Goal: Task Accomplishment & Management: Manage account settings

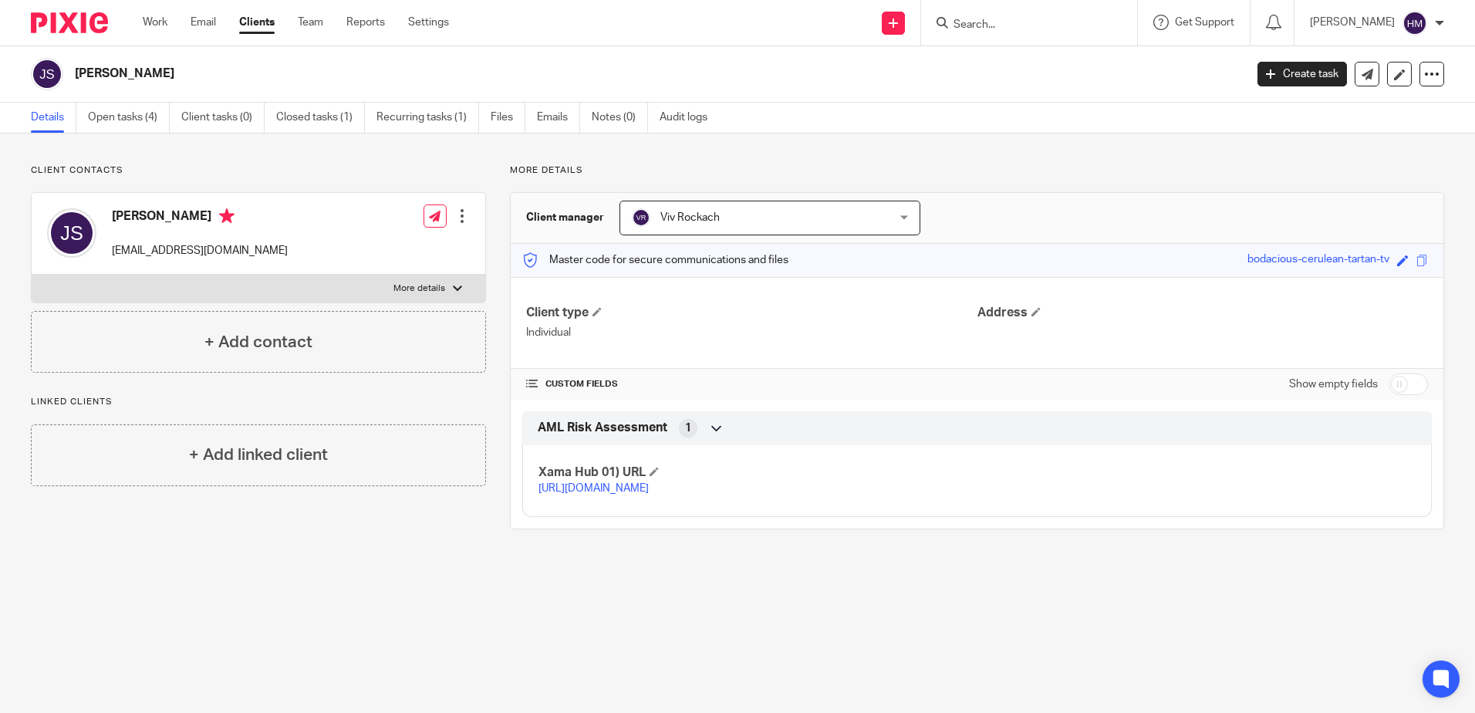
click at [252, 23] on link "Clients" at bounding box center [256, 22] width 35 height 15
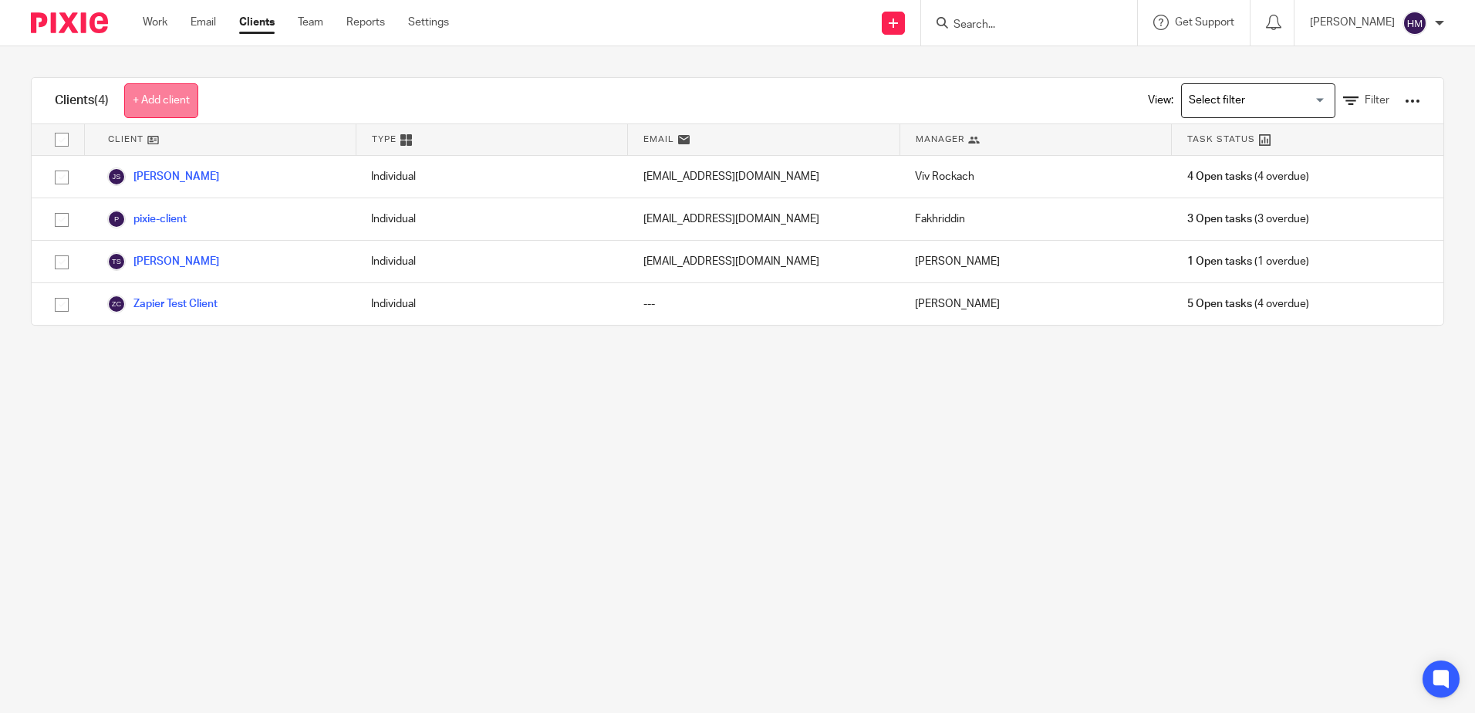
click at [187, 103] on link "+ Add client" at bounding box center [161, 100] width 74 height 35
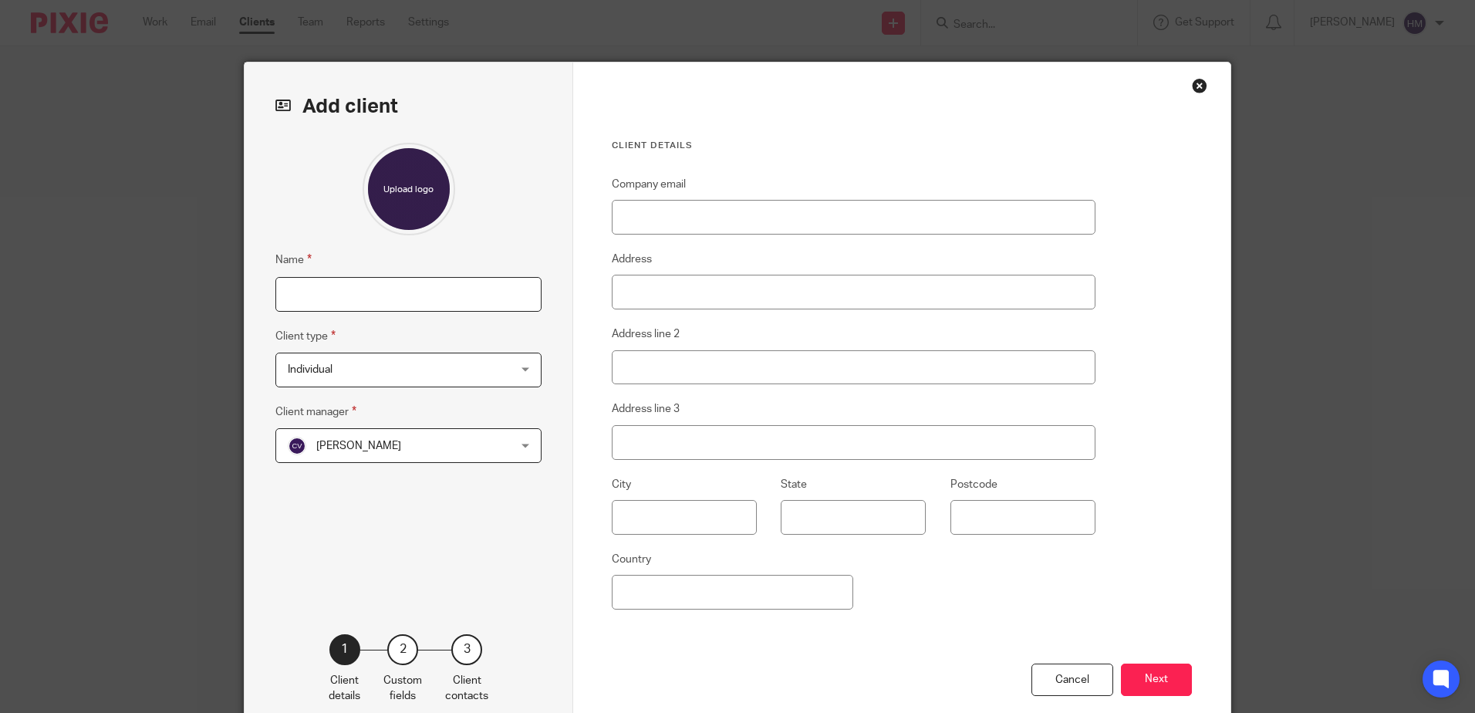
click at [363, 292] on input "Name" at bounding box center [408, 294] width 266 height 35
type input "Test Company"
type input "TestCompany@test.com"
click at [461, 371] on span "Individual" at bounding box center [389, 369] width 202 height 32
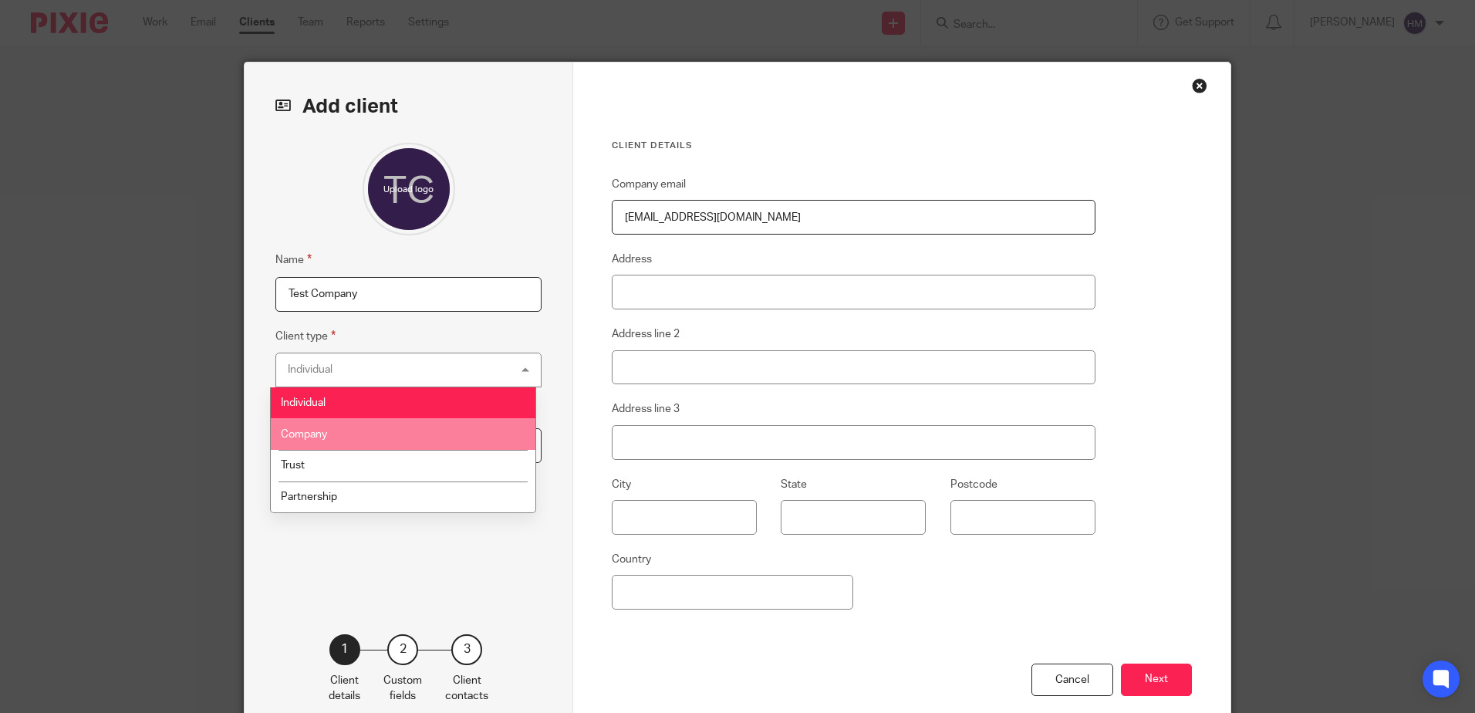
click at [433, 442] on li "Company" at bounding box center [403, 434] width 265 height 32
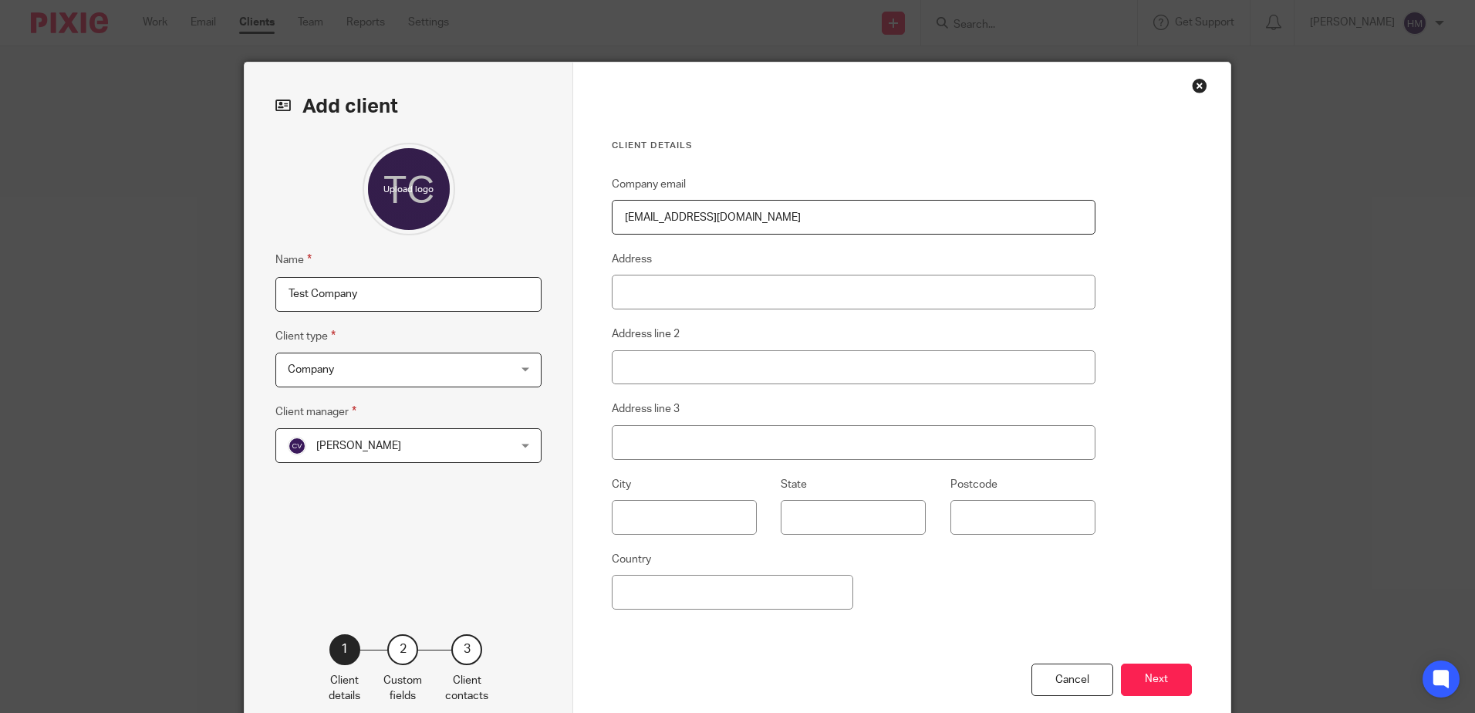
click at [426, 449] on span "[PERSON_NAME]" at bounding box center [389, 445] width 202 height 32
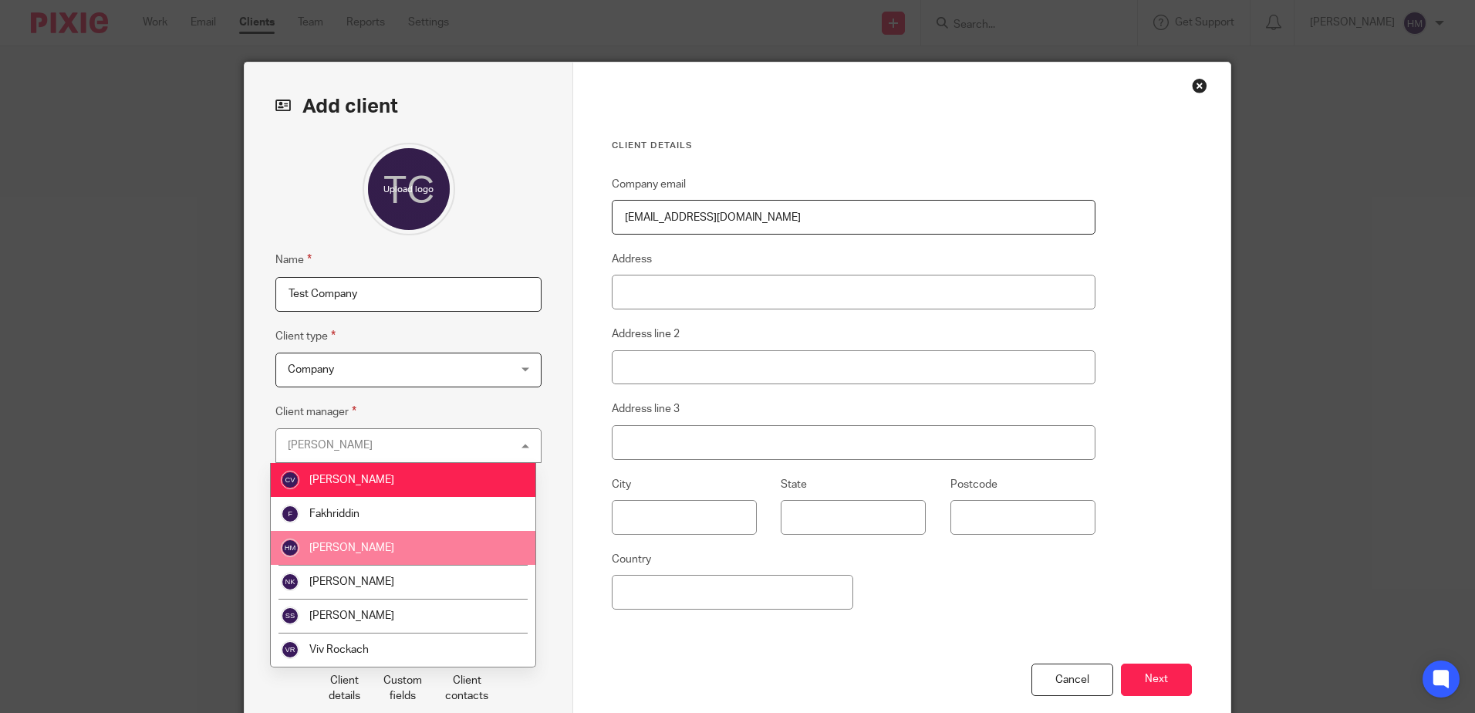
click at [402, 550] on li "[PERSON_NAME]" at bounding box center [403, 548] width 265 height 34
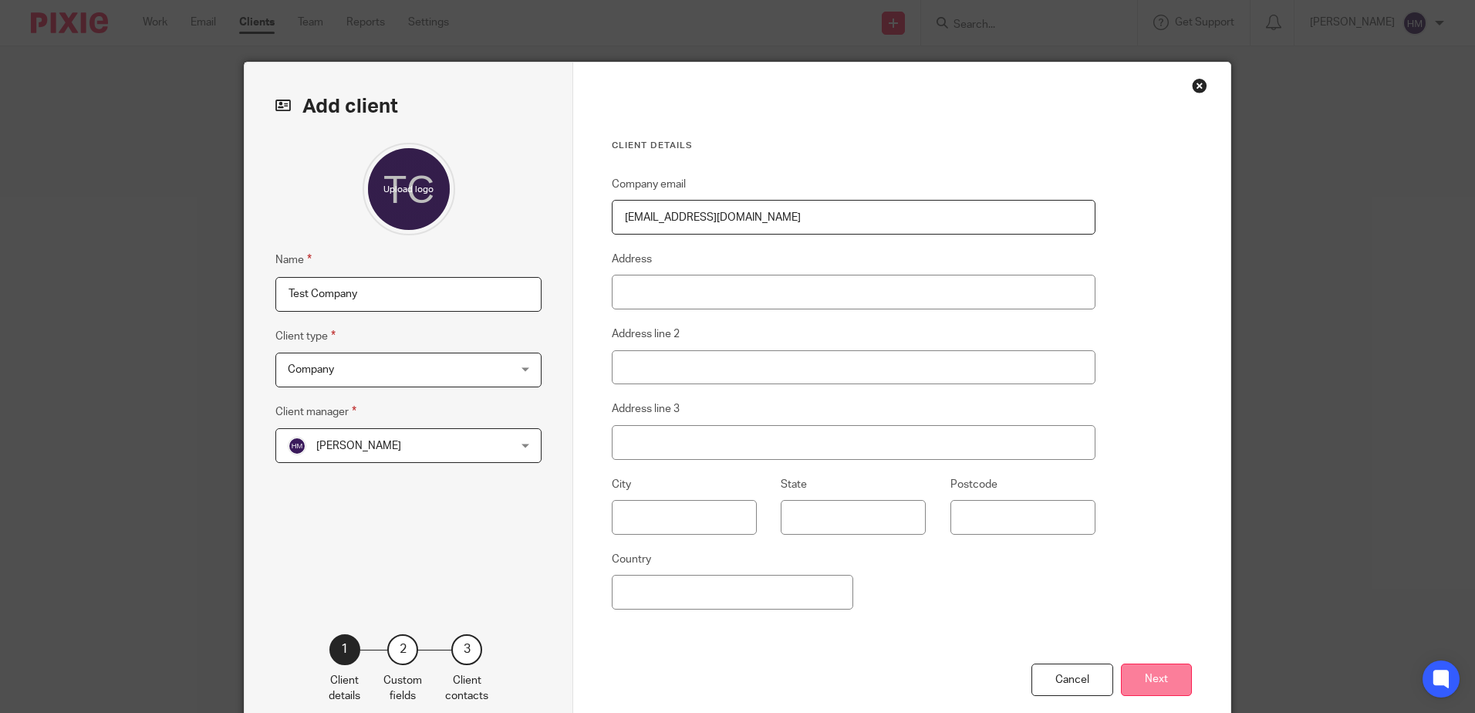
click at [1157, 670] on button "Next" at bounding box center [1156, 680] width 71 height 33
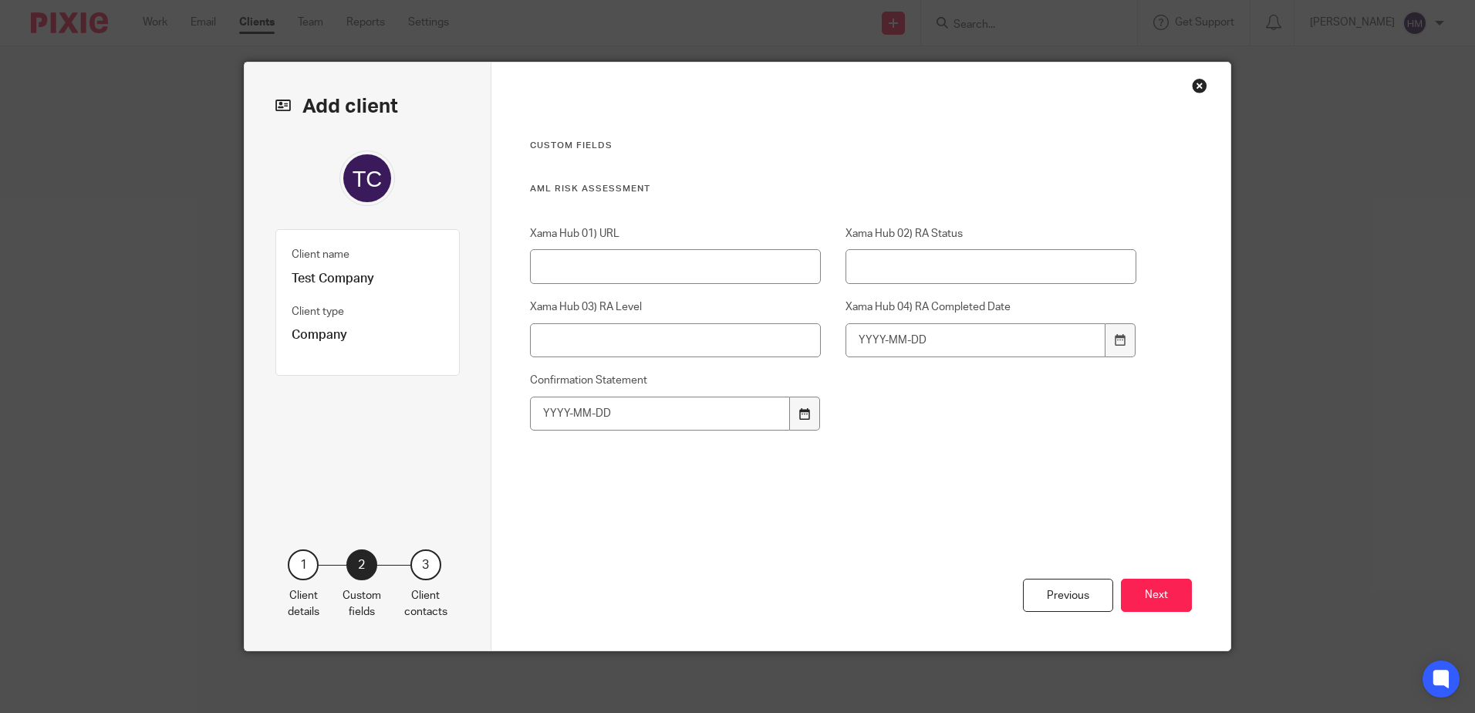
click at [802, 420] on div at bounding box center [804, 414] width 29 height 35
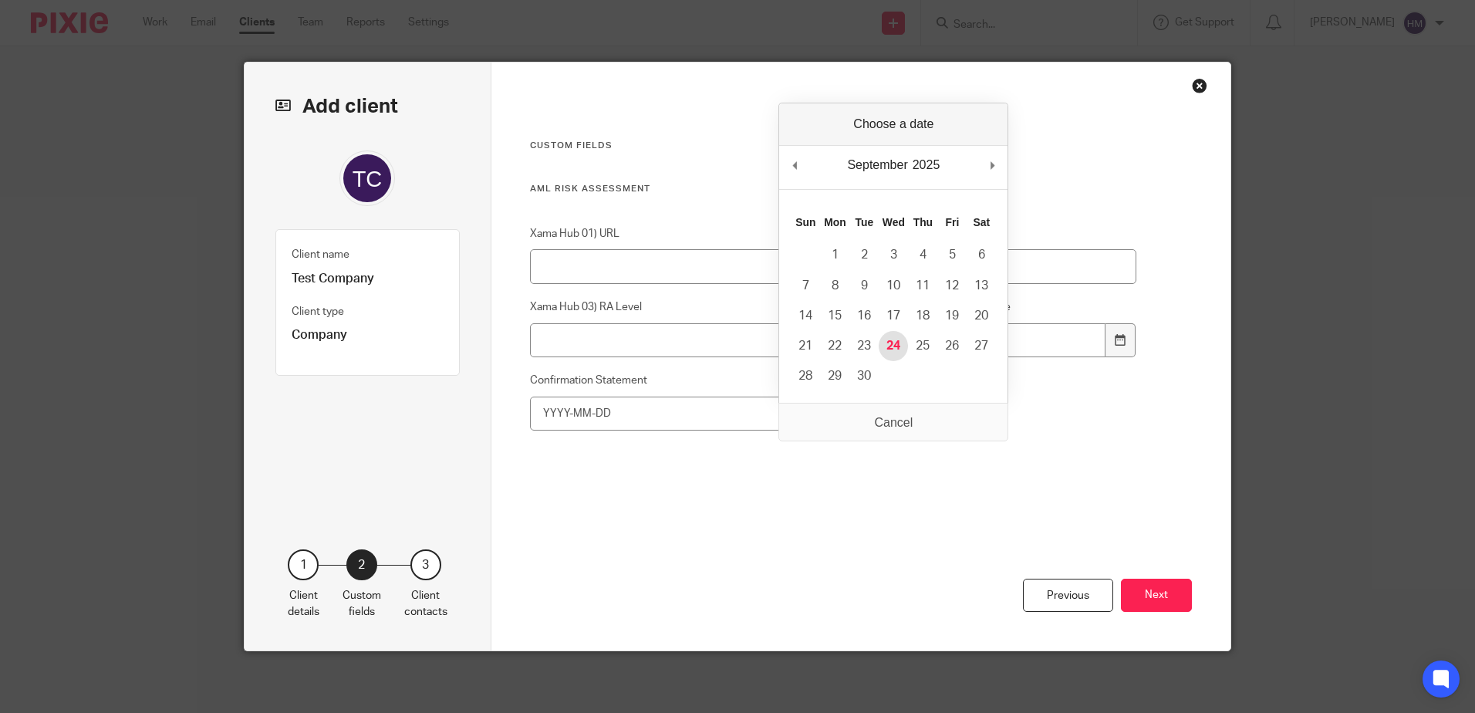
type input "2025-09-24"
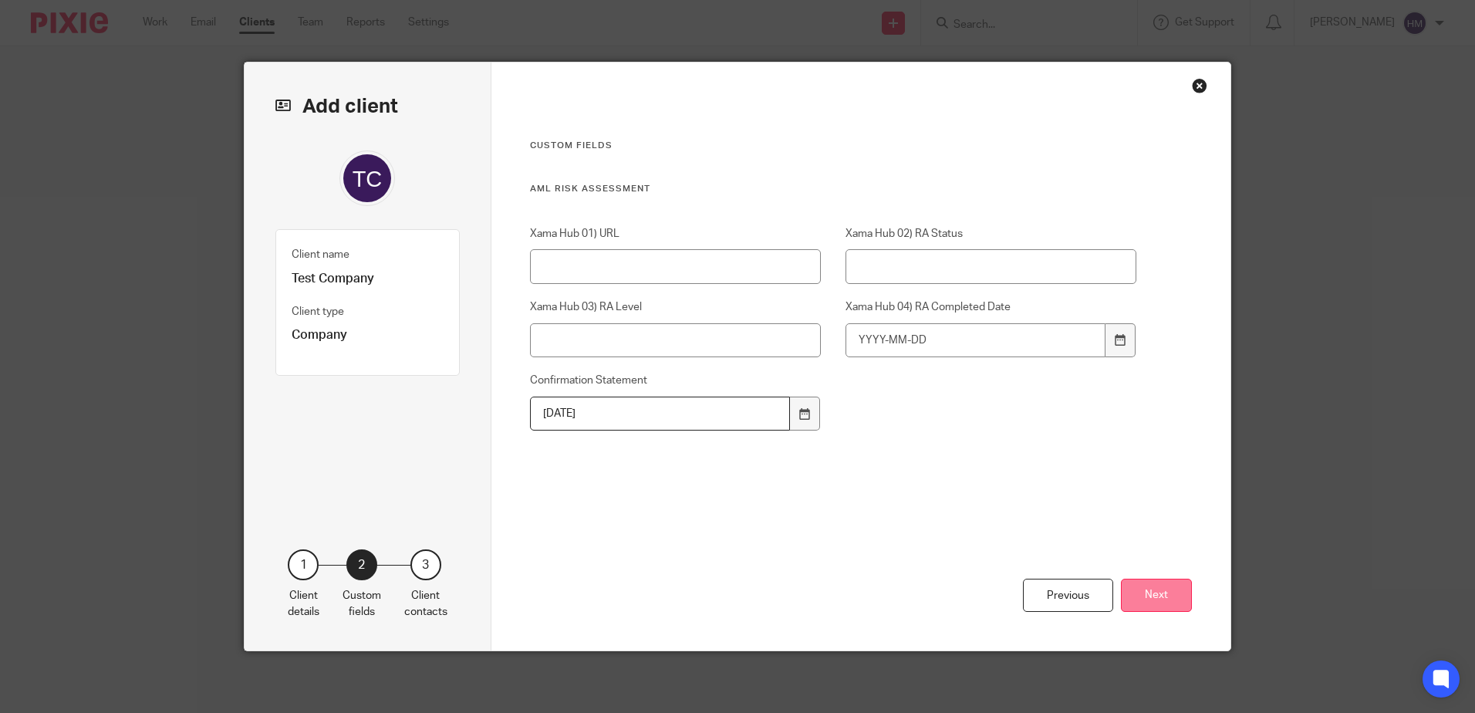
click at [1173, 594] on button "Next" at bounding box center [1156, 595] width 71 height 33
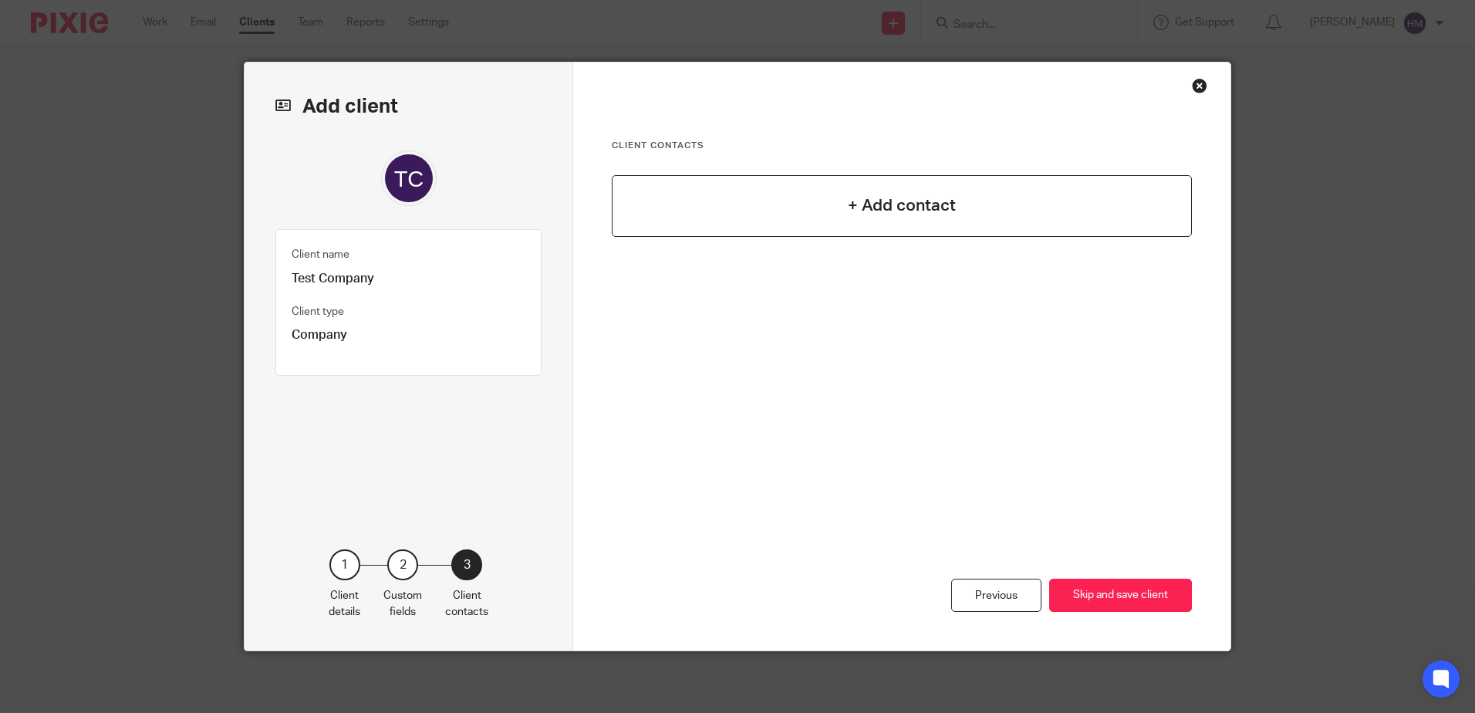
click at [749, 194] on div "+ Add contact" at bounding box center [902, 206] width 580 height 62
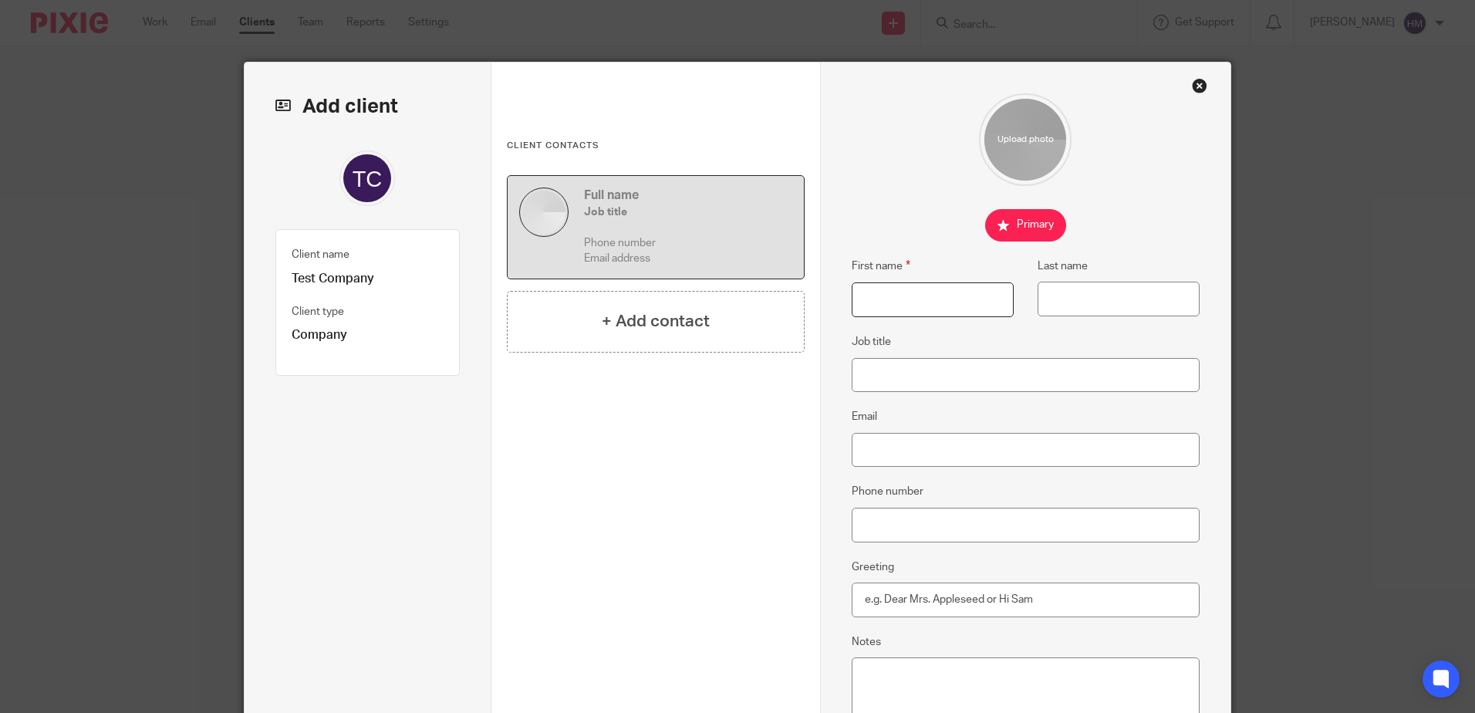
click at [881, 302] on input "First name" at bounding box center [933, 299] width 162 height 35
type input "[PERSON_NAME]"
click at [890, 437] on input "Email" at bounding box center [1026, 450] width 349 height 35
click at [908, 303] on input "[PERSON_NAME]" at bounding box center [933, 299] width 162 height 35
type input "[PERSON_NAME][EMAIL_ADDRESS][DOMAIN_NAME]"
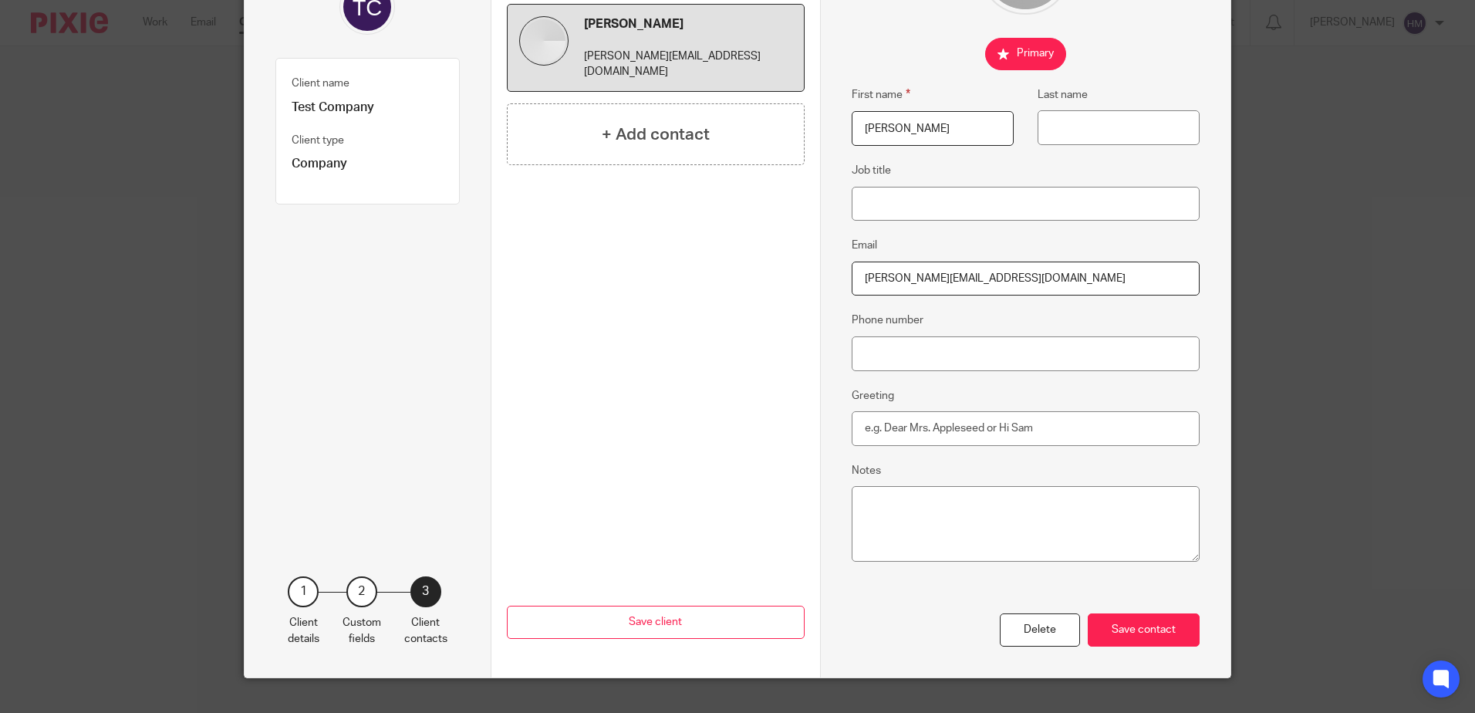
scroll to position [198, 0]
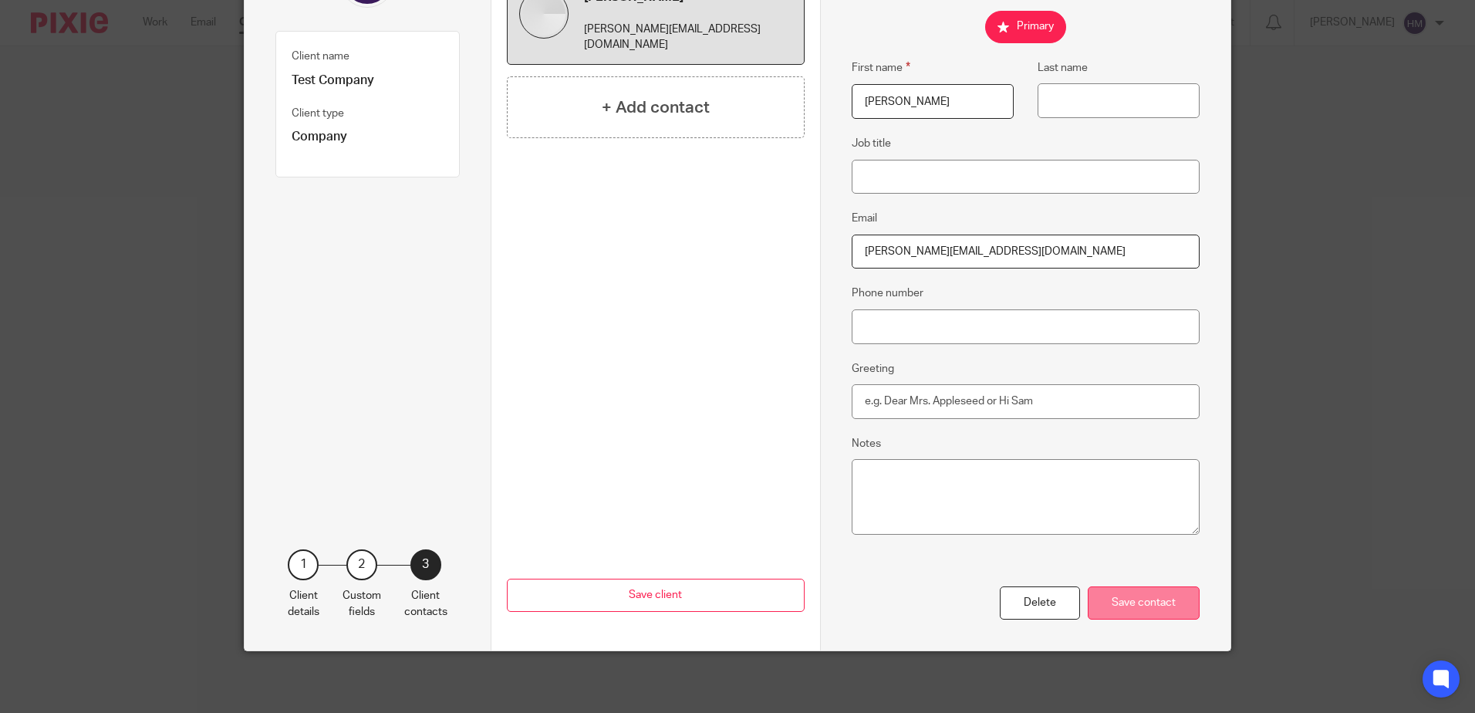
click at [1150, 603] on div "Save contact" at bounding box center [1144, 602] width 112 height 33
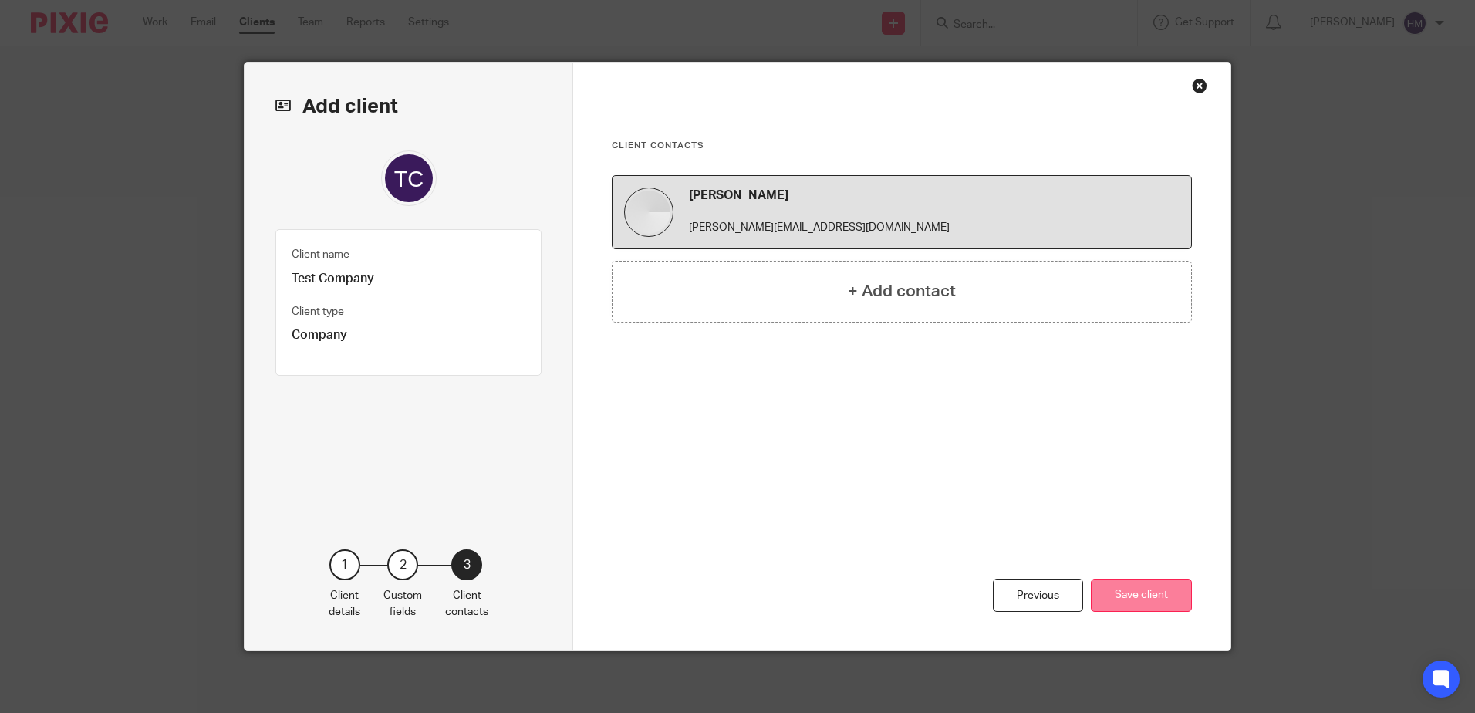
click at [1150, 586] on button "Save client" at bounding box center [1141, 595] width 101 height 33
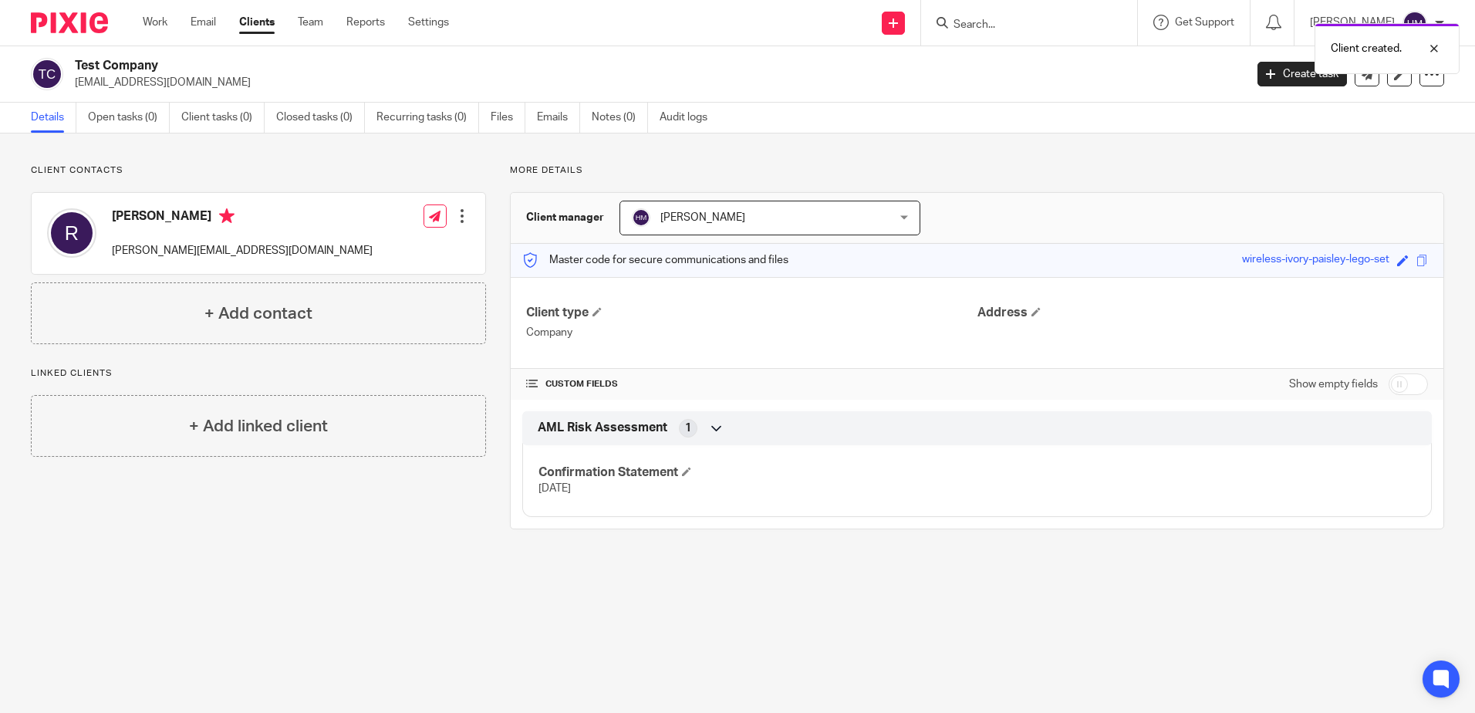
click at [454, 214] on div at bounding box center [461, 215] width 15 height 15
click at [440, 270] on link "Create client from contact" at bounding box center [389, 273] width 147 height 22
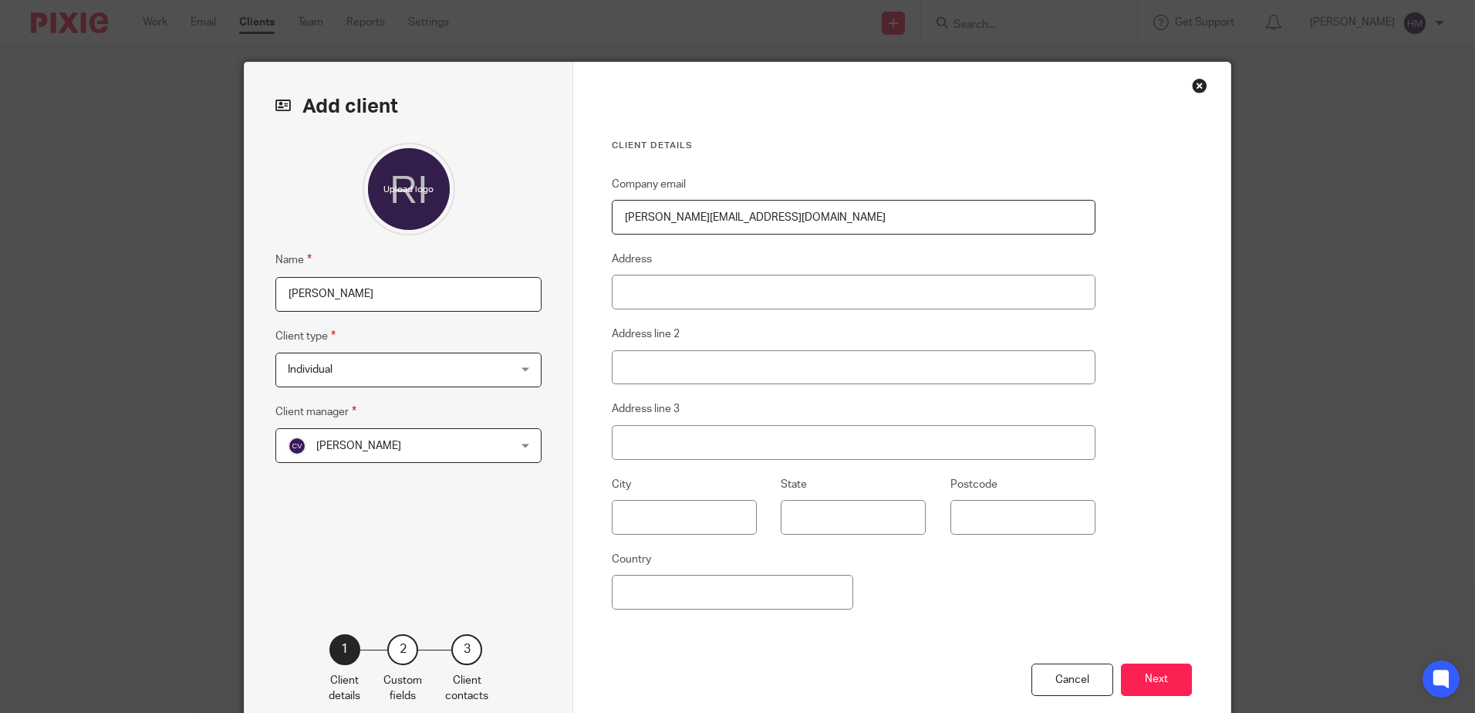
click at [499, 432] on div "[PERSON_NAME] [PERSON_NAME]" at bounding box center [408, 445] width 266 height 35
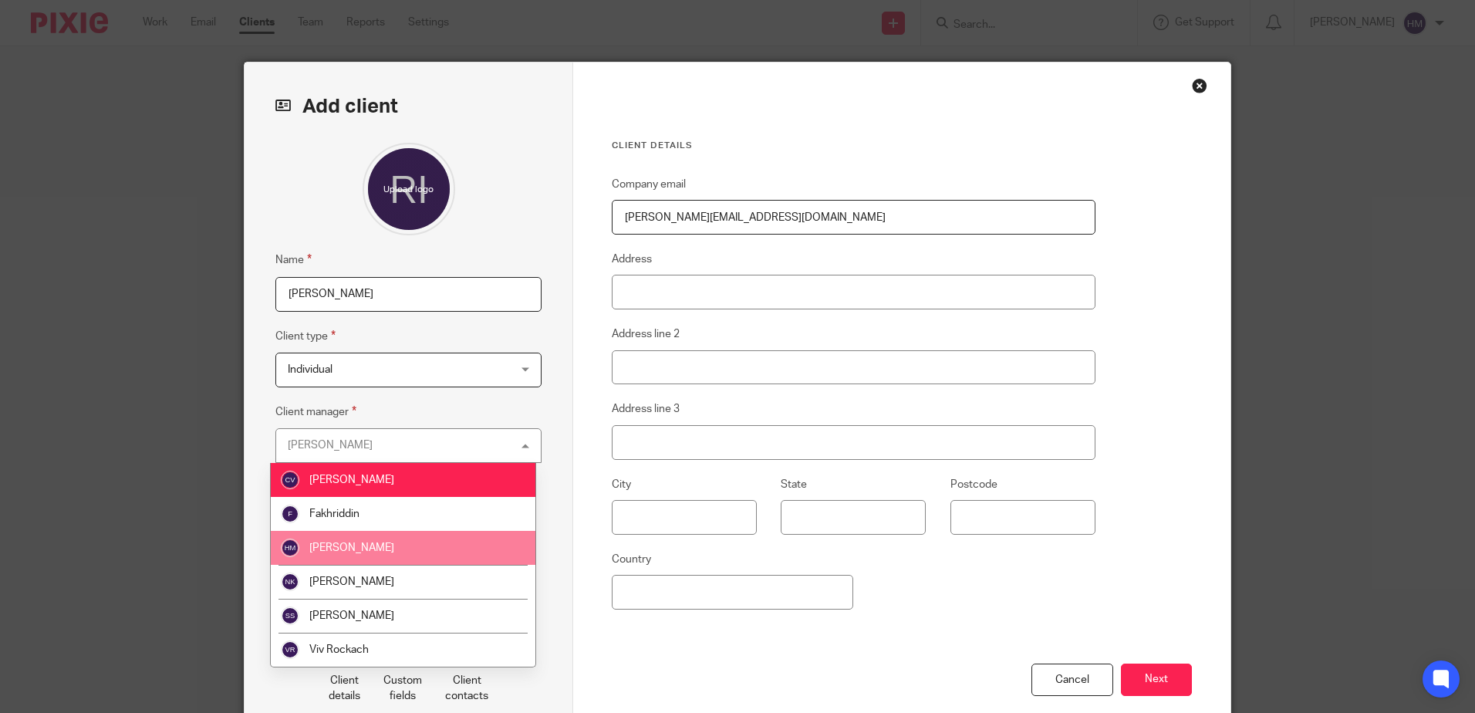
click at [444, 545] on li "[PERSON_NAME]" at bounding box center [403, 548] width 265 height 34
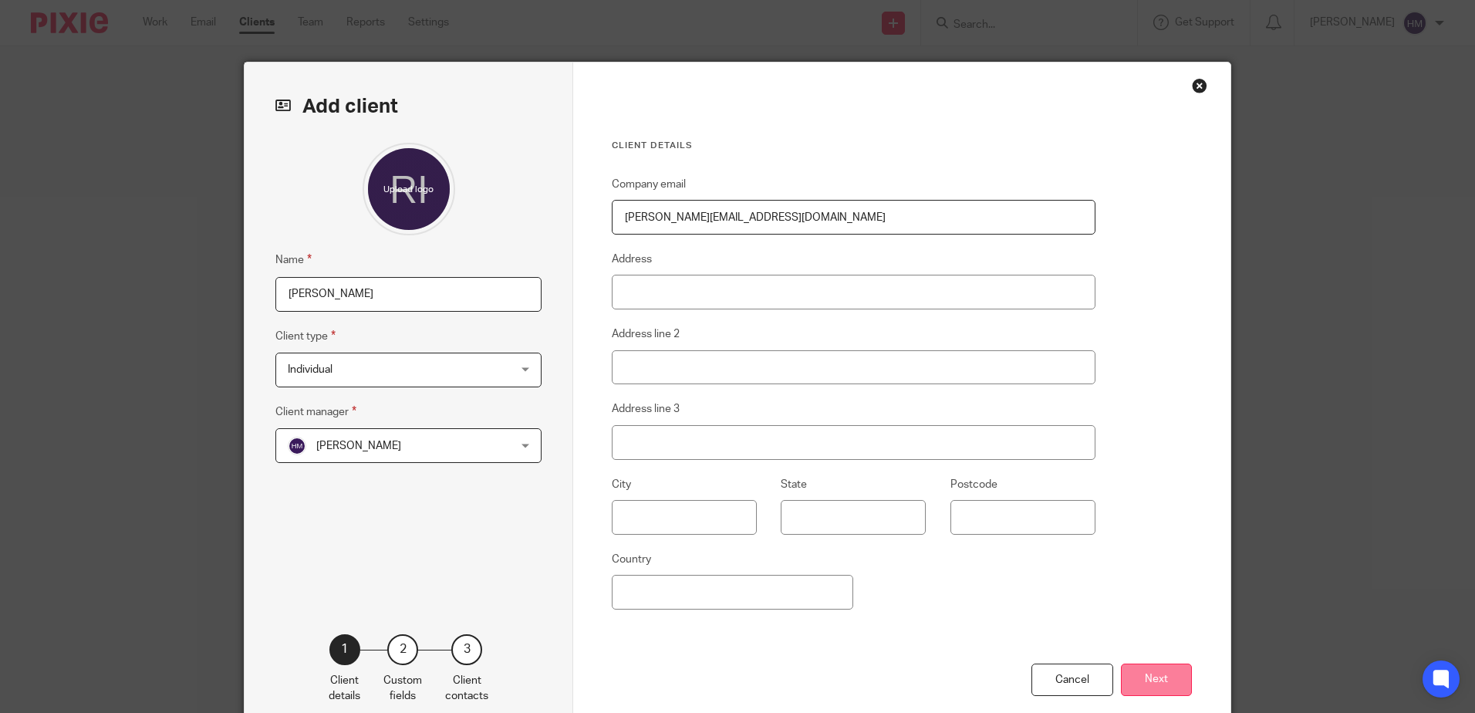
click at [1154, 680] on button "Next" at bounding box center [1156, 680] width 71 height 33
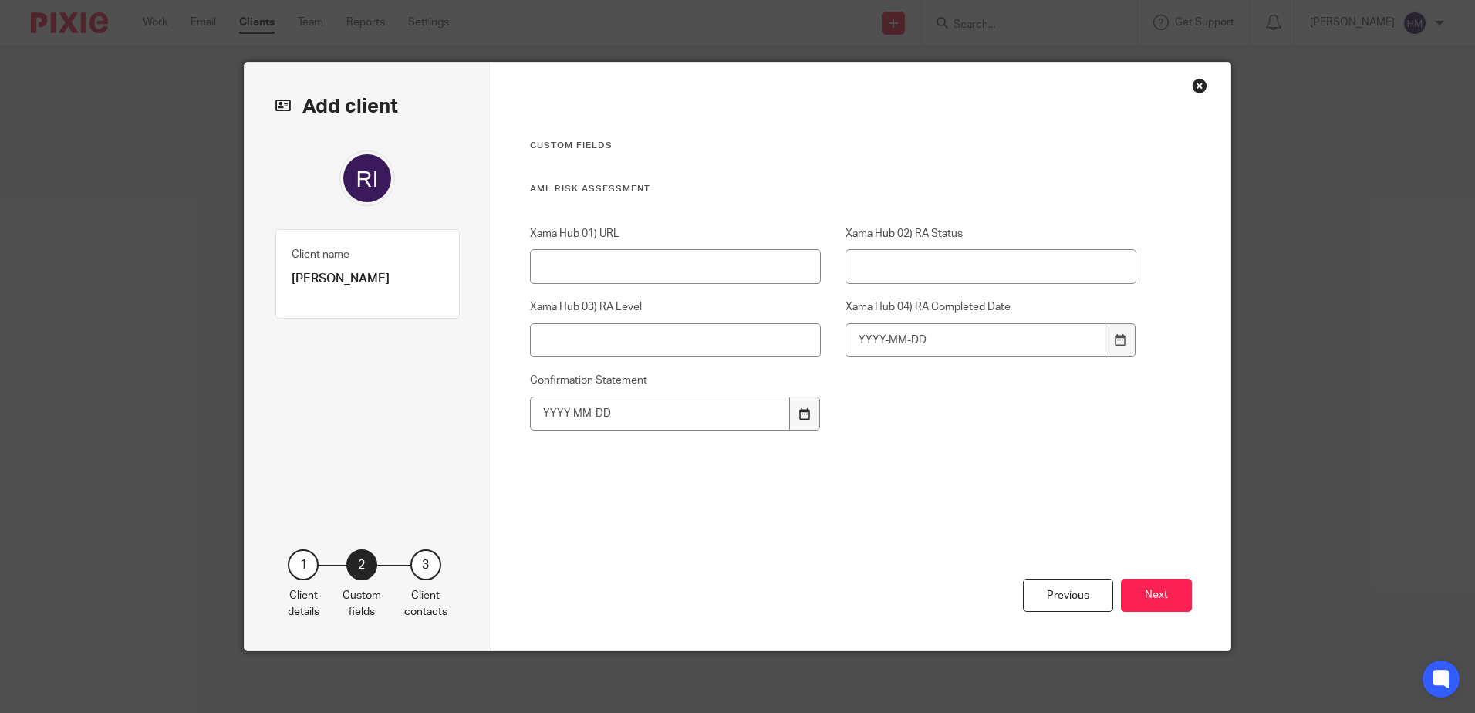
click at [790, 420] on div at bounding box center [804, 414] width 29 height 35
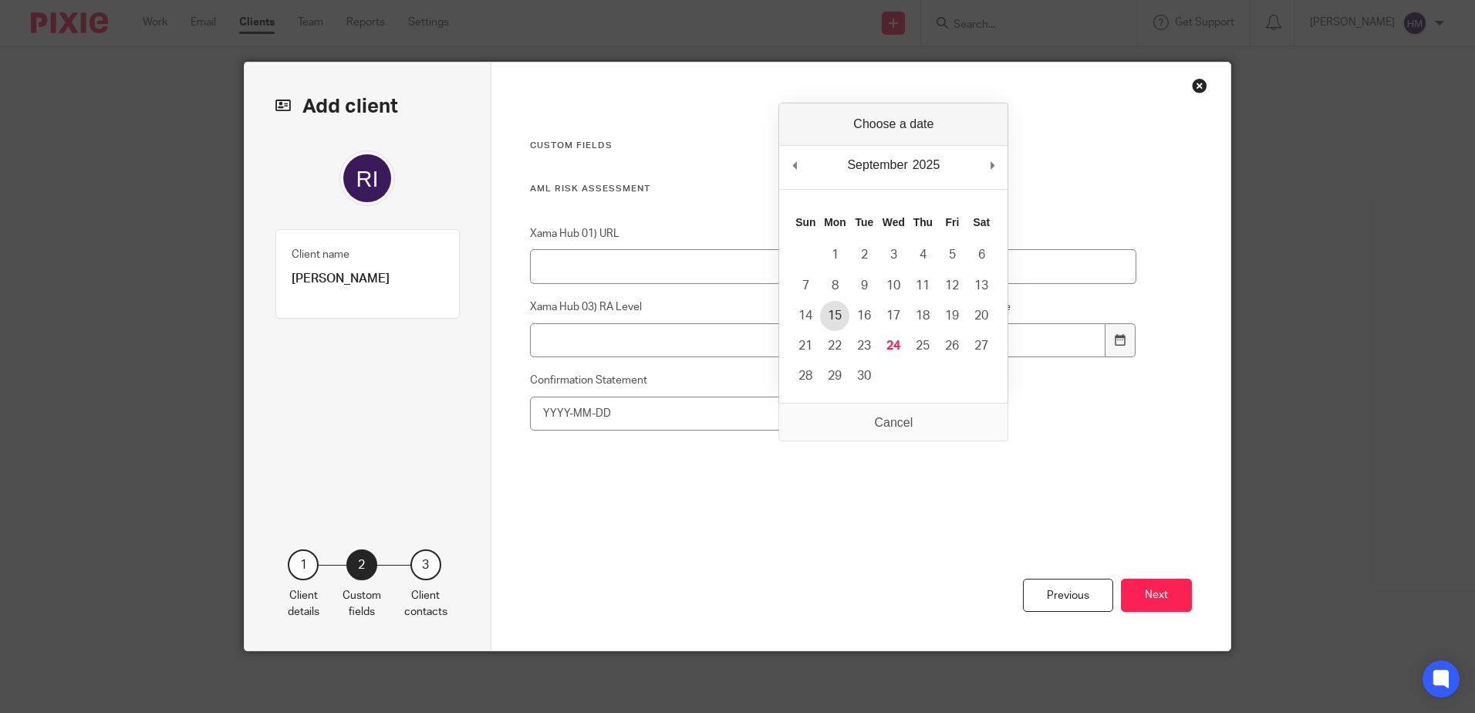
type input "[DATE]"
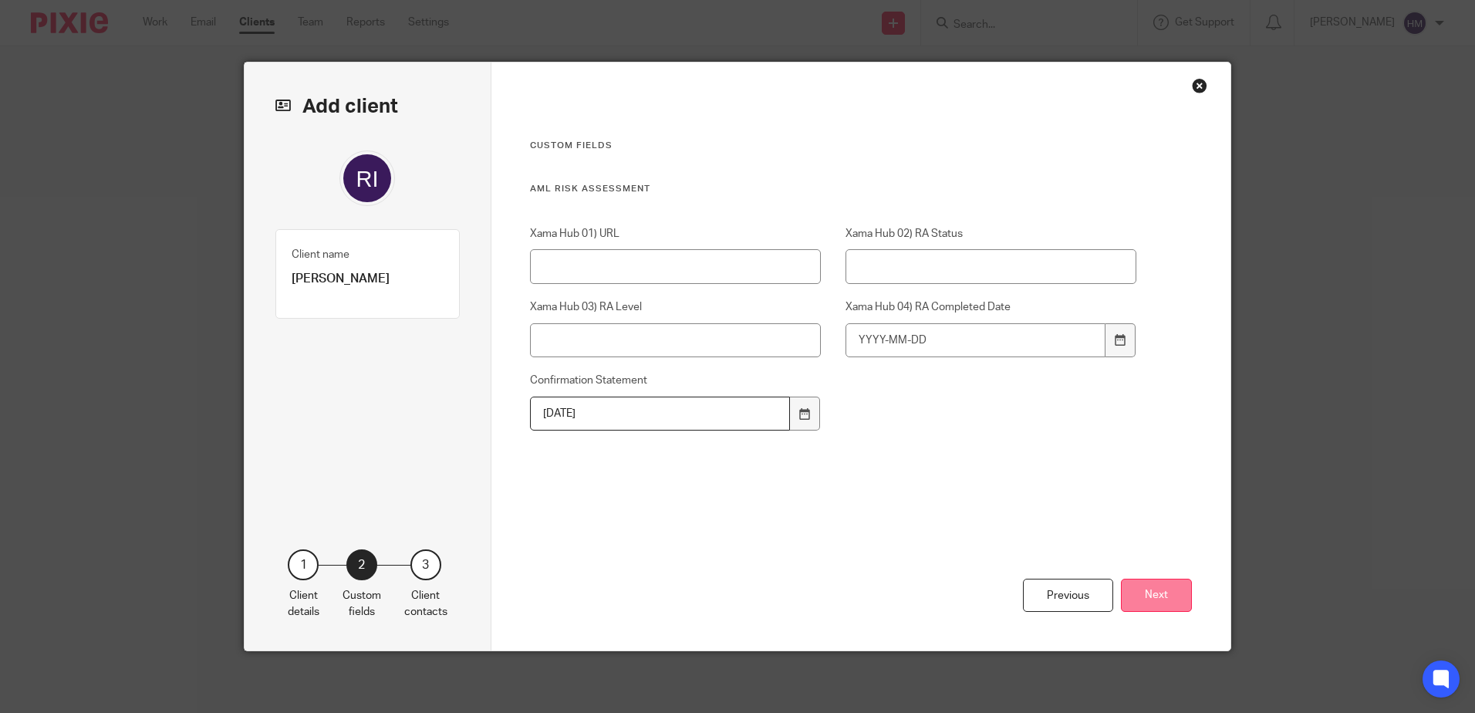
click at [1170, 596] on button "Next" at bounding box center [1156, 595] width 71 height 33
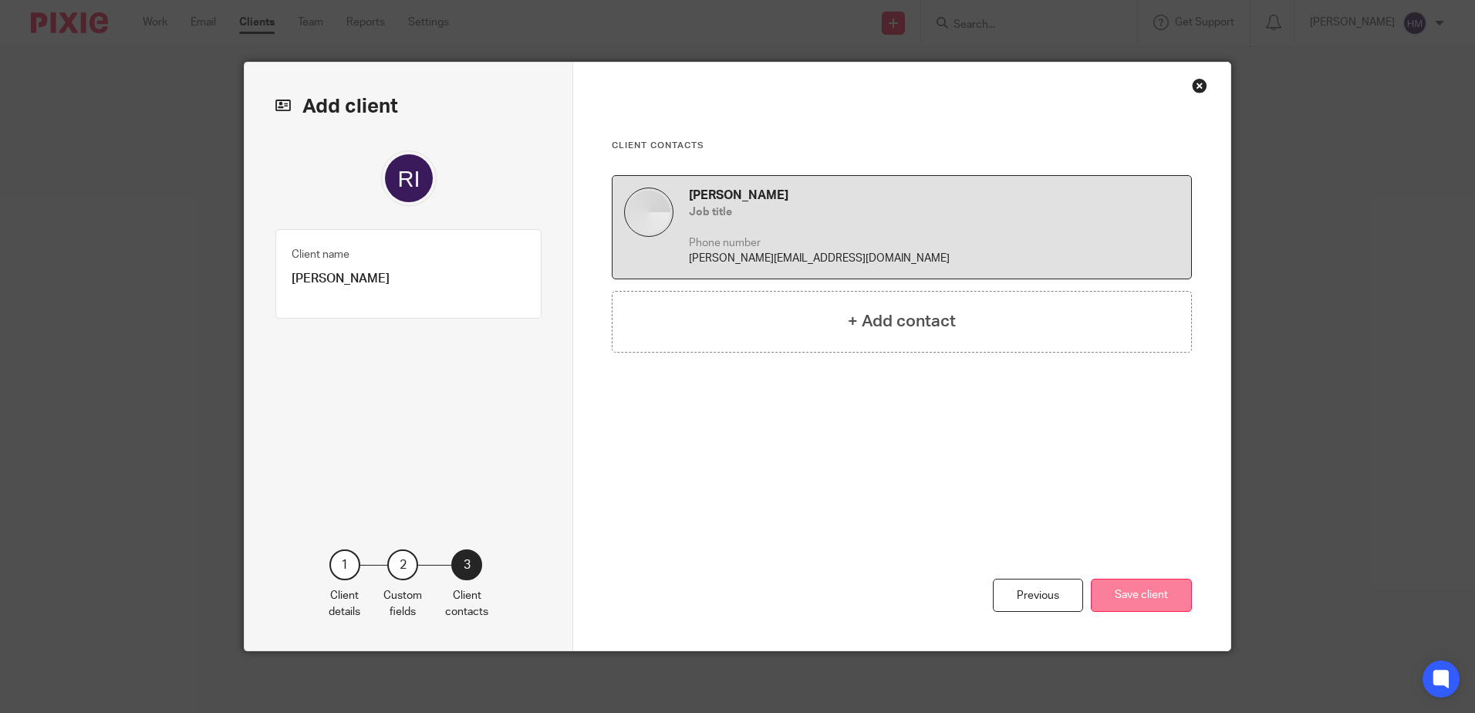
click at [1163, 586] on button "Save client" at bounding box center [1141, 595] width 101 height 33
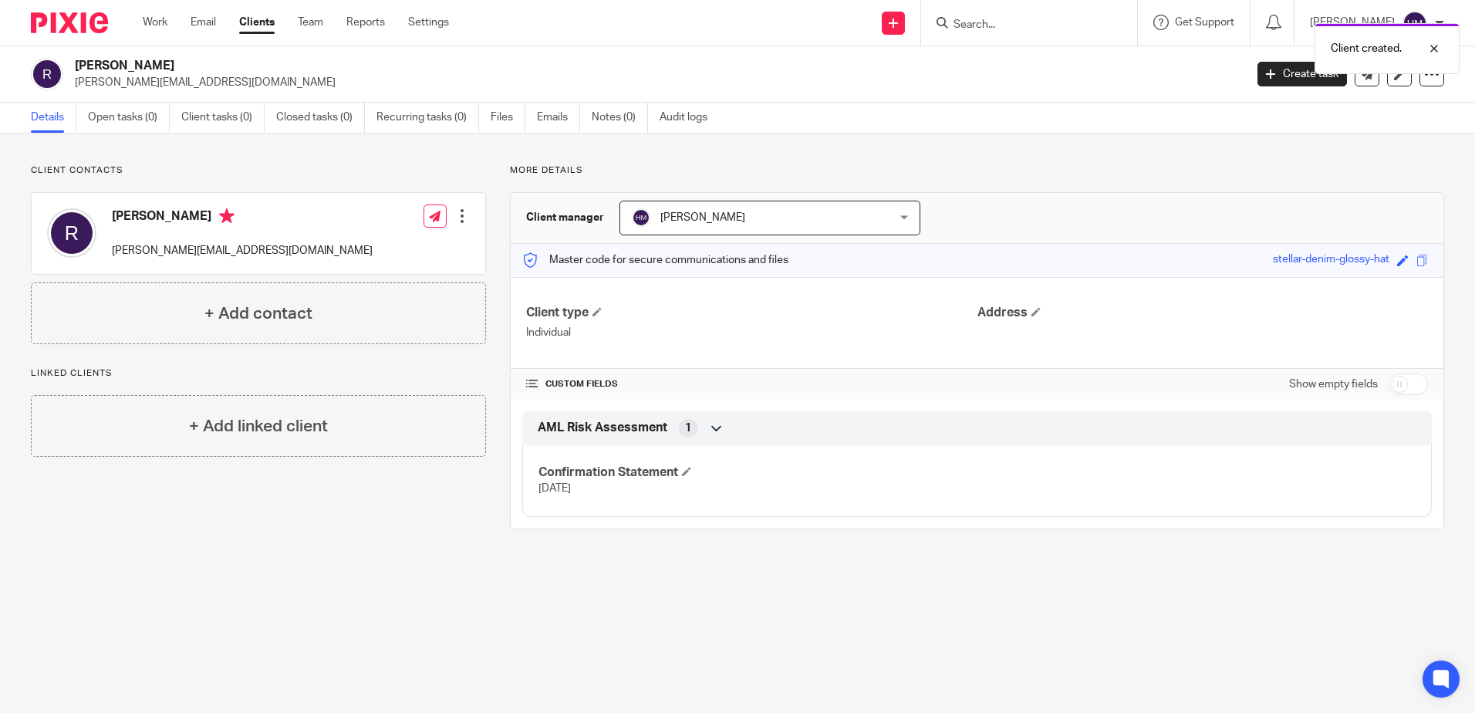
click at [248, 28] on link "Clients" at bounding box center [256, 22] width 35 height 15
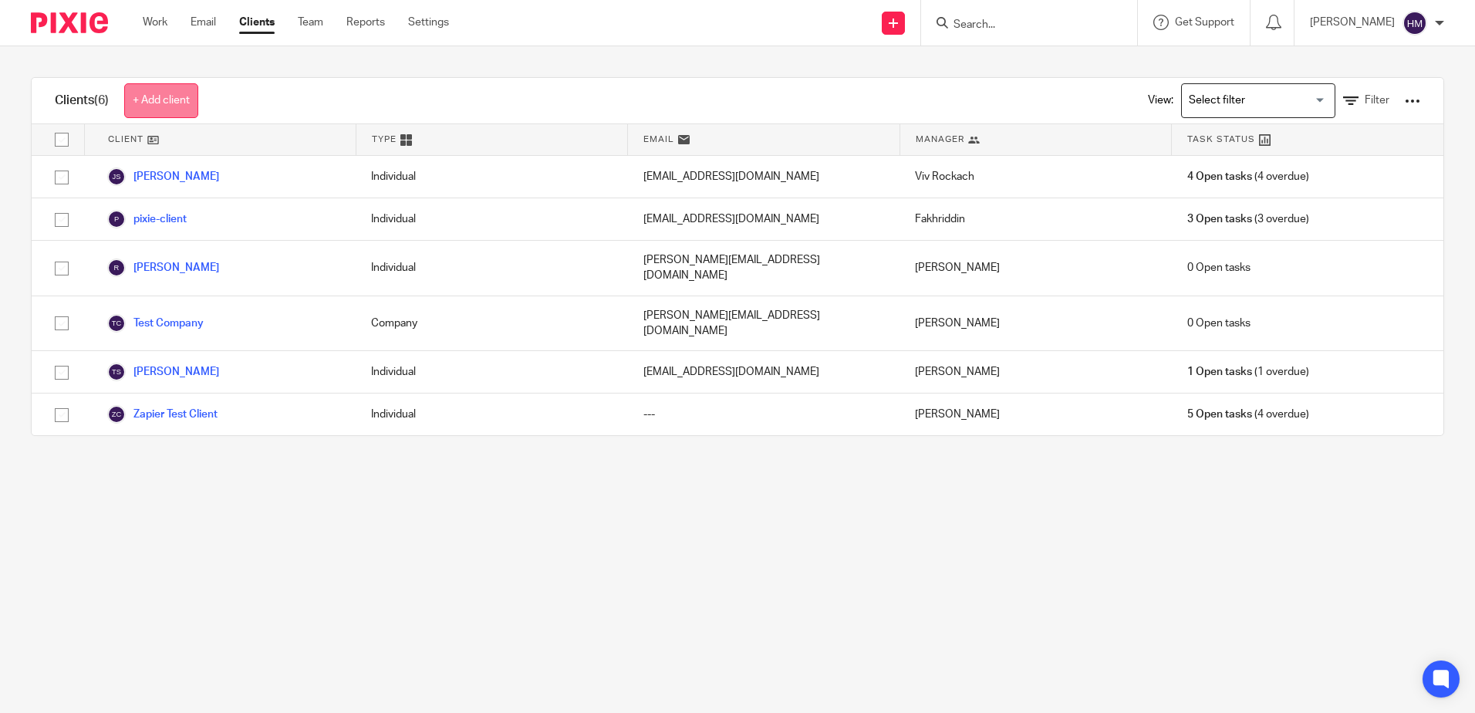
click at [151, 107] on link "+ Add client" at bounding box center [161, 100] width 74 height 35
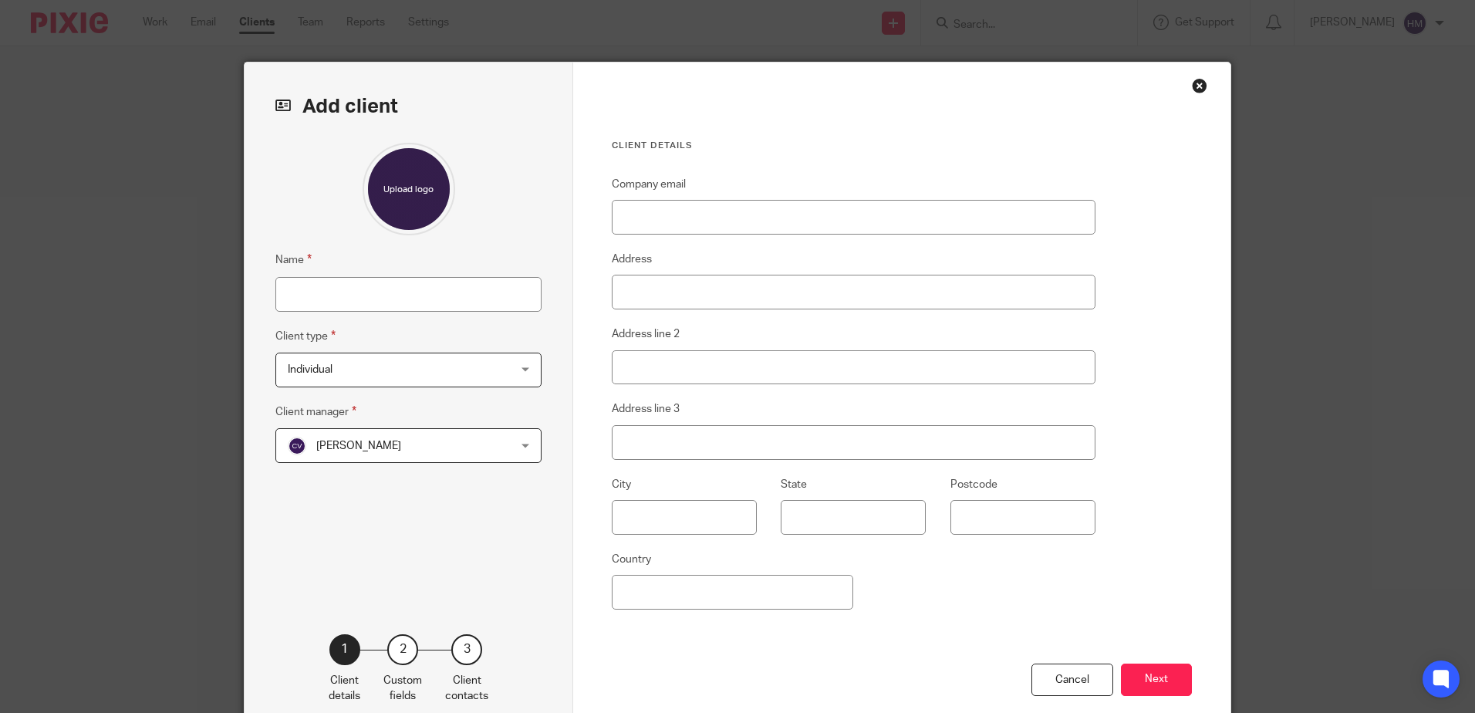
click at [357, 365] on span "Individual" at bounding box center [389, 369] width 202 height 32
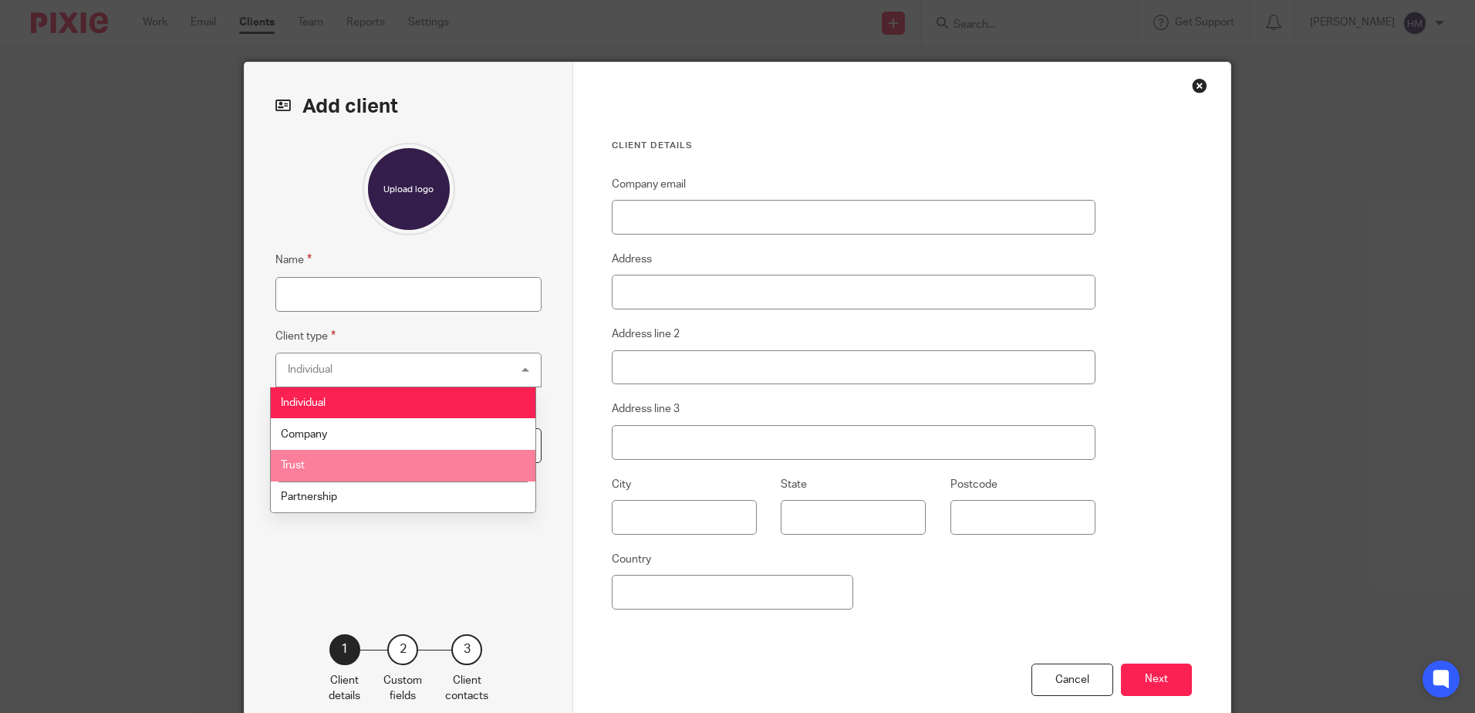
click at [348, 459] on li "Trust" at bounding box center [403, 466] width 265 height 32
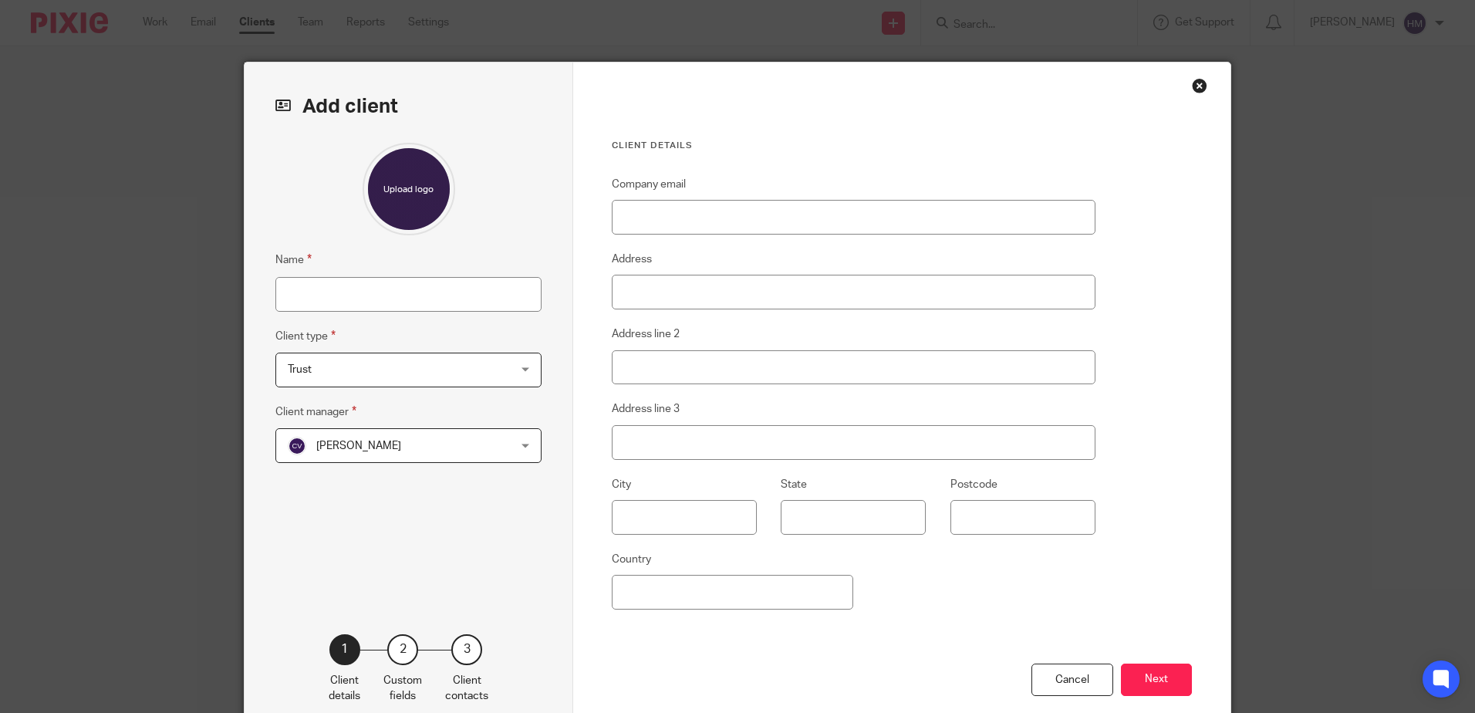
click at [353, 439] on span "[PERSON_NAME]" at bounding box center [389, 445] width 202 height 32
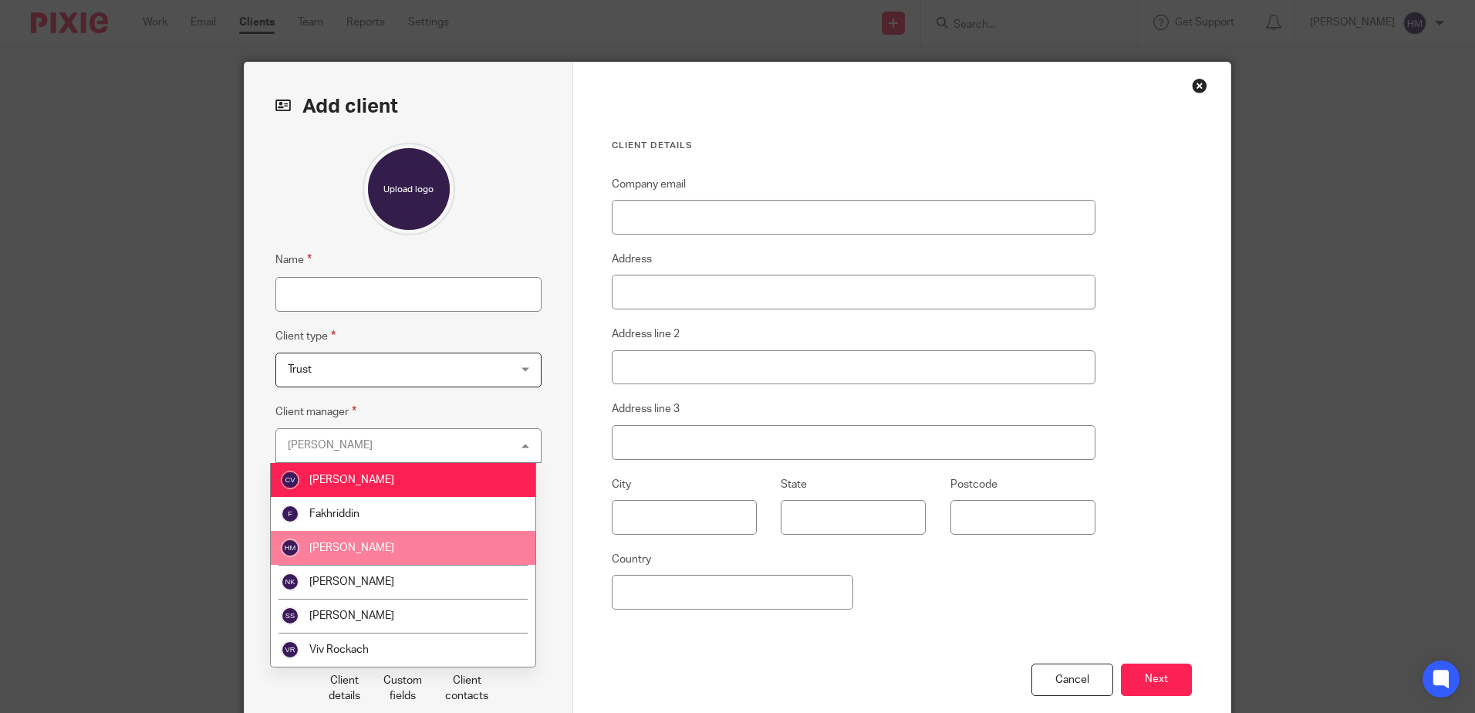
click at [375, 543] on span "[PERSON_NAME]" at bounding box center [351, 547] width 85 height 11
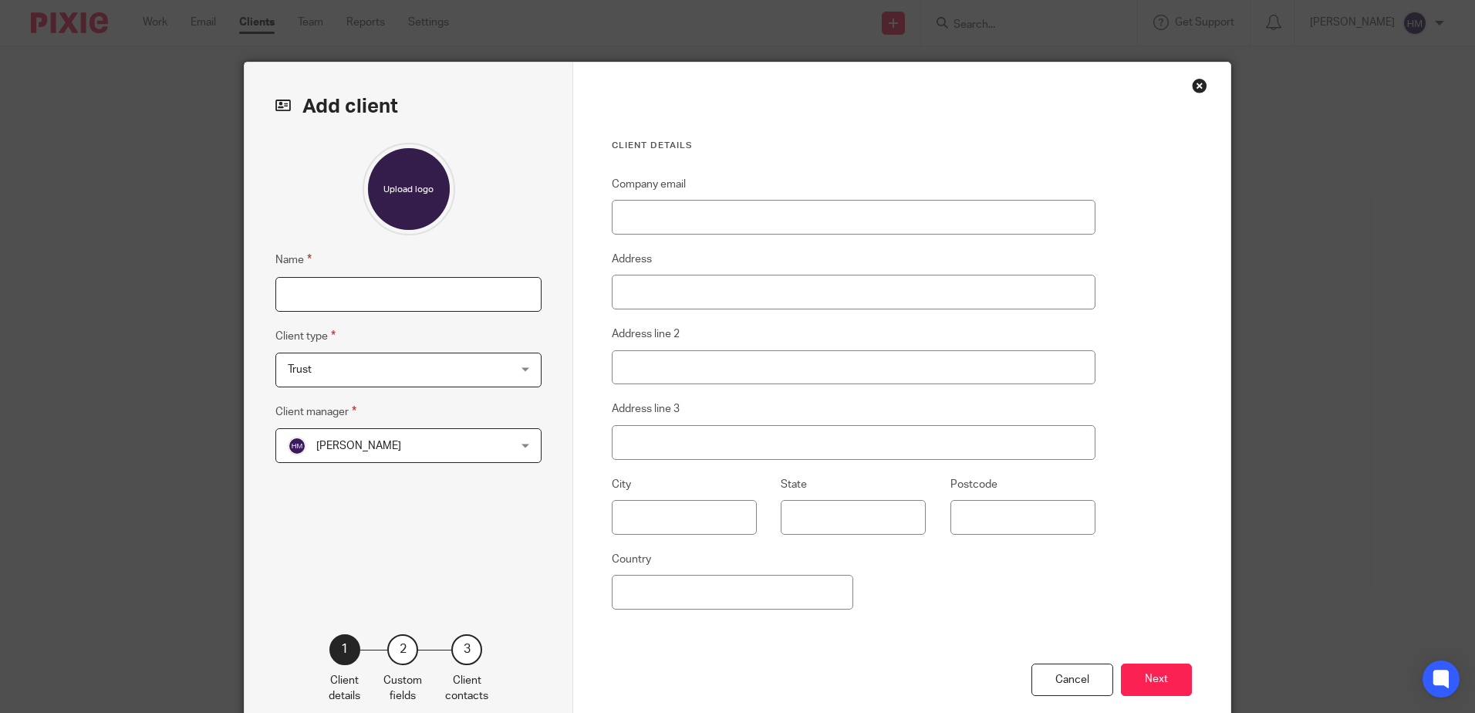
click at [368, 296] on input "Name" at bounding box center [408, 294] width 266 height 35
type input "T"
type input "Test Trus"
click at [1192, 88] on div "Close this dialog window" at bounding box center [1199, 85] width 15 height 15
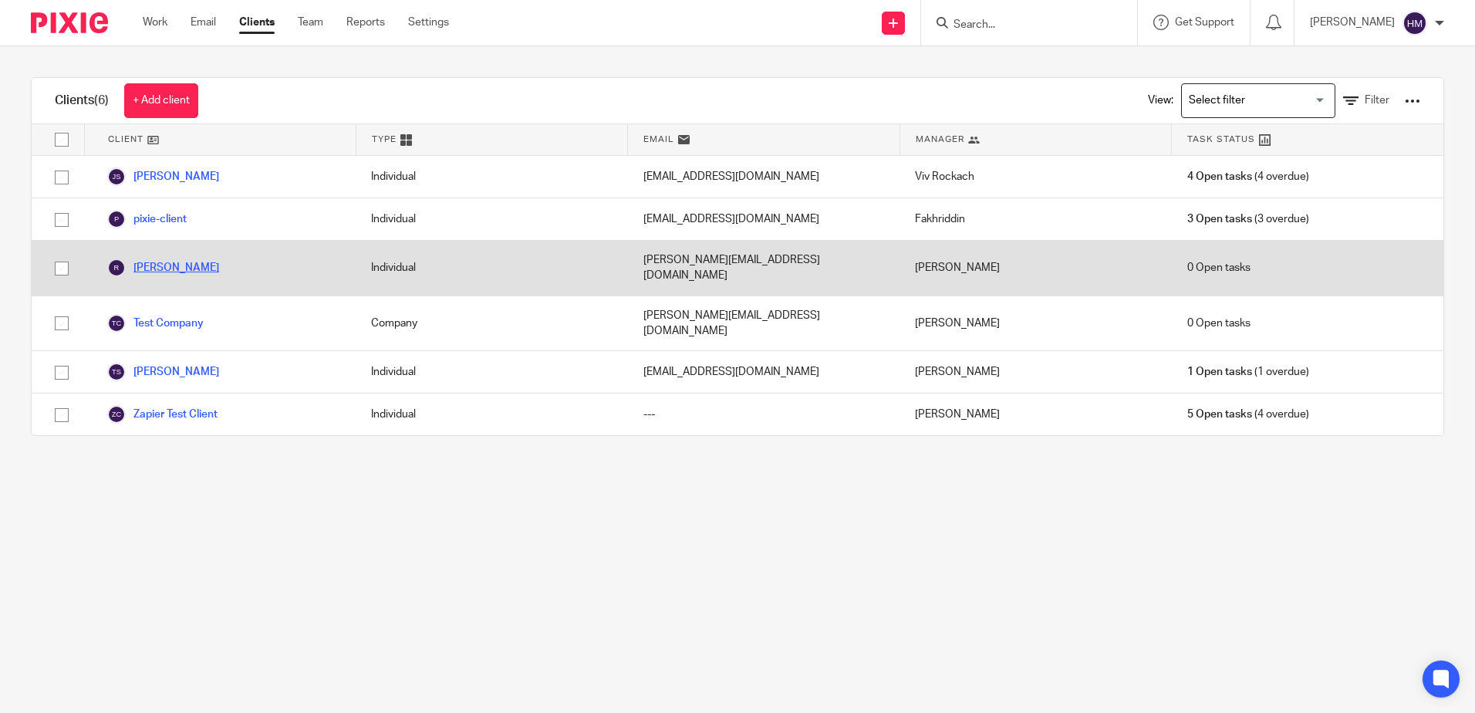
click at [154, 258] on link "[PERSON_NAME]" at bounding box center [163, 267] width 112 height 19
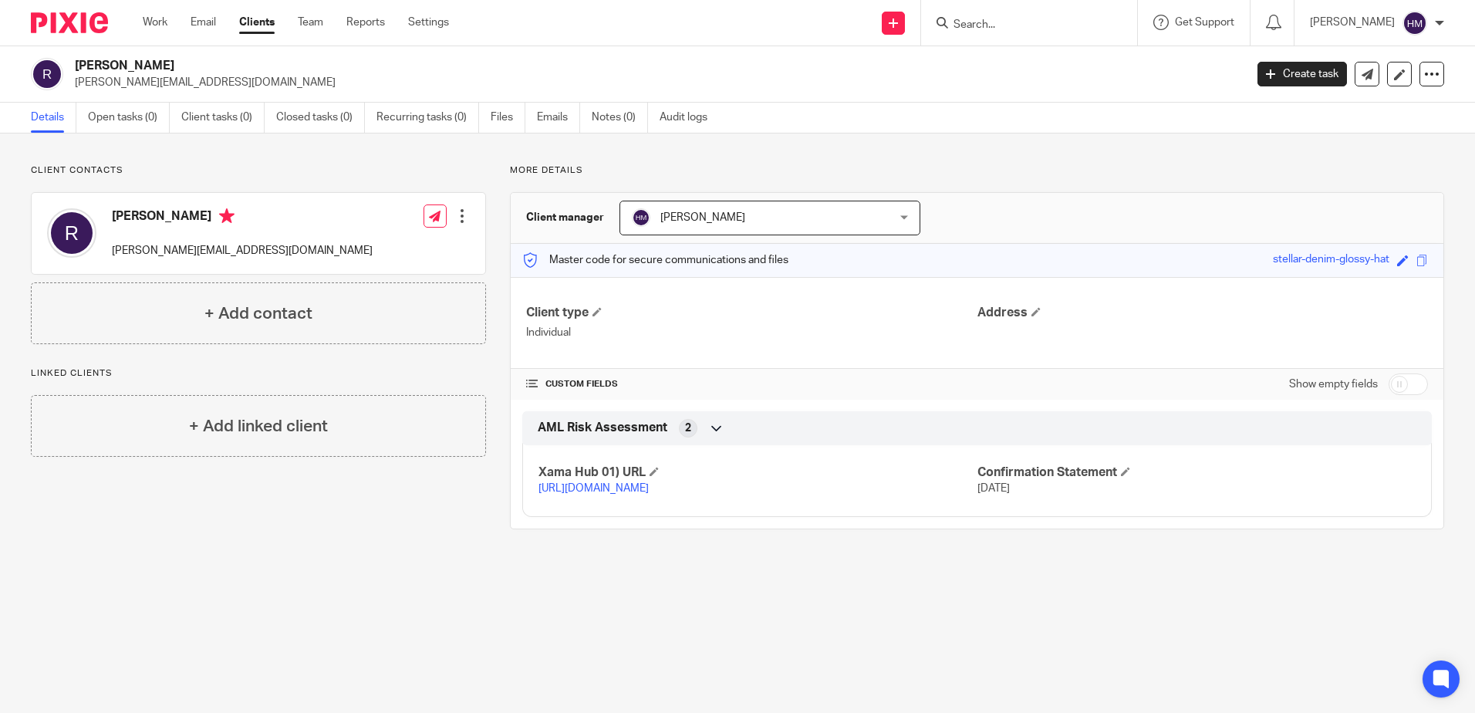
click at [174, 21] on ul "Work Email Clients Team Reports Settings" at bounding box center [307, 22] width 329 height 15
click at [158, 23] on link "Work" at bounding box center [155, 22] width 25 height 15
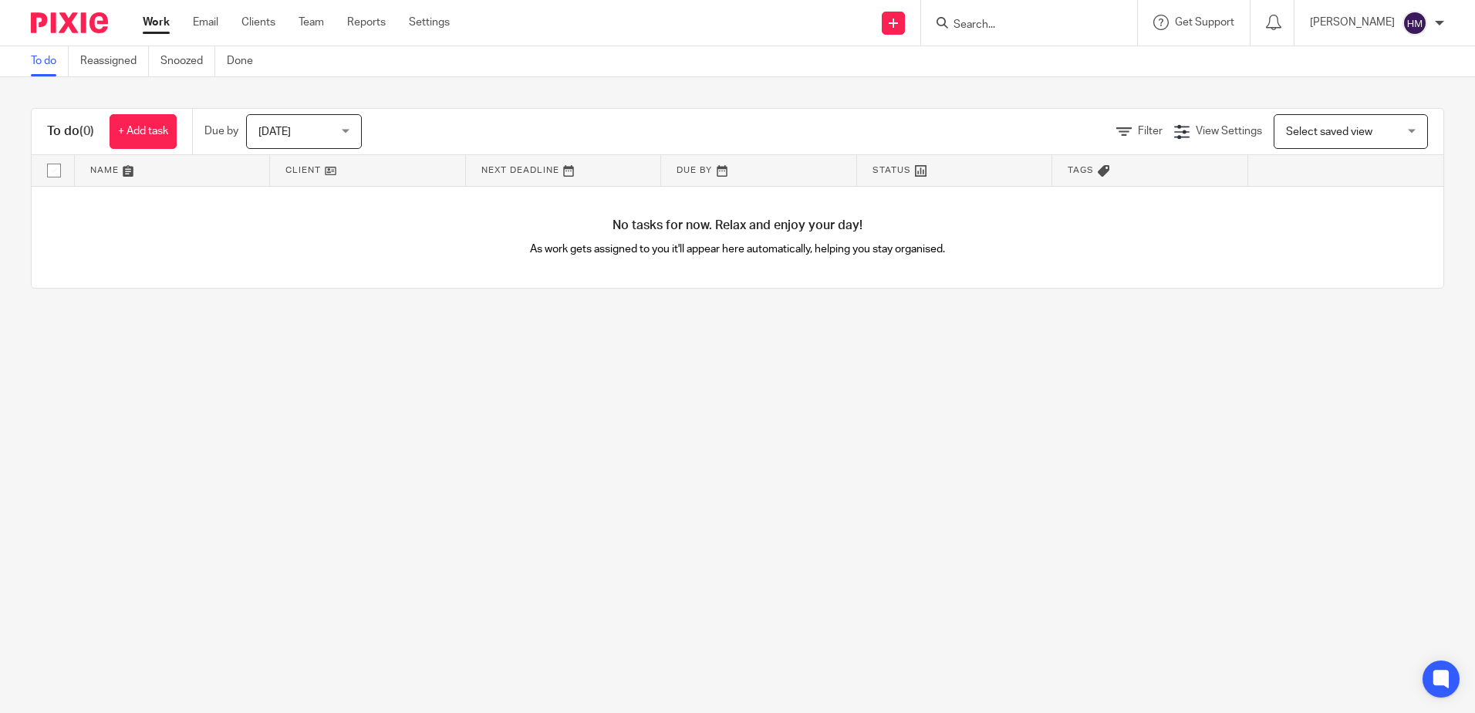
click at [966, 22] on input "Search" at bounding box center [1021, 26] width 139 height 14
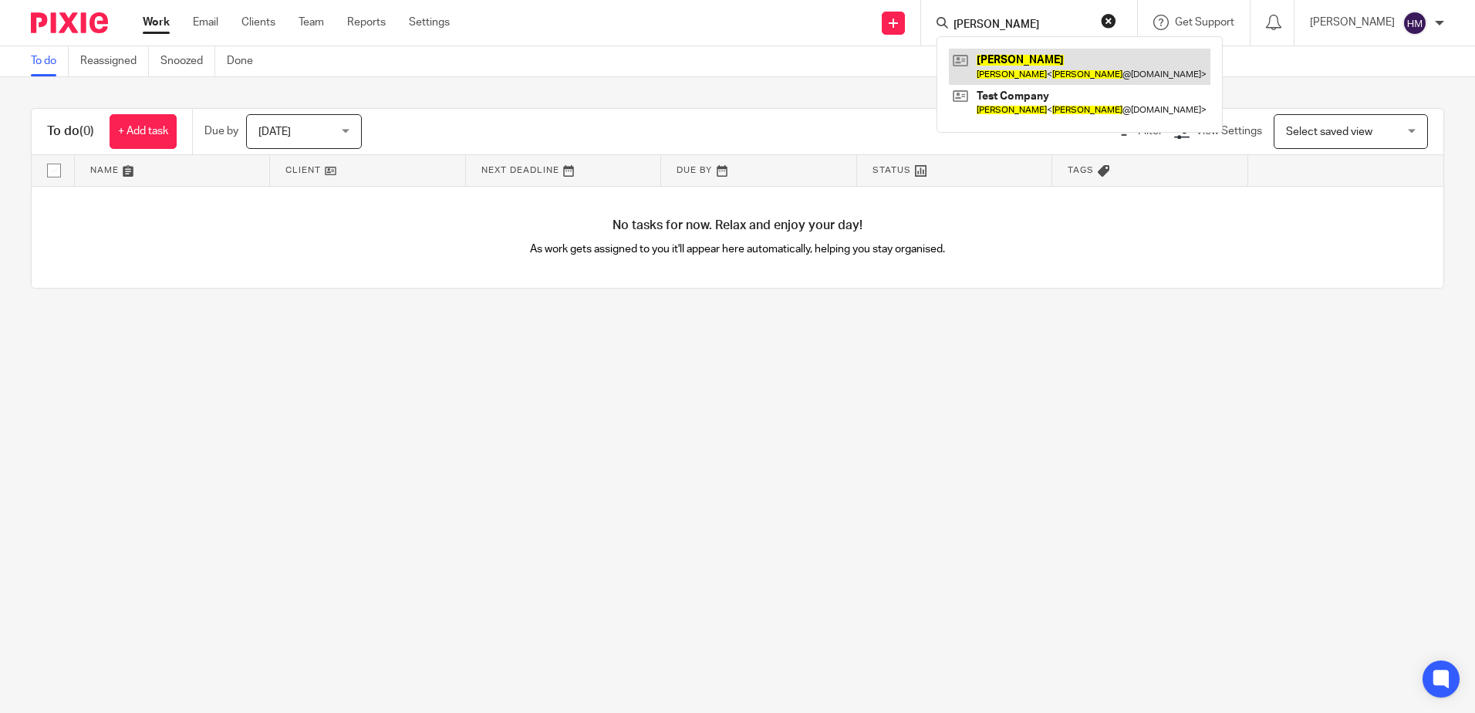
type input "[PERSON_NAME]"
click at [1060, 73] on link at bounding box center [1080, 66] width 262 height 35
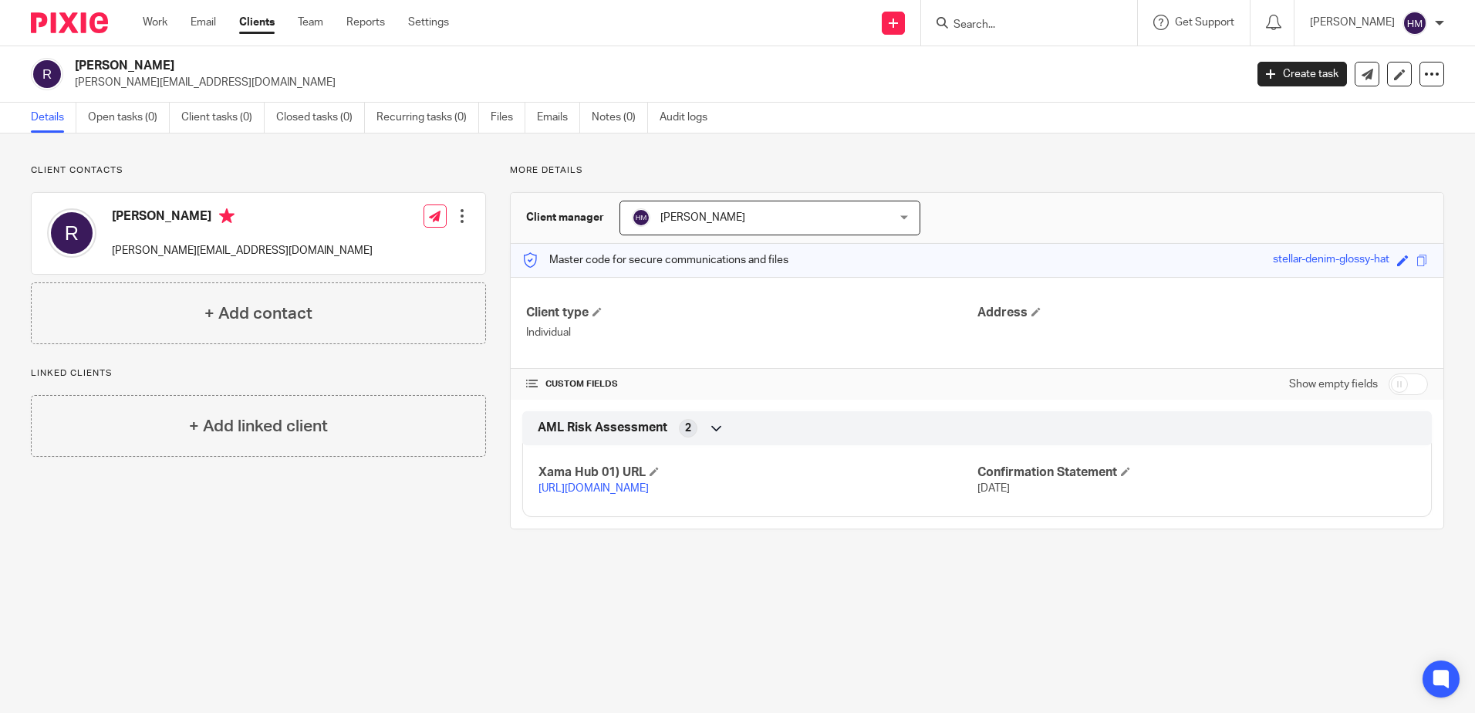
click at [456, 218] on div at bounding box center [461, 215] width 15 height 15
click at [447, 270] on link "Create client from contact" at bounding box center [389, 273] width 147 height 22
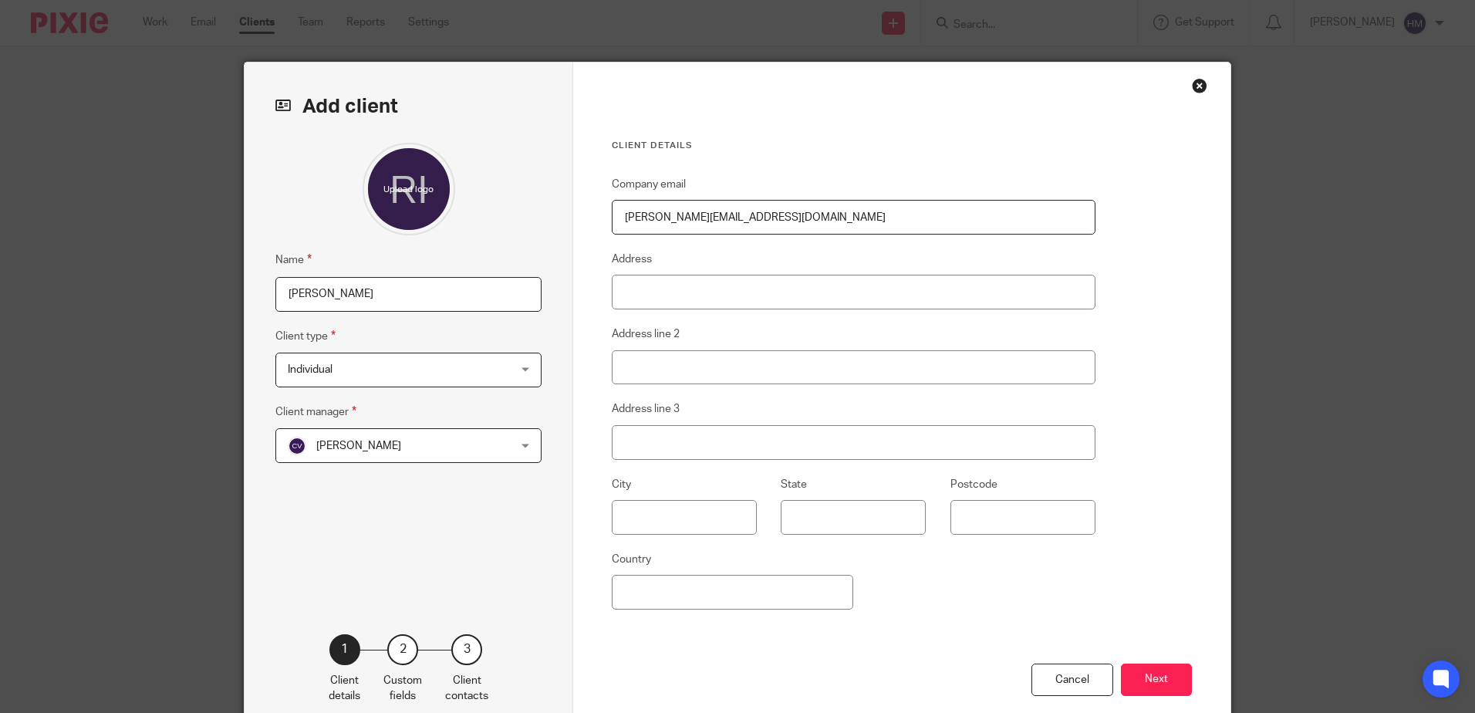
click at [448, 360] on span "Individual" at bounding box center [389, 369] width 202 height 32
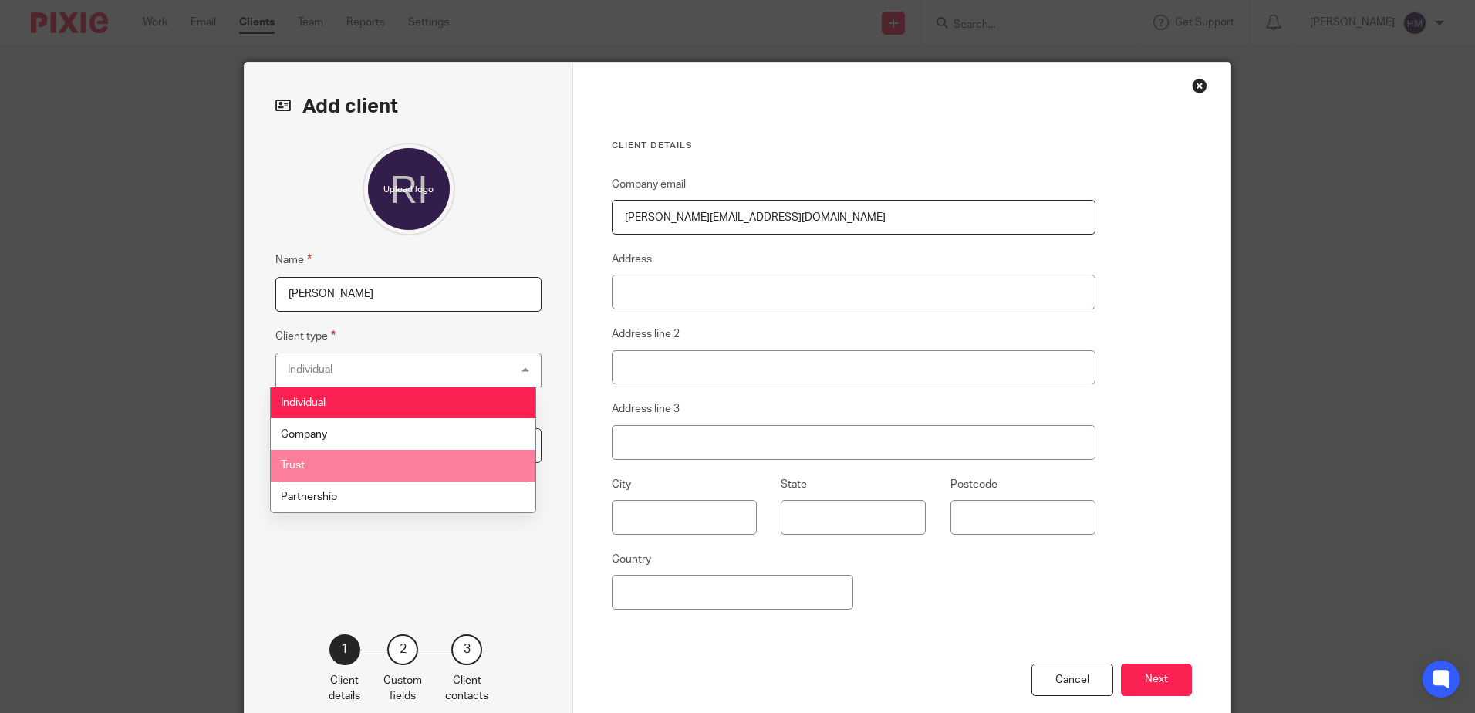
click at [404, 459] on li "Trust" at bounding box center [403, 466] width 265 height 32
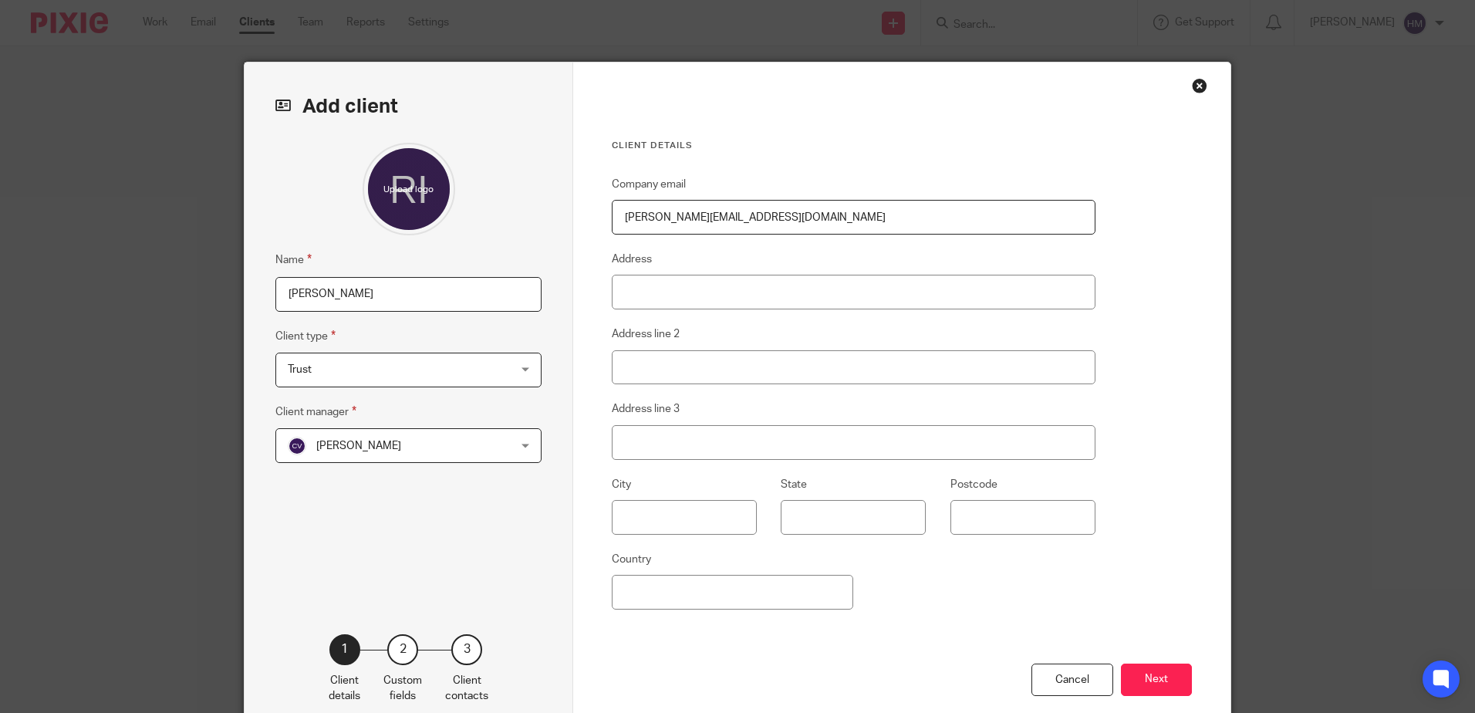
drag, startPoint x: 404, startPoint y: 305, endPoint x: 255, endPoint y: 324, distance: 150.1
click at [255, 324] on div "Add client Name Ricky Client type Trust Trust Individual Company Trust Partners…" at bounding box center [409, 398] width 329 height 672
type input "Trust Test"
click at [1148, 675] on button "Next" at bounding box center [1156, 680] width 71 height 33
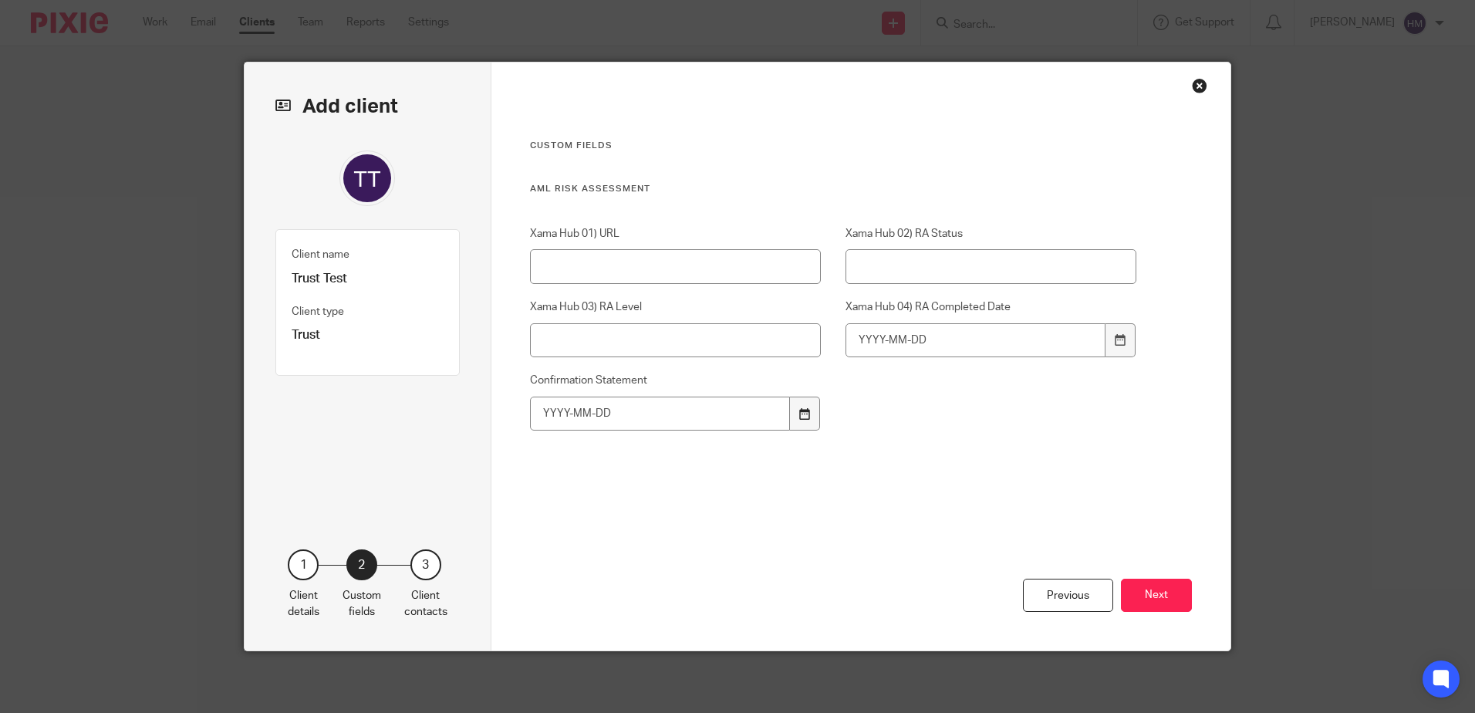
click at [807, 413] on div at bounding box center [804, 414] width 29 height 35
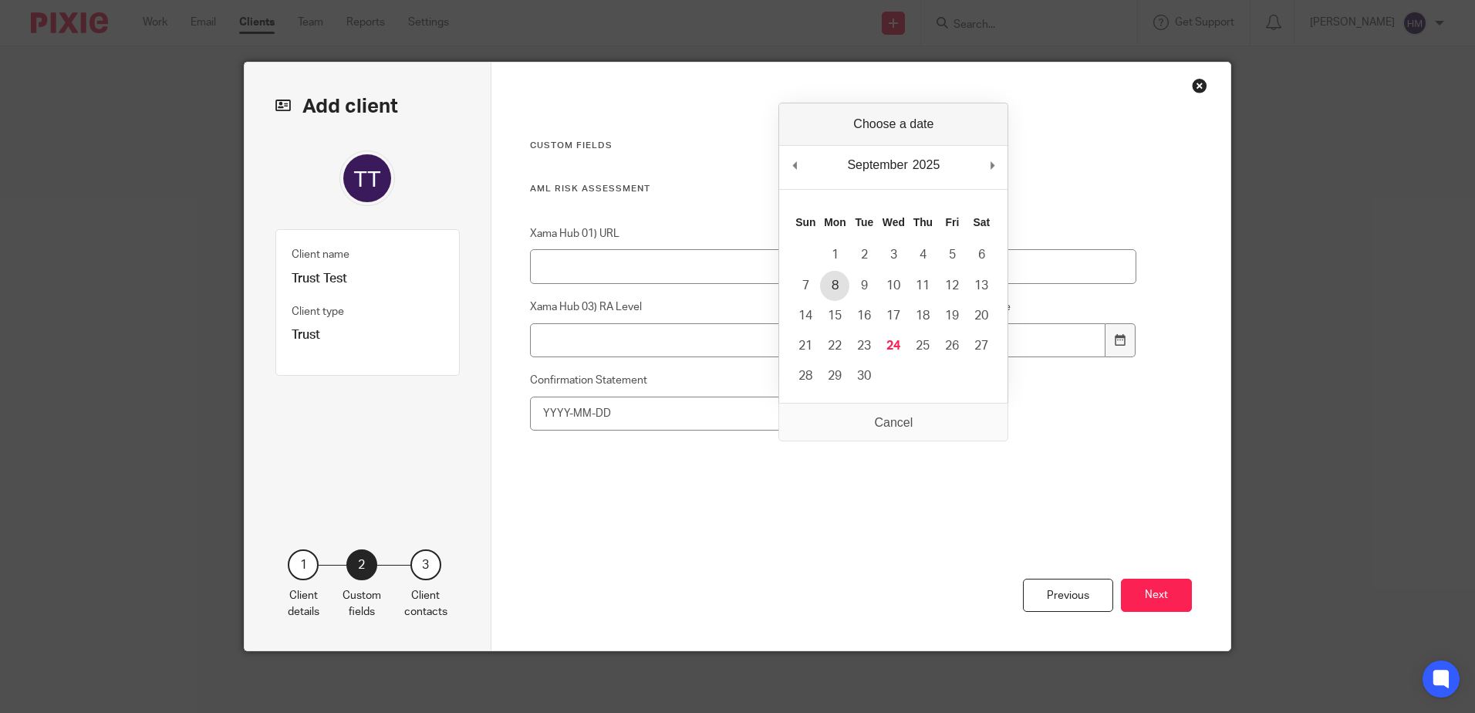
type input "2025-09-08"
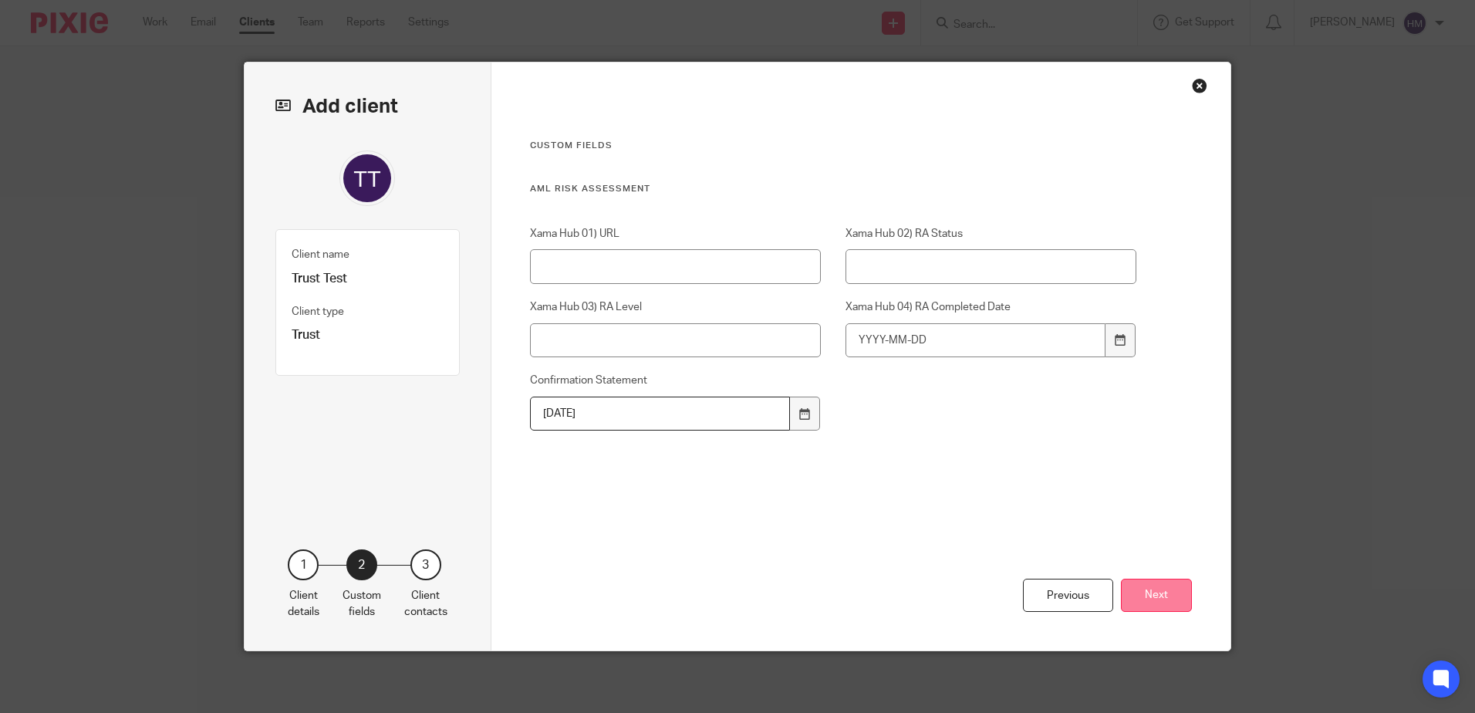
click at [1145, 591] on button "Next" at bounding box center [1156, 595] width 71 height 33
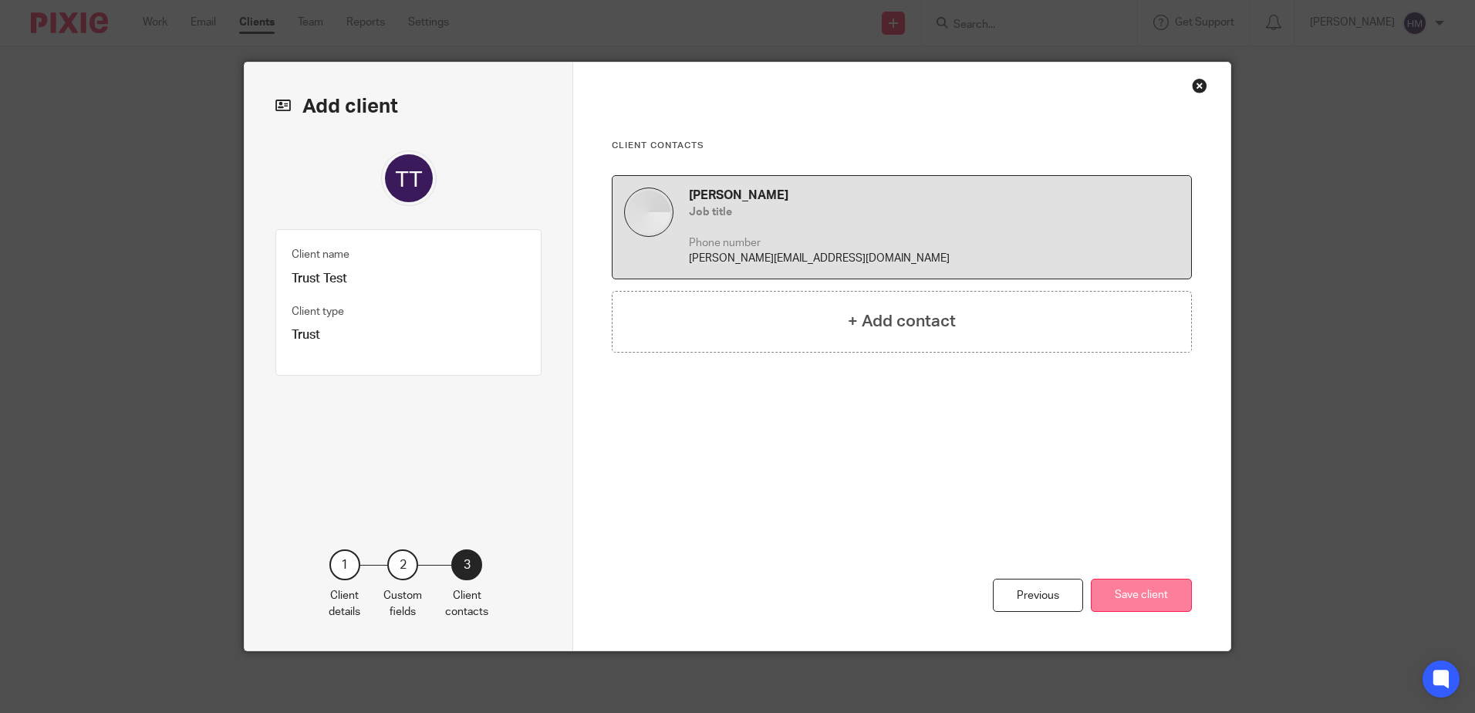
click at [1160, 594] on button "Save client" at bounding box center [1141, 595] width 101 height 33
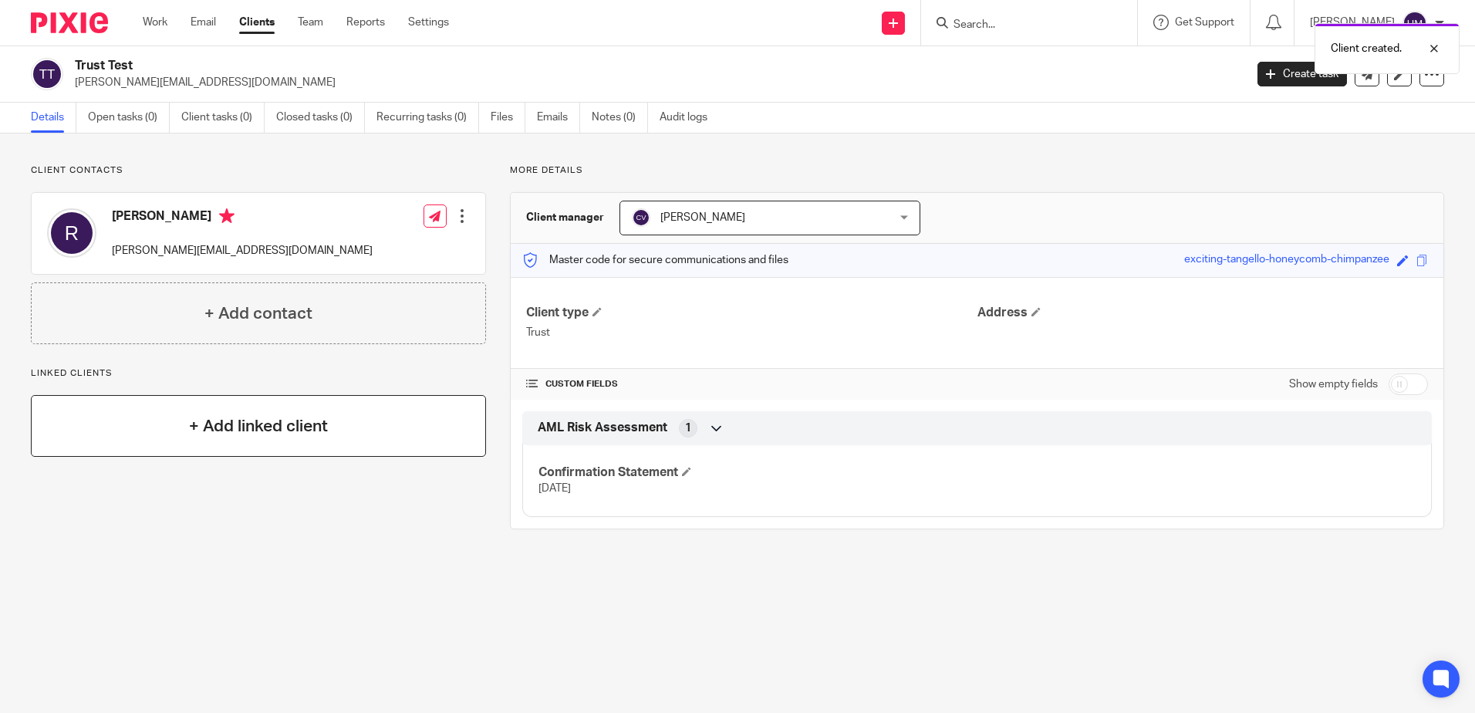
click at [322, 423] on h4 "+ Add linked client" at bounding box center [258, 426] width 139 height 24
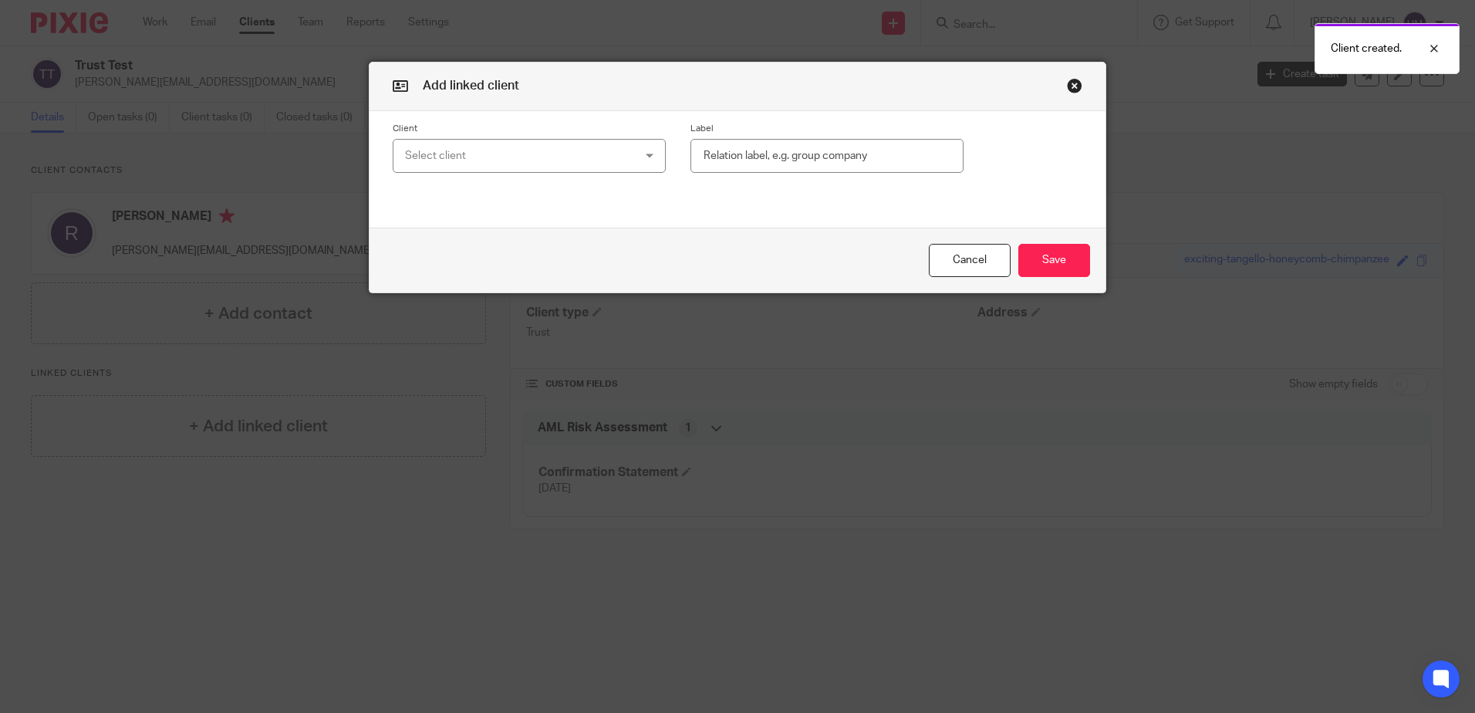
click at [591, 153] on div "Select client" at bounding box center [509, 156] width 208 height 32
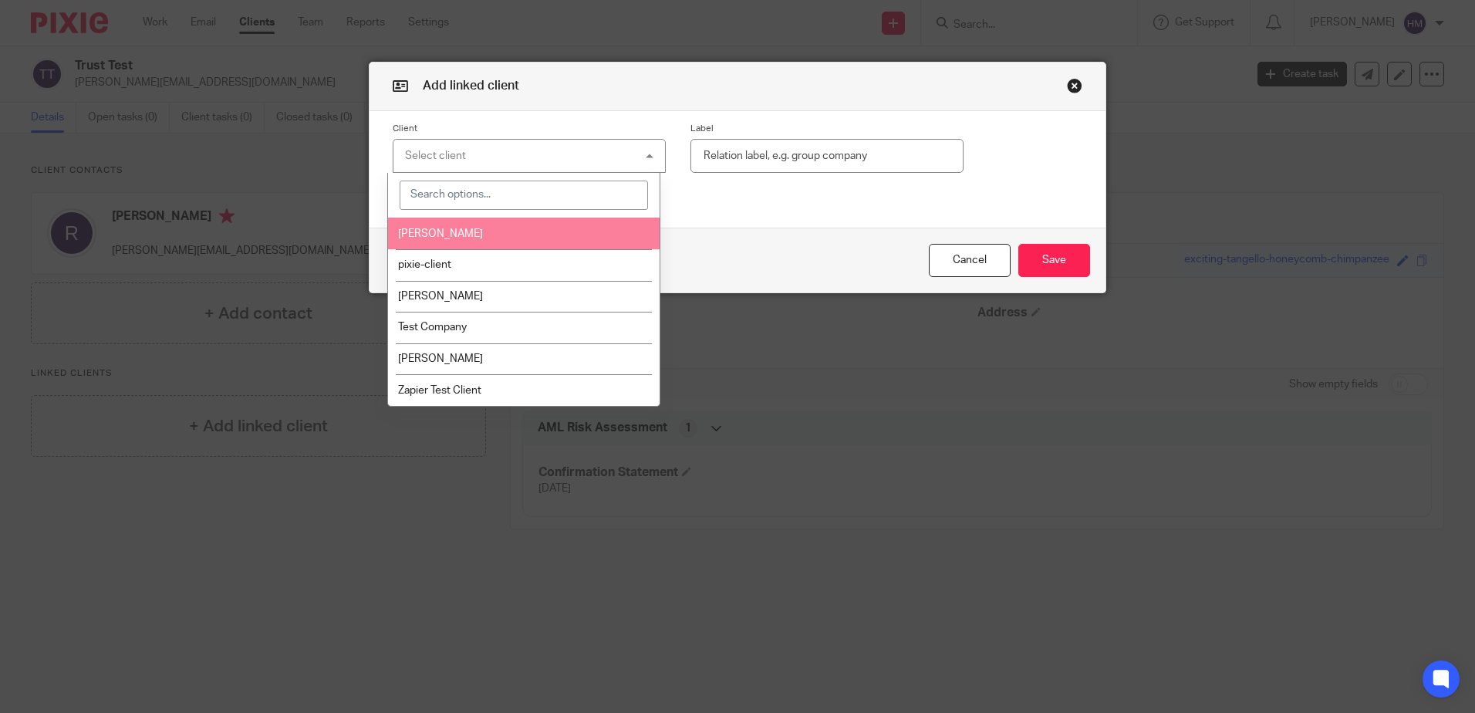
click at [549, 198] on input "search" at bounding box center [524, 195] width 248 height 29
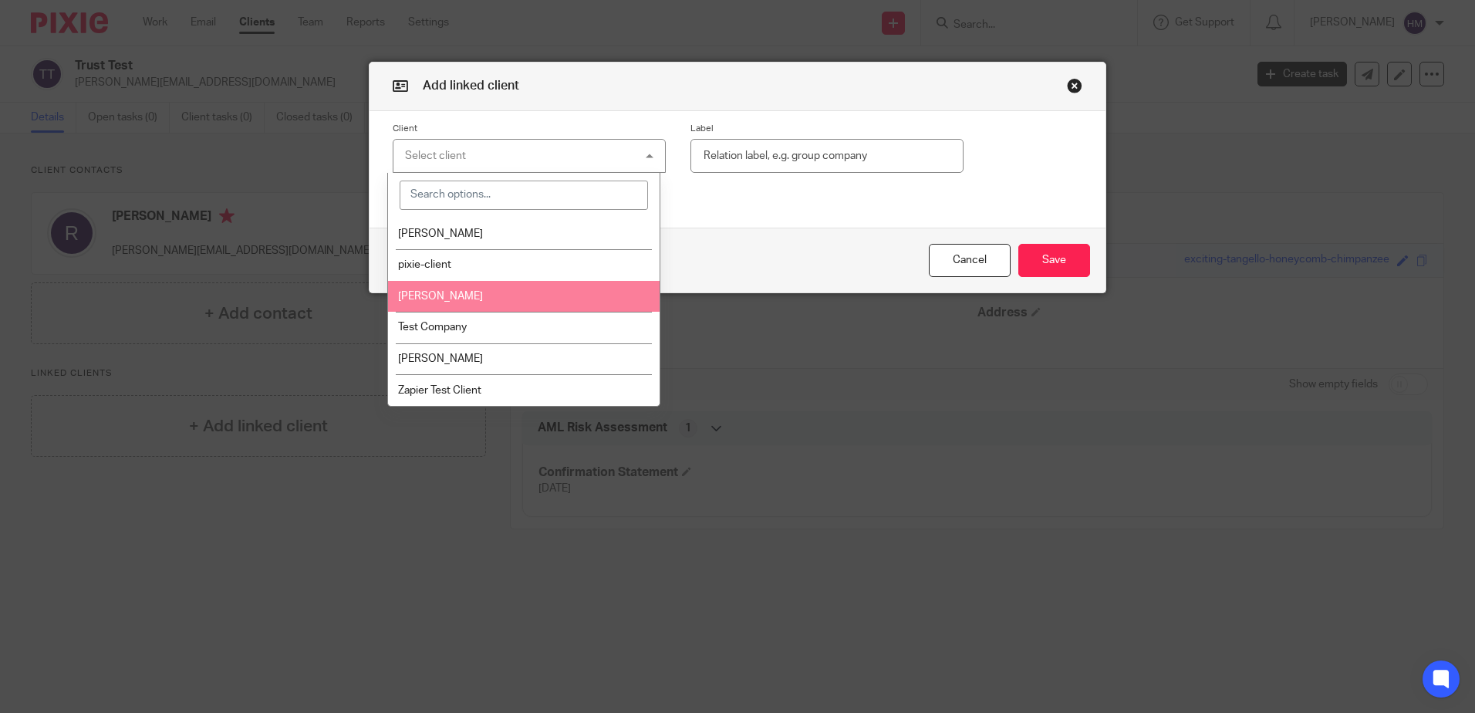
click at [478, 295] on li "[PERSON_NAME]" at bounding box center [524, 297] width 272 height 32
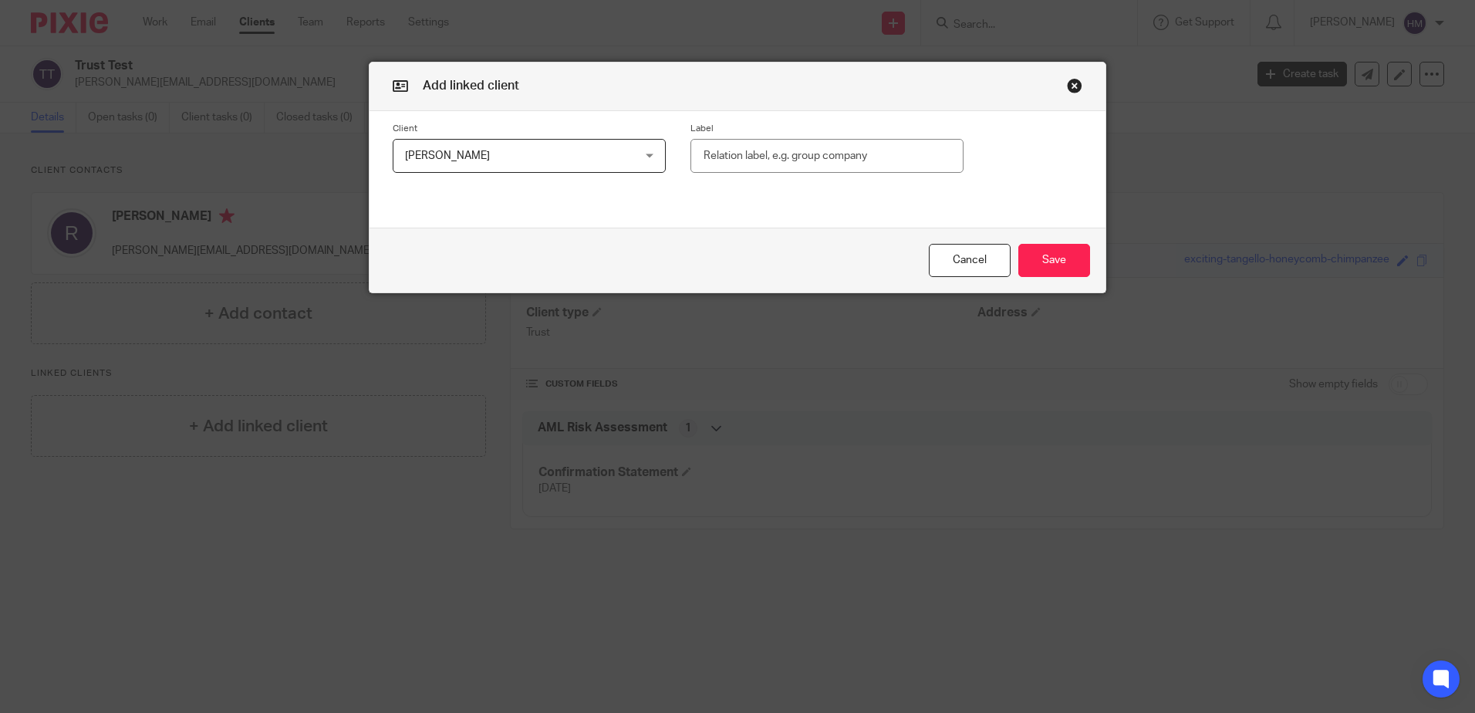
click at [742, 147] on input "text" at bounding box center [827, 156] width 273 height 35
type input "Trustee"
click at [1055, 269] on button "Save" at bounding box center [1054, 260] width 72 height 33
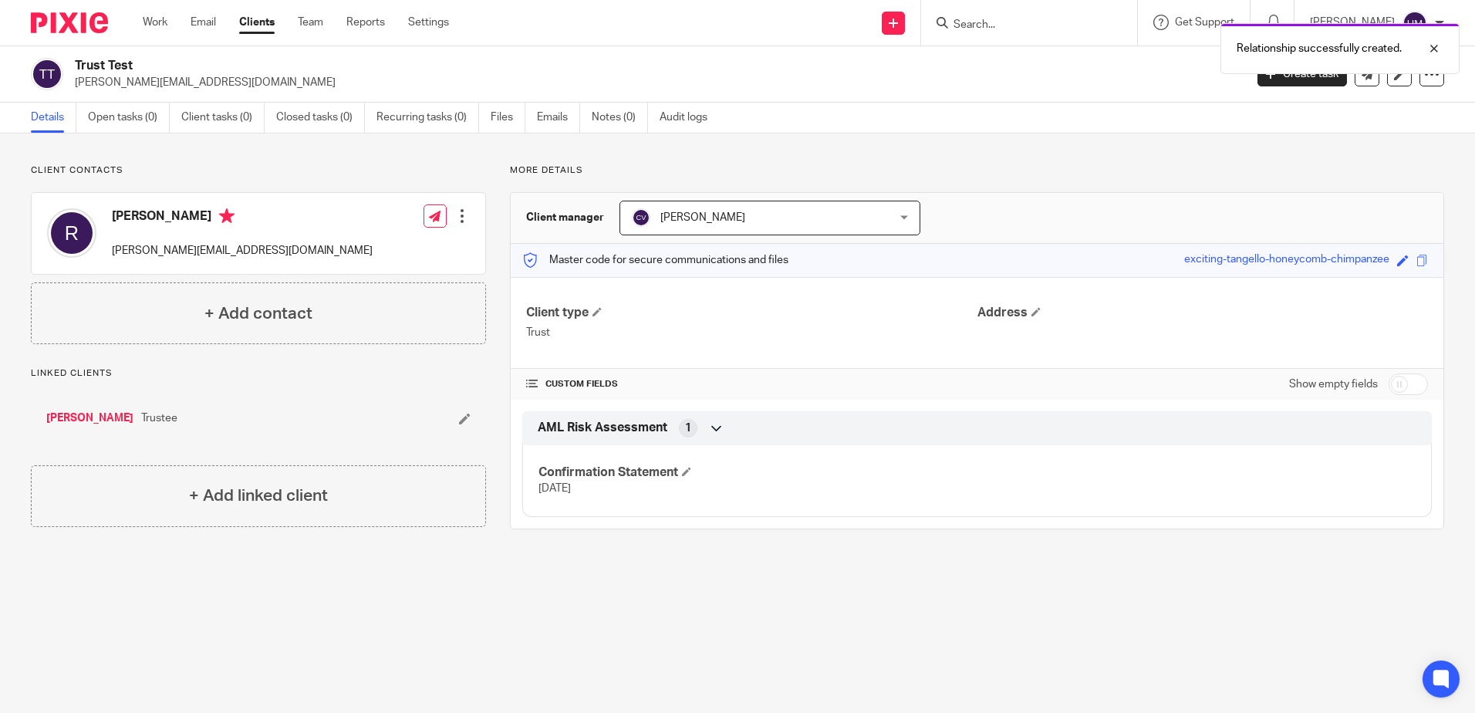
click at [459, 418] on icon at bounding box center [465, 419] width 12 height 12
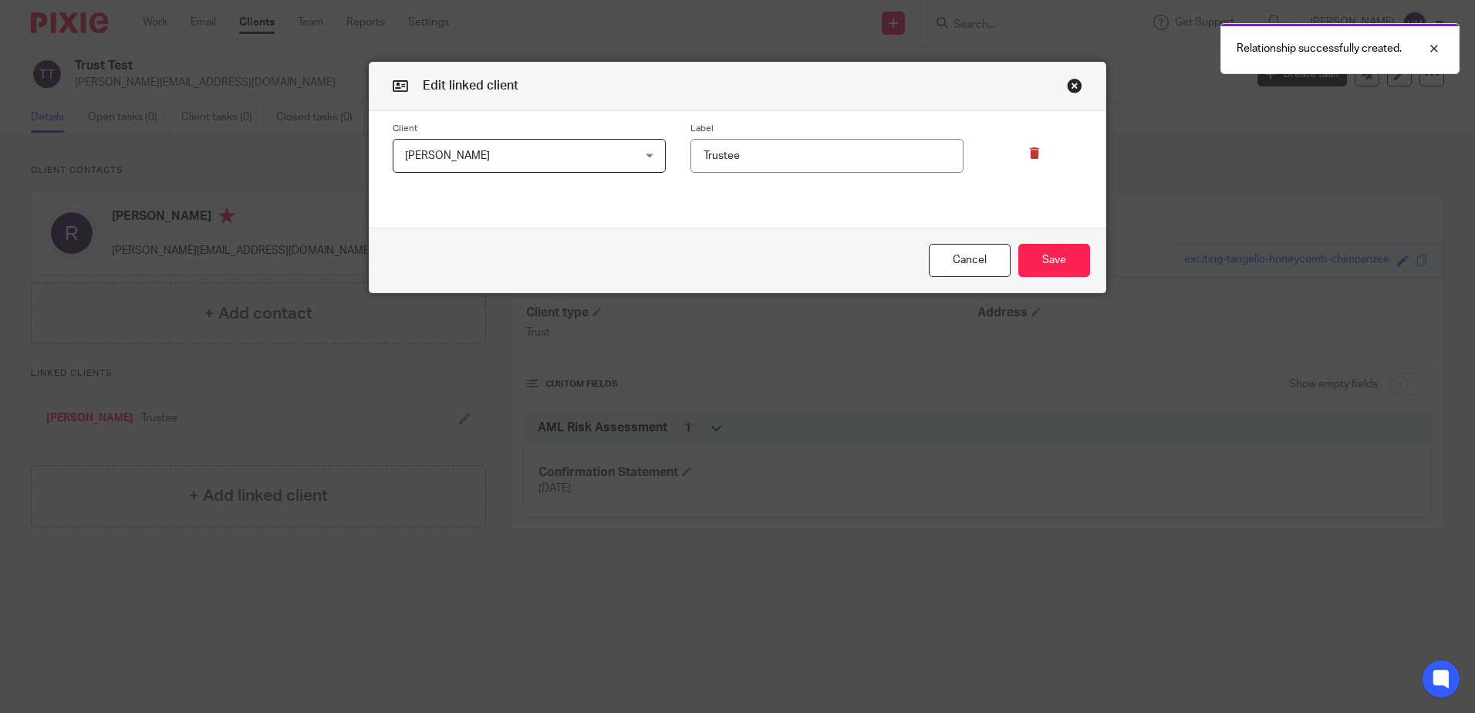
click at [1029, 156] on icon at bounding box center [1035, 153] width 12 height 12
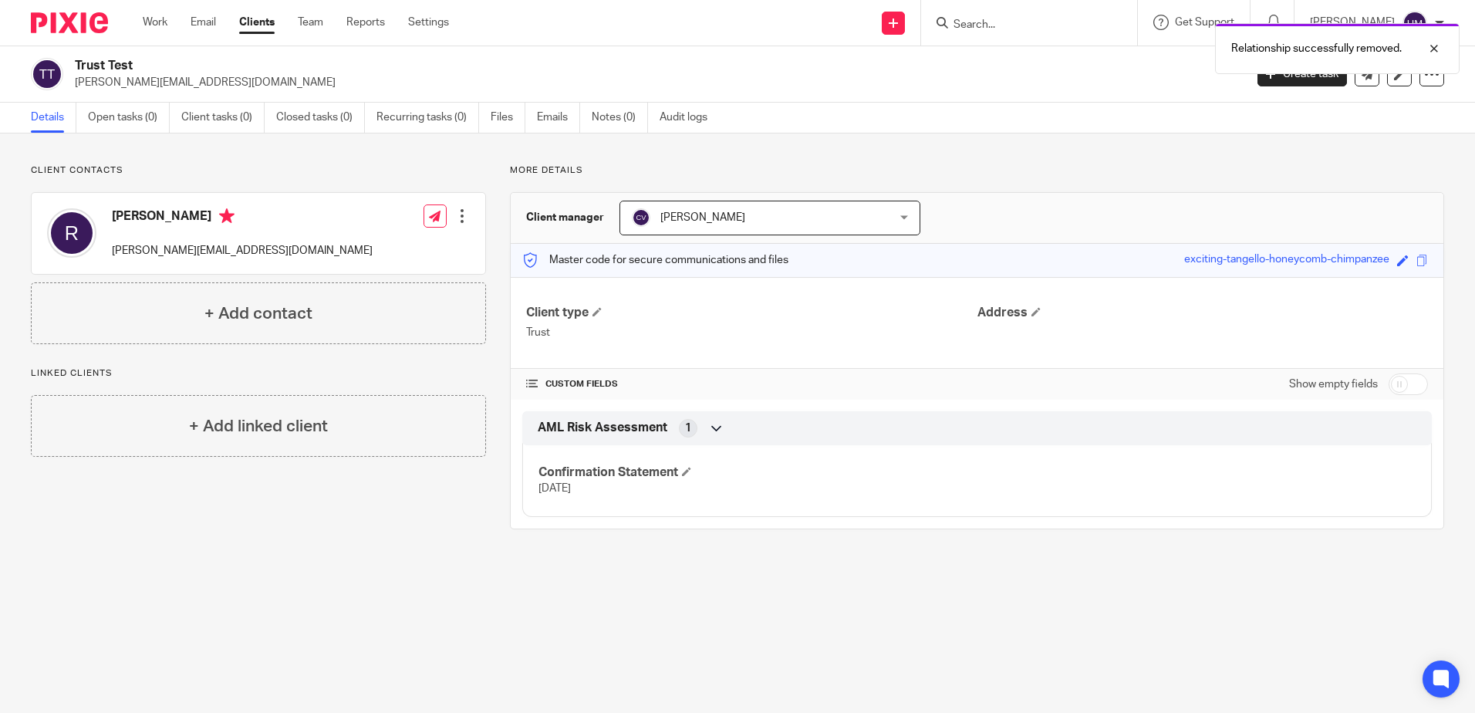
drag, startPoint x: 260, startPoint y: 11, endPoint x: 253, endPoint y: 25, distance: 15.5
click at [260, 12] on div "Work Email Clients Team Reports Settings Work Email Clients Team Reports Settin…" at bounding box center [299, 23] width 345 height 46
click at [685, 201] on span "[PERSON_NAME]" at bounding box center [747, 217] width 230 height 32
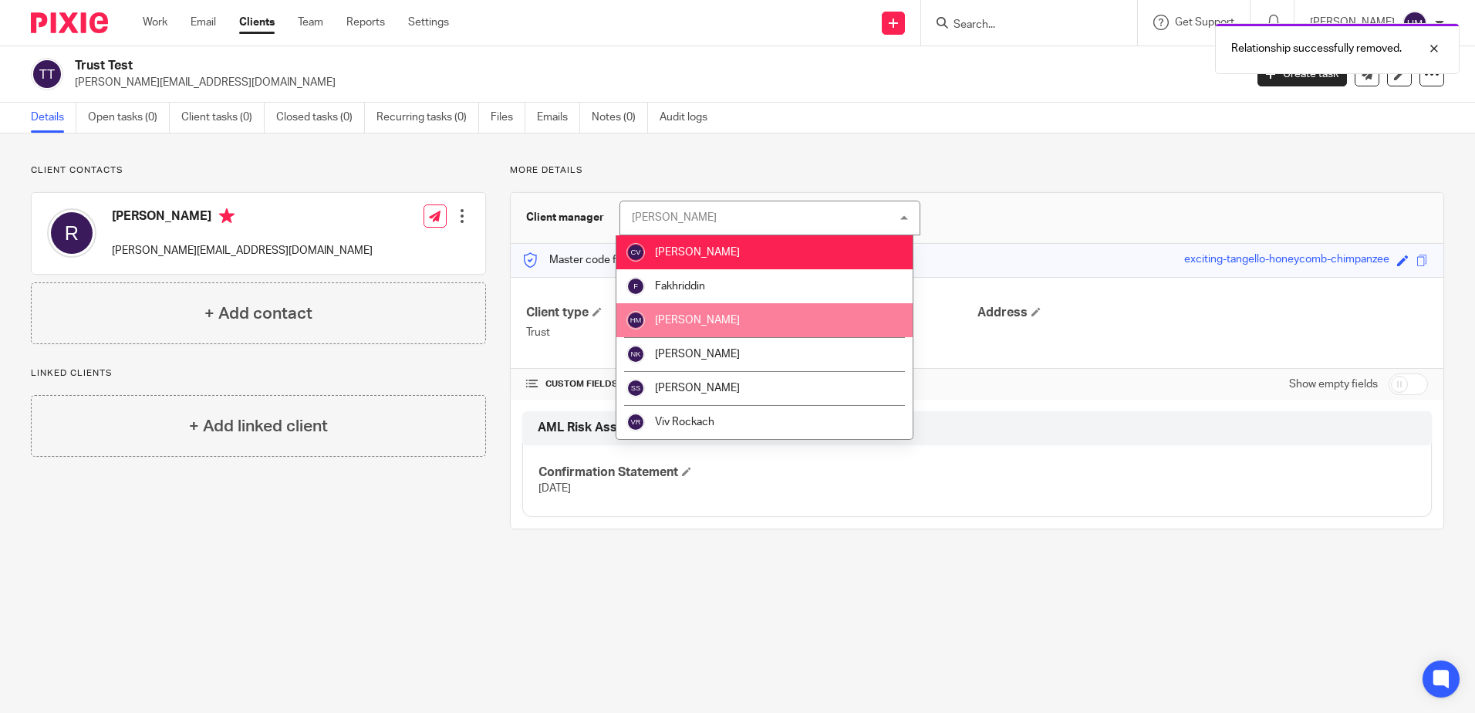
click at [704, 322] on span "[PERSON_NAME]" at bounding box center [697, 320] width 85 height 11
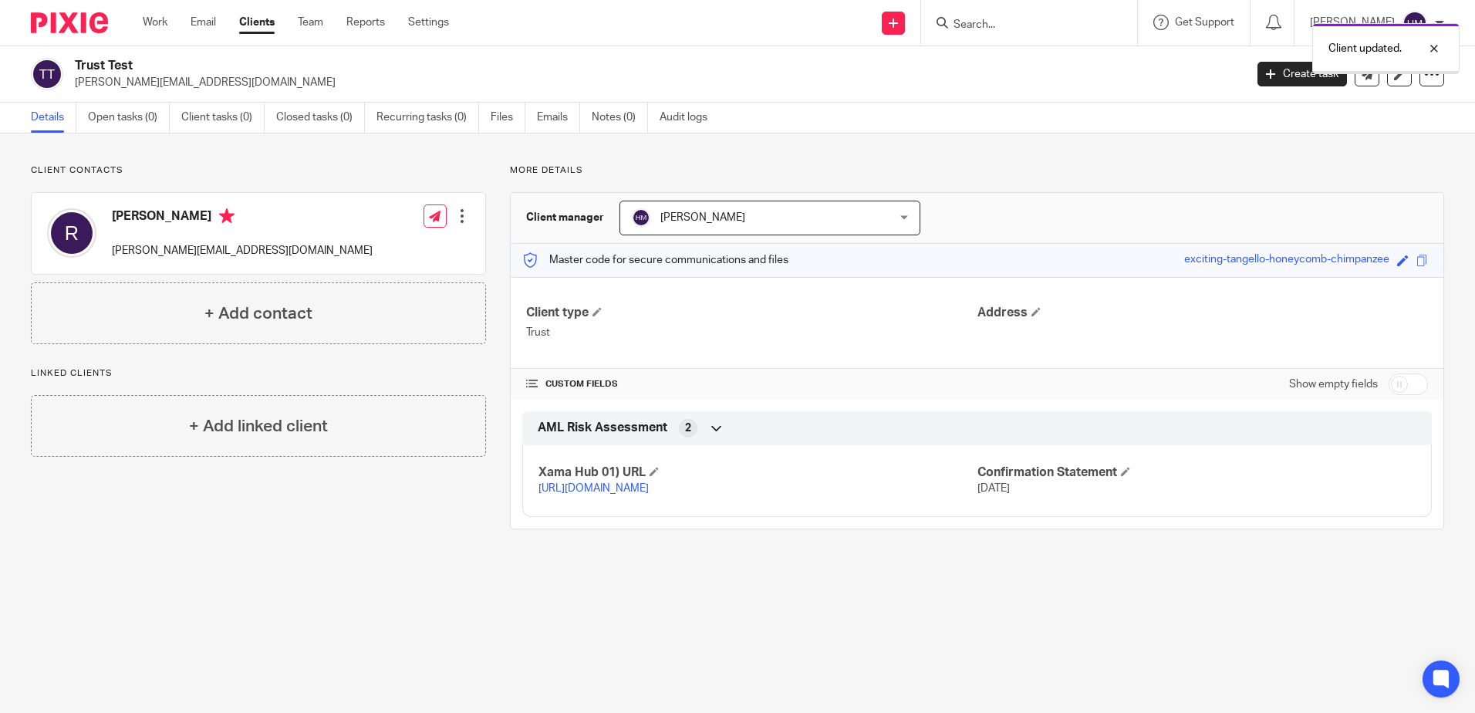
click at [251, 25] on link "Clients" at bounding box center [256, 22] width 35 height 15
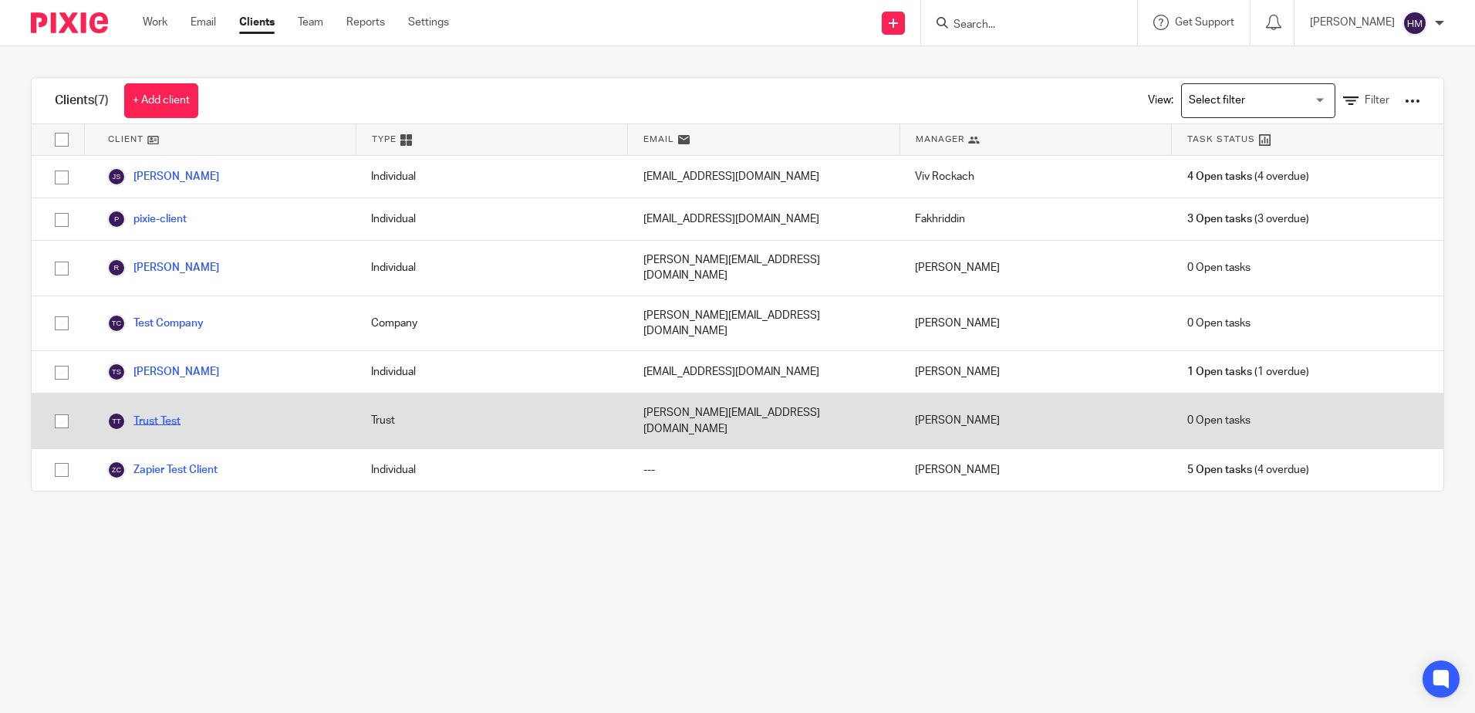
click at [177, 412] on link "Trust Test" at bounding box center [143, 421] width 73 height 19
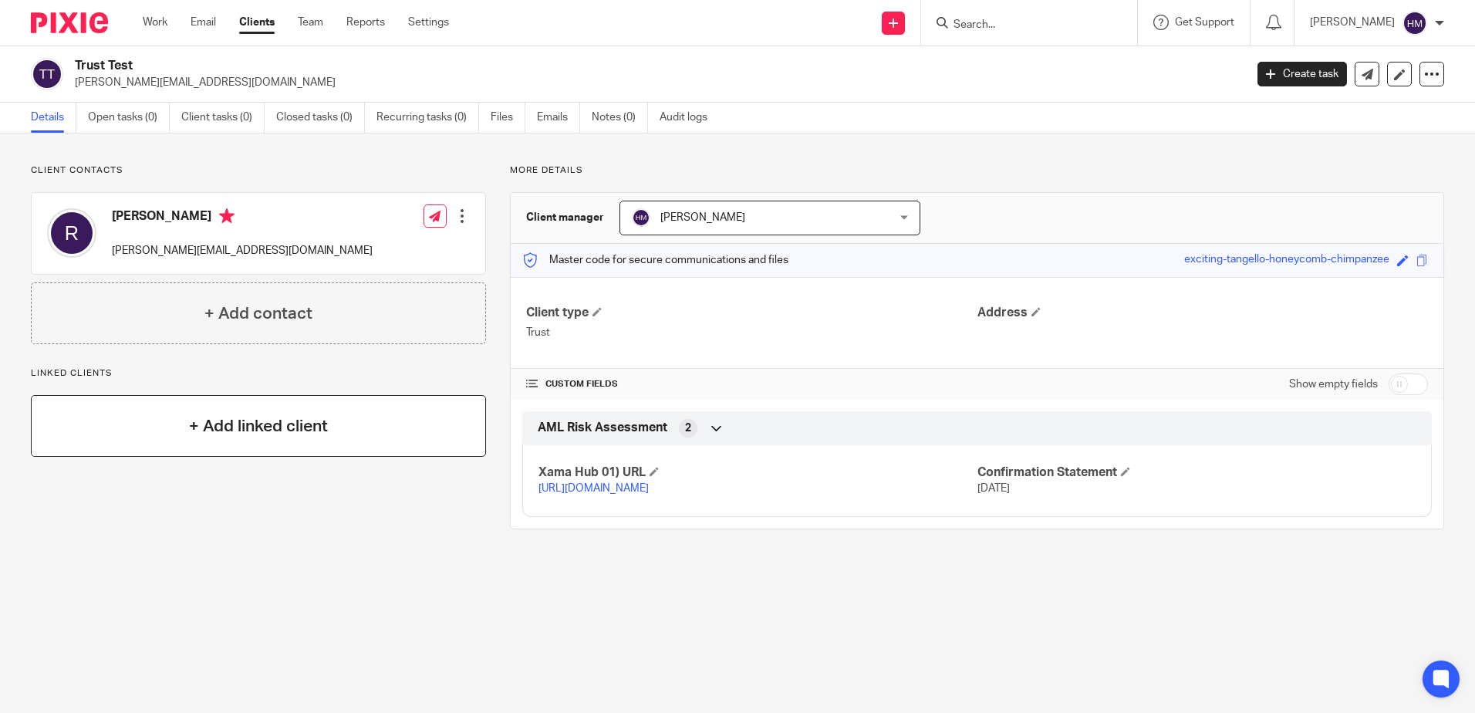
click at [358, 409] on div "+ Add linked client" at bounding box center [258, 426] width 455 height 62
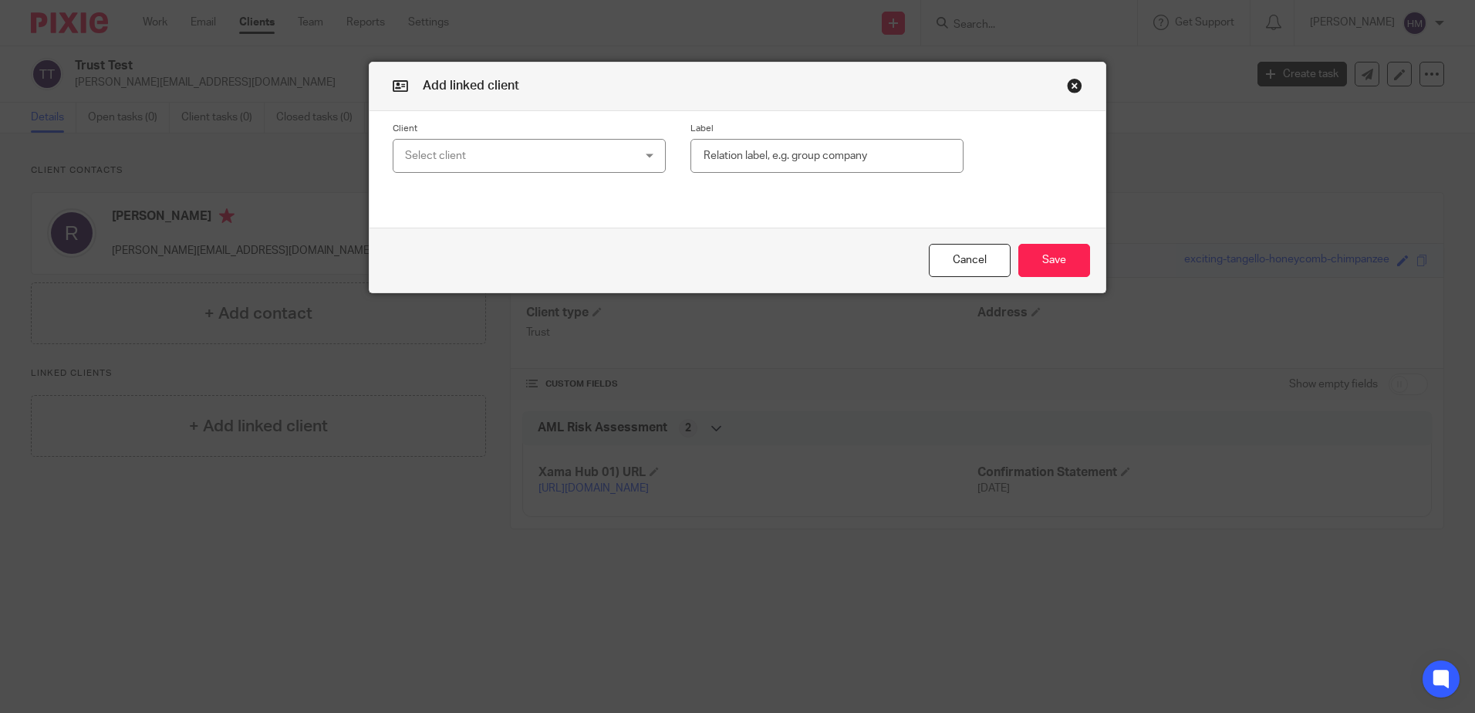
click at [512, 154] on div "Select client" at bounding box center [509, 156] width 208 height 32
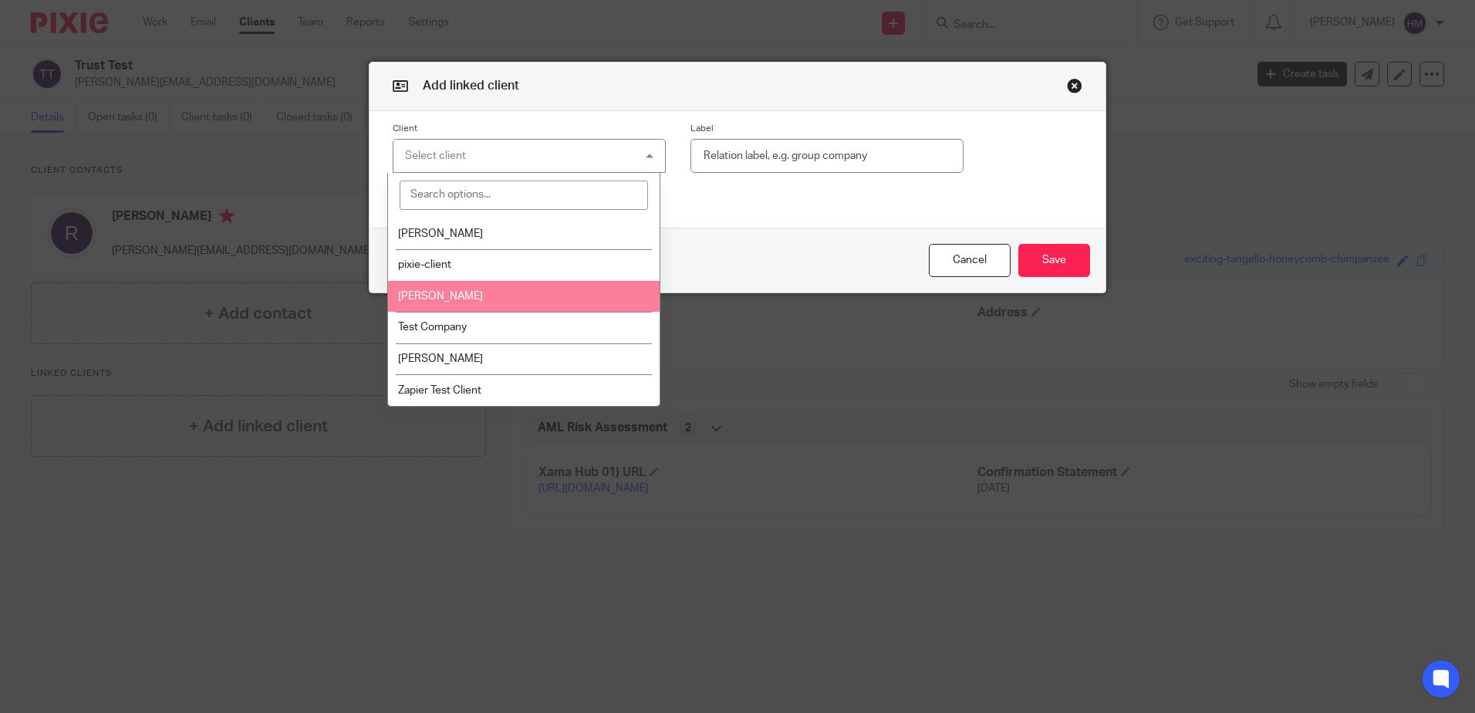
click at [462, 292] on li "[PERSON_NAME]" at bounding box center [524, 297] width 272 height 32
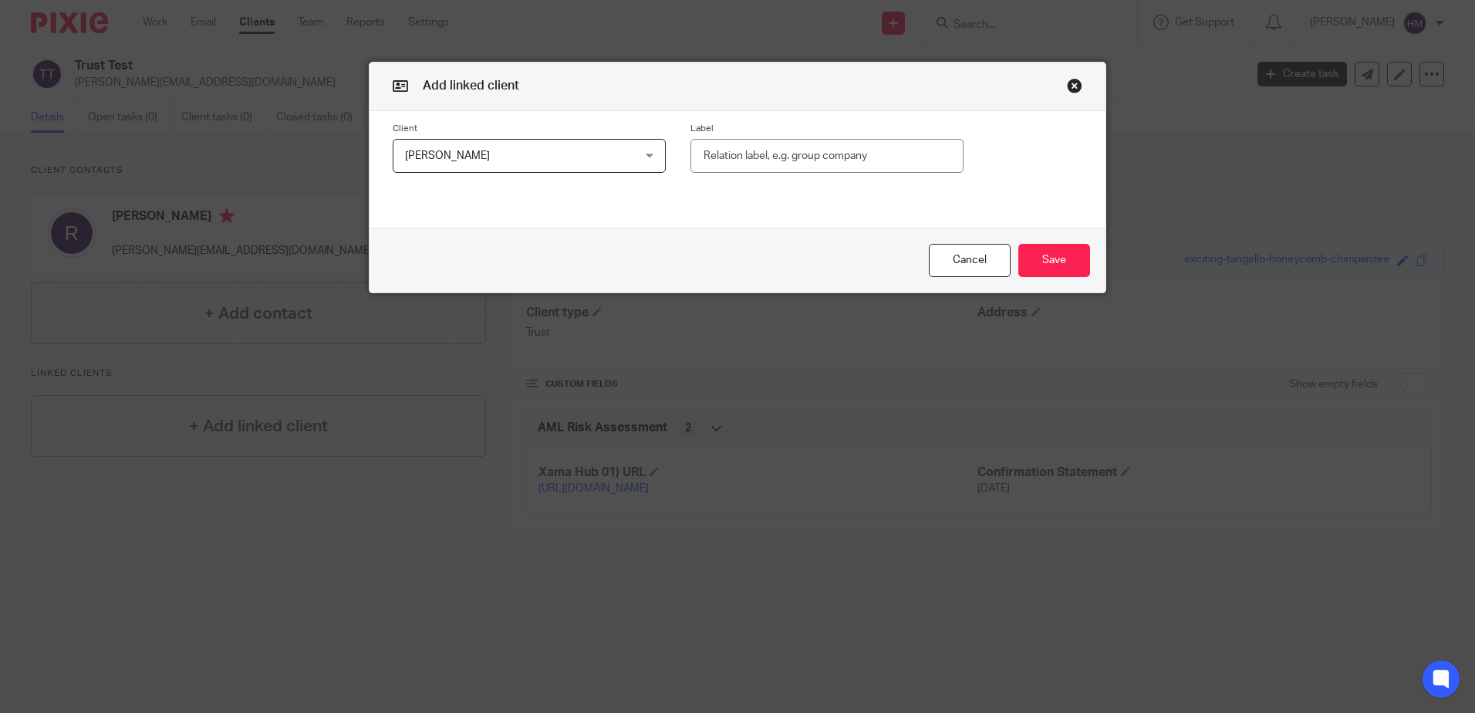
click at [717, 150] on input "text" at bounding box center [827, 156] width 273 height 35
type input "Trustee"
click at [1075, 262] on button "Save" at bounding box center [1054, 260] width 72 height 33
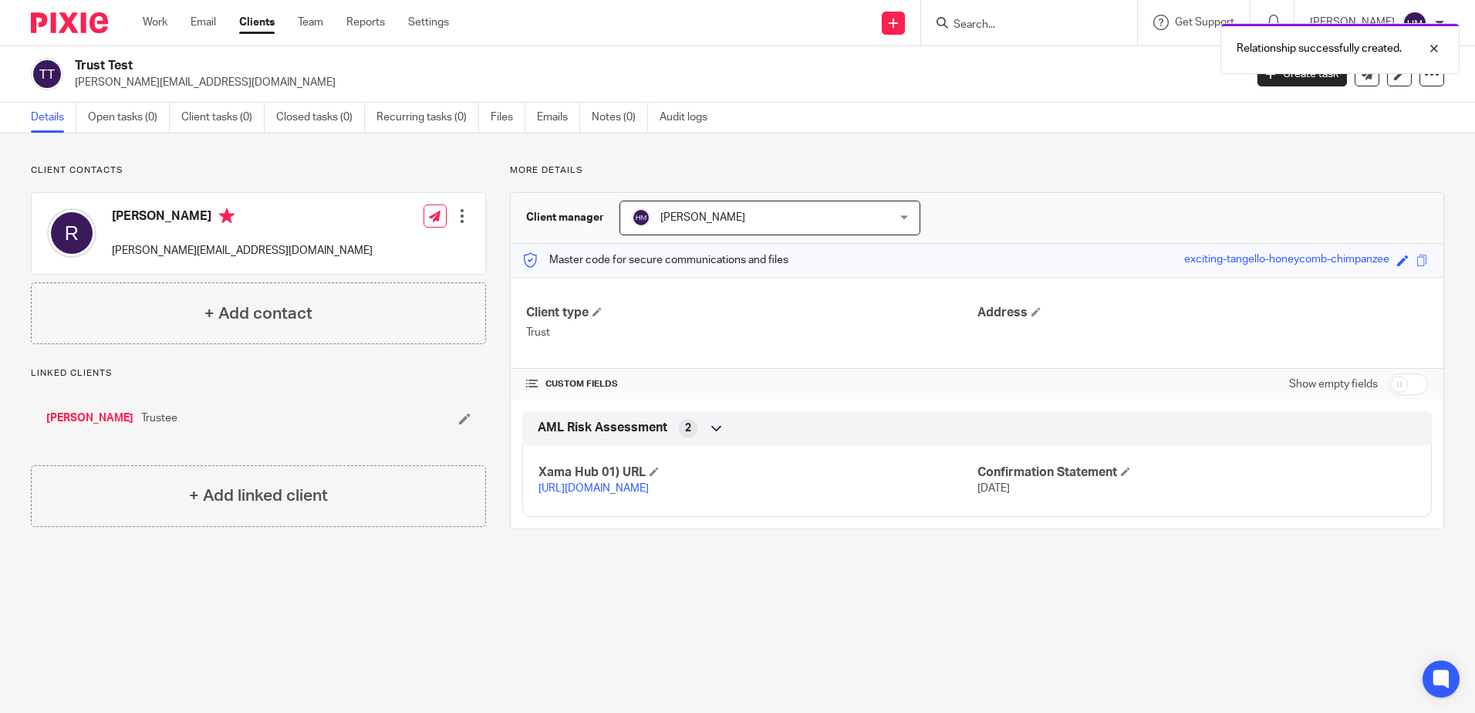
click at [66, 417] on link "[PERSON_NAME]" at bounding box center [89, 417] width 87 height 15
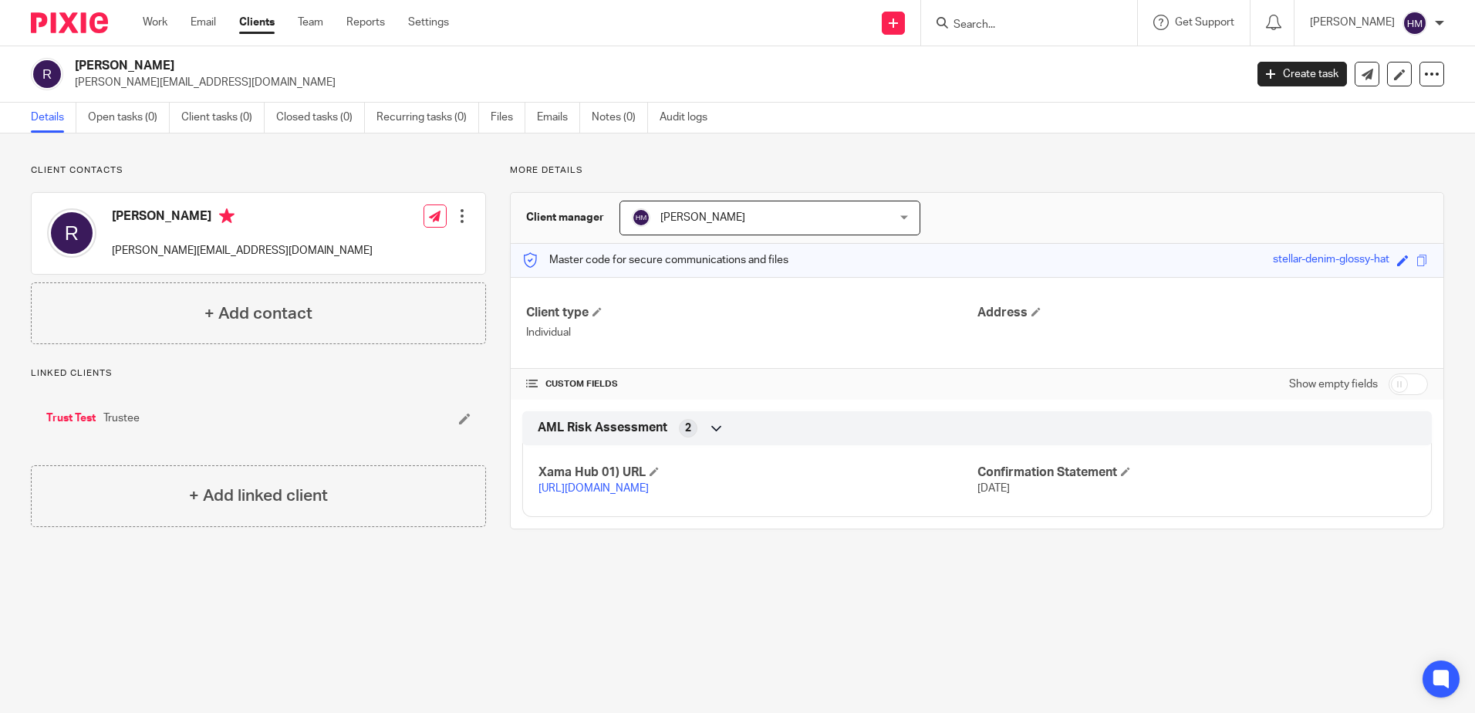
click at [140, 29] on div "Work Email Clients Team Reports Settings Work Email Clients Team Reports Settin…" at bounding box center [299, 23] width 345 height 46
click at [153, 15] on link "Work" at bounding box center [155, 22] width 25 height 15
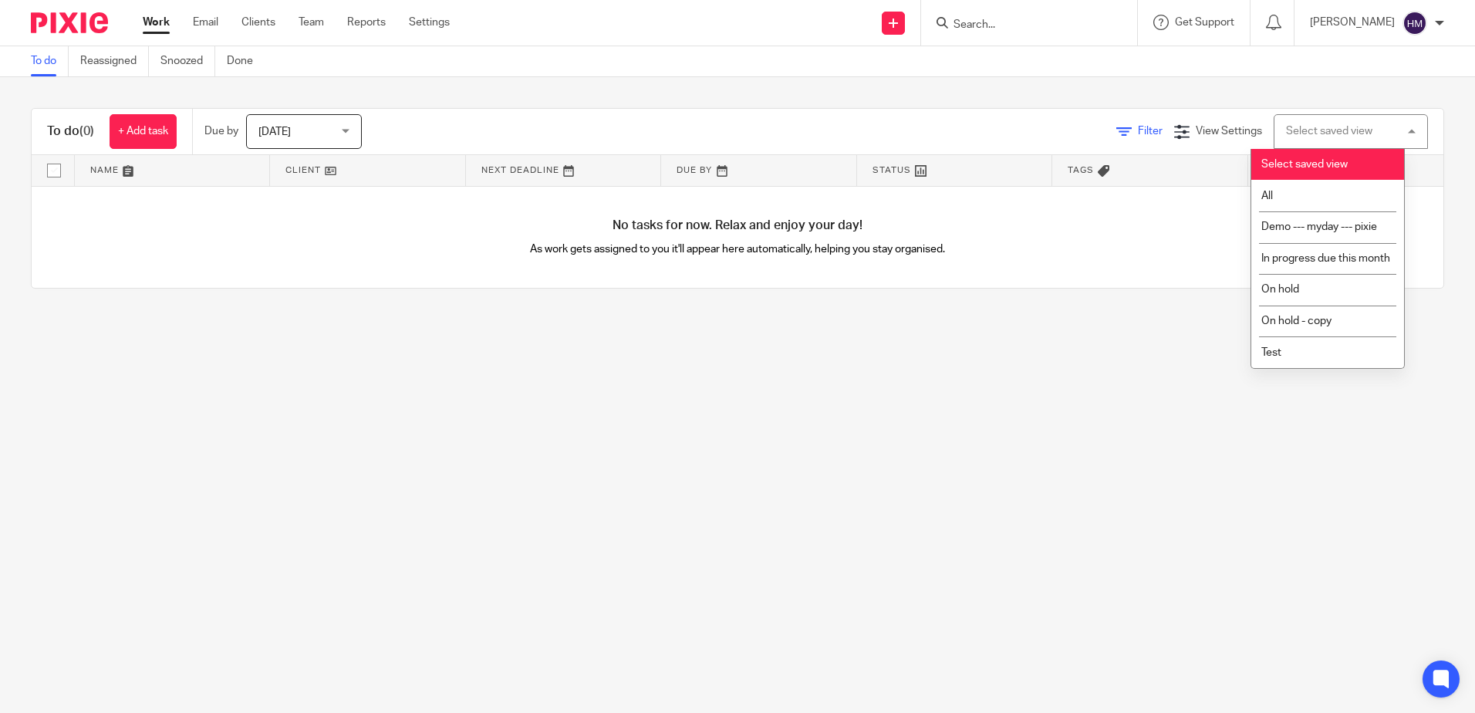
click at [1138, 132] on span "Filter" at bounding box center [1150, 131] width 25 height 11
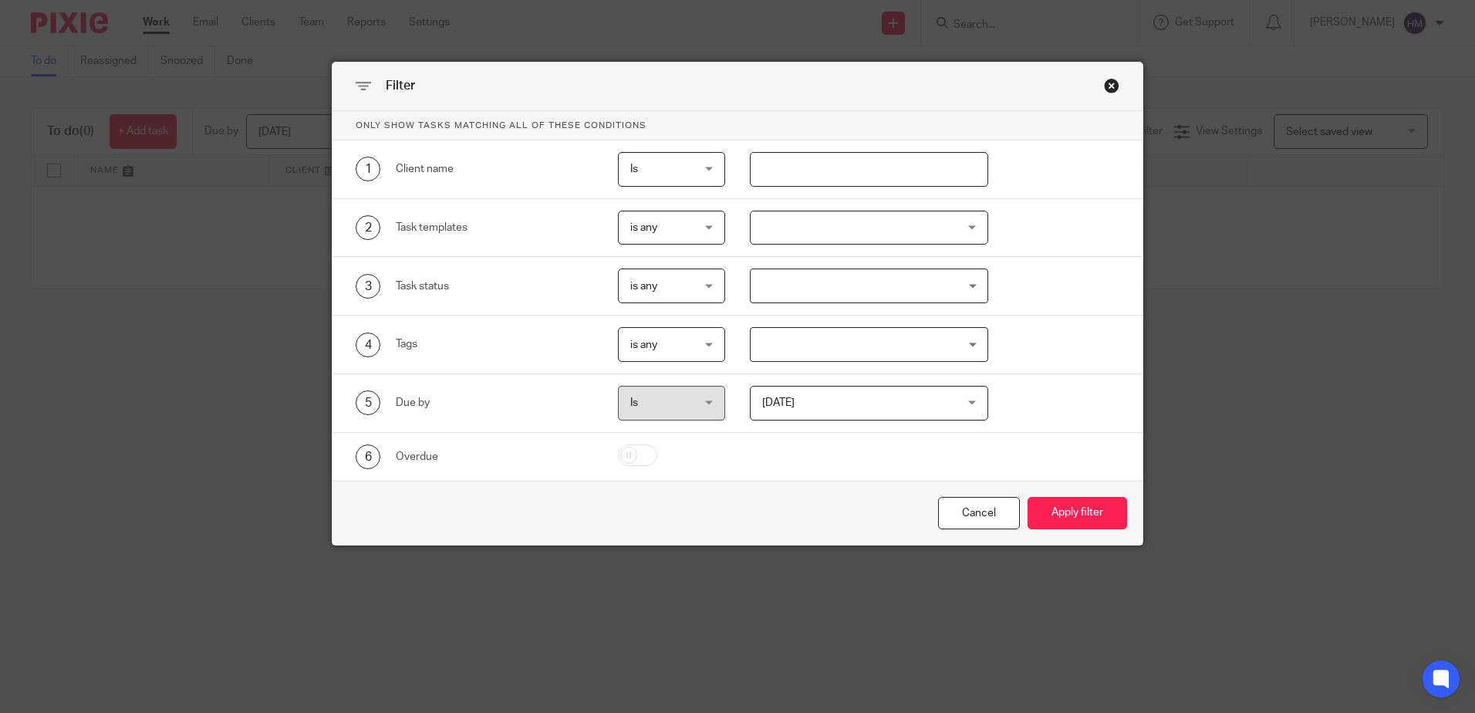
click at [769, 166] on input "text" at bounding box center [869, 169] width 238 height 35
type input "ricky"
click at [1106, 89] on div "Close this dialog window" at bounding box center [1111, 85] width 15 height 15
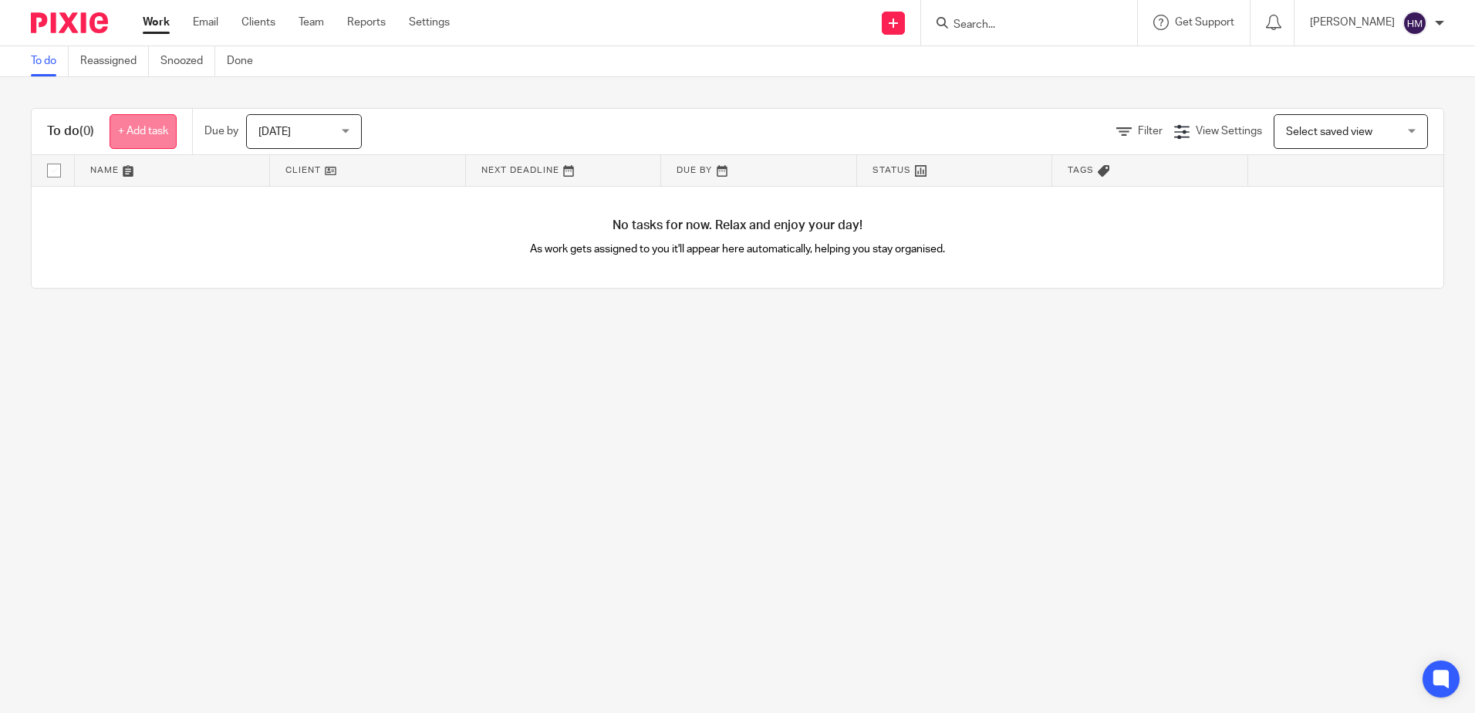
click at [171, 133] on link "+ Add task" at bounding box center [143, 131] width 67 height 35
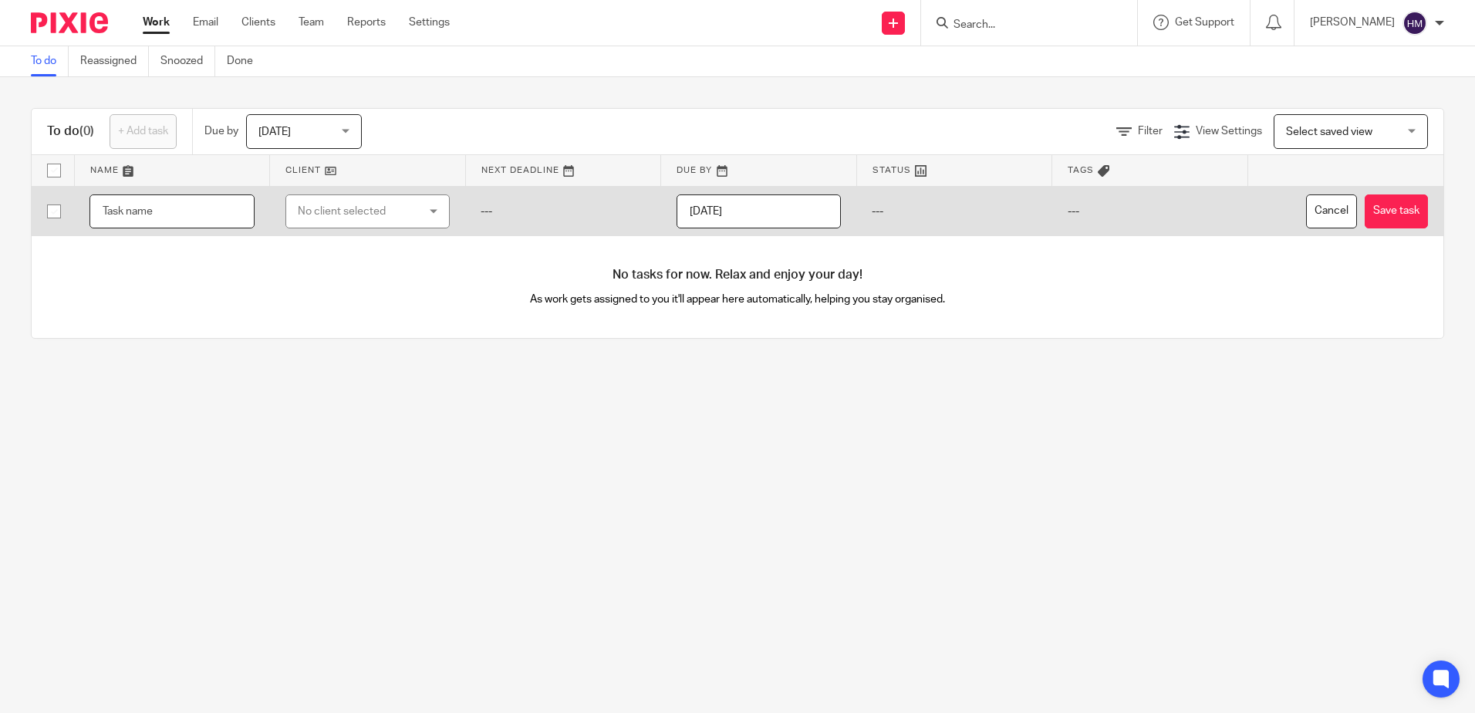
click at [181, 202] on input "text" at bounding box center [171, 211] width 165 height 35
type input "testing abc apt"
click at [380, 204] on div "No client selected" at bounding box center [358, 211] width 121 height 32
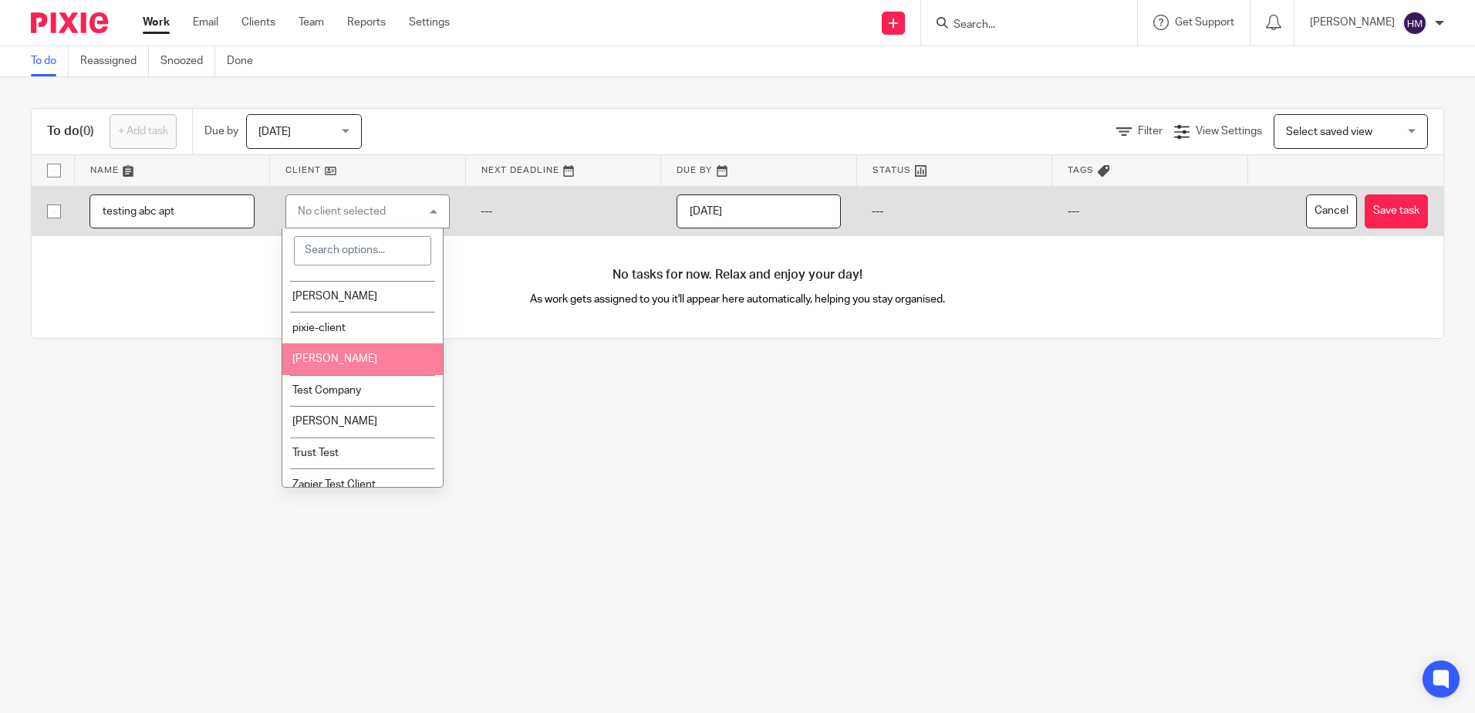
scroll to position [37, 0]
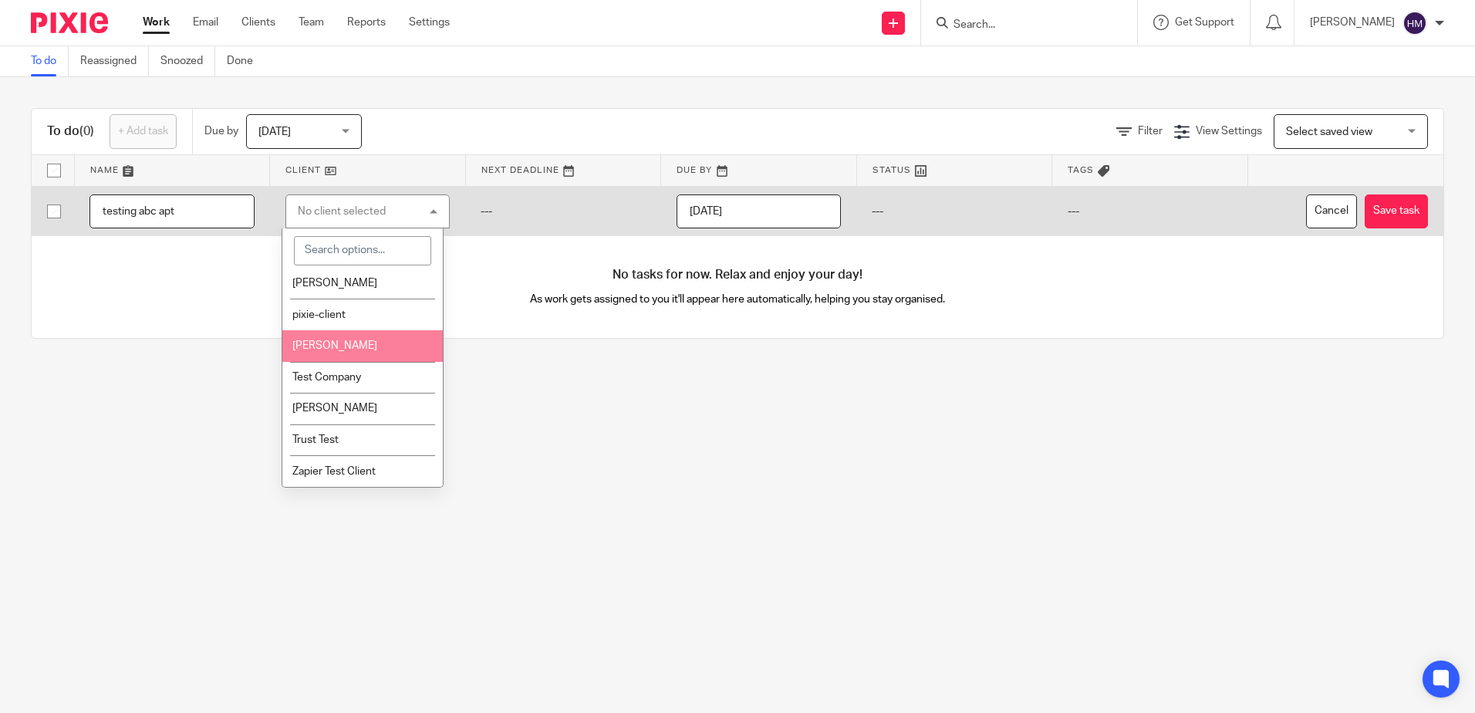
click at [349, 356] on li "[PERSON_NAME]" at bounding box center [362, 346] width 160 height 32
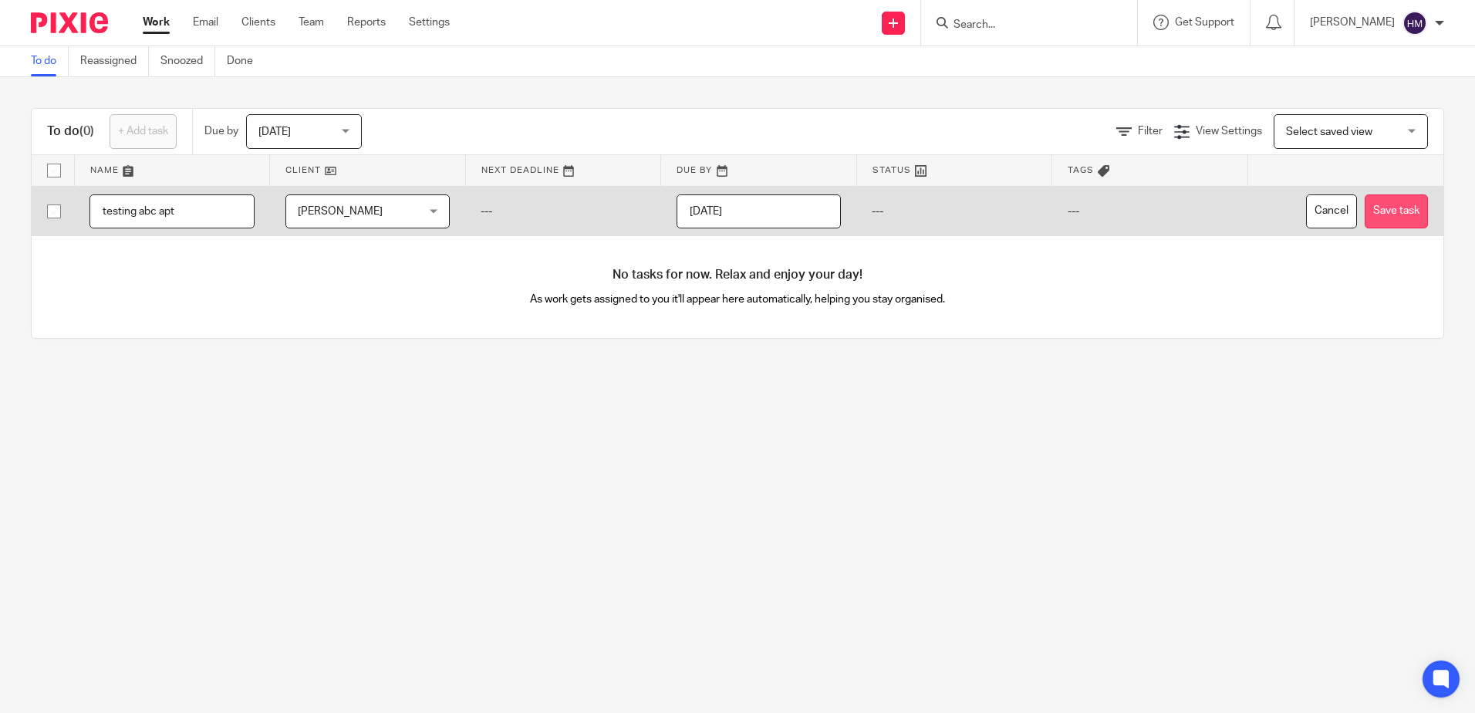
click at [1366, 210] on button "Save task" at bounding box center [1396, 211] width 63 height 35
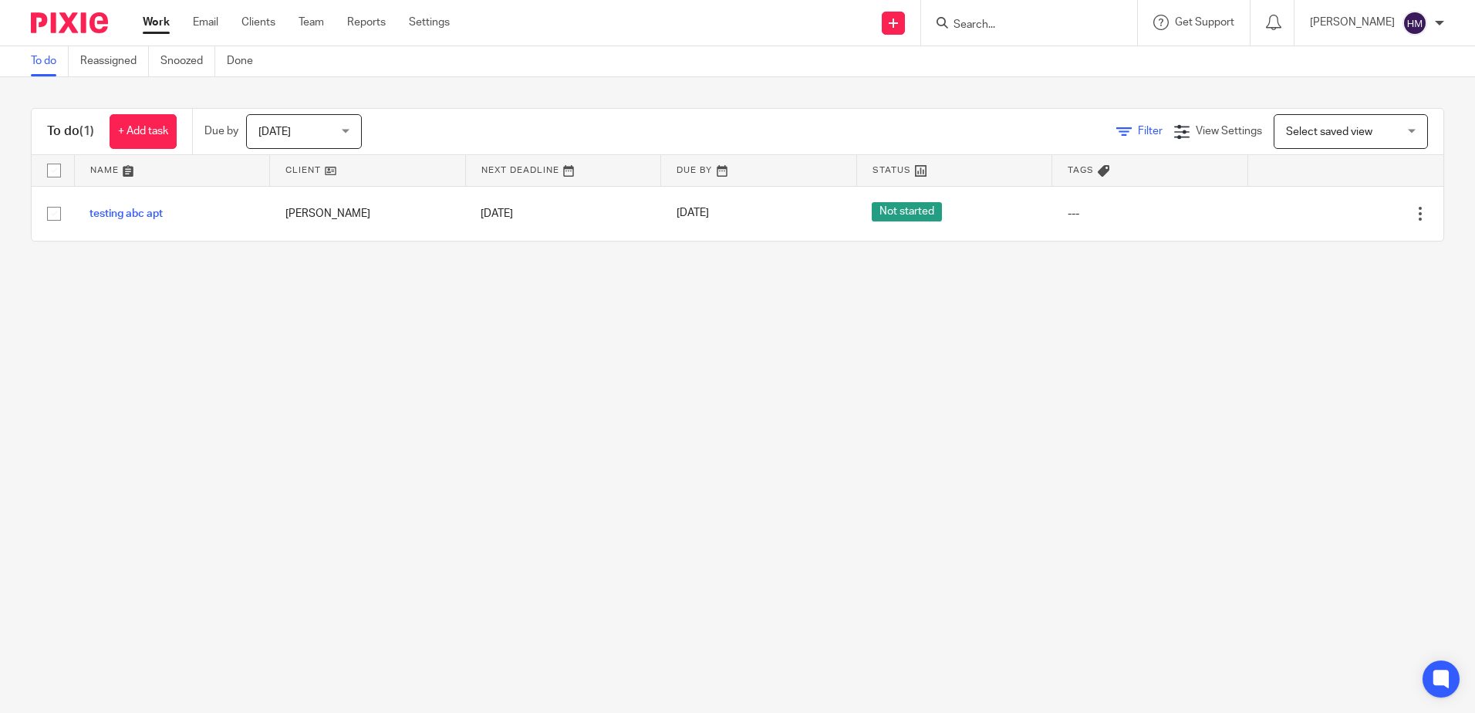
click at [1116, 132] on link "Filter" at bounding box center [1139, 131] width 46 height 11
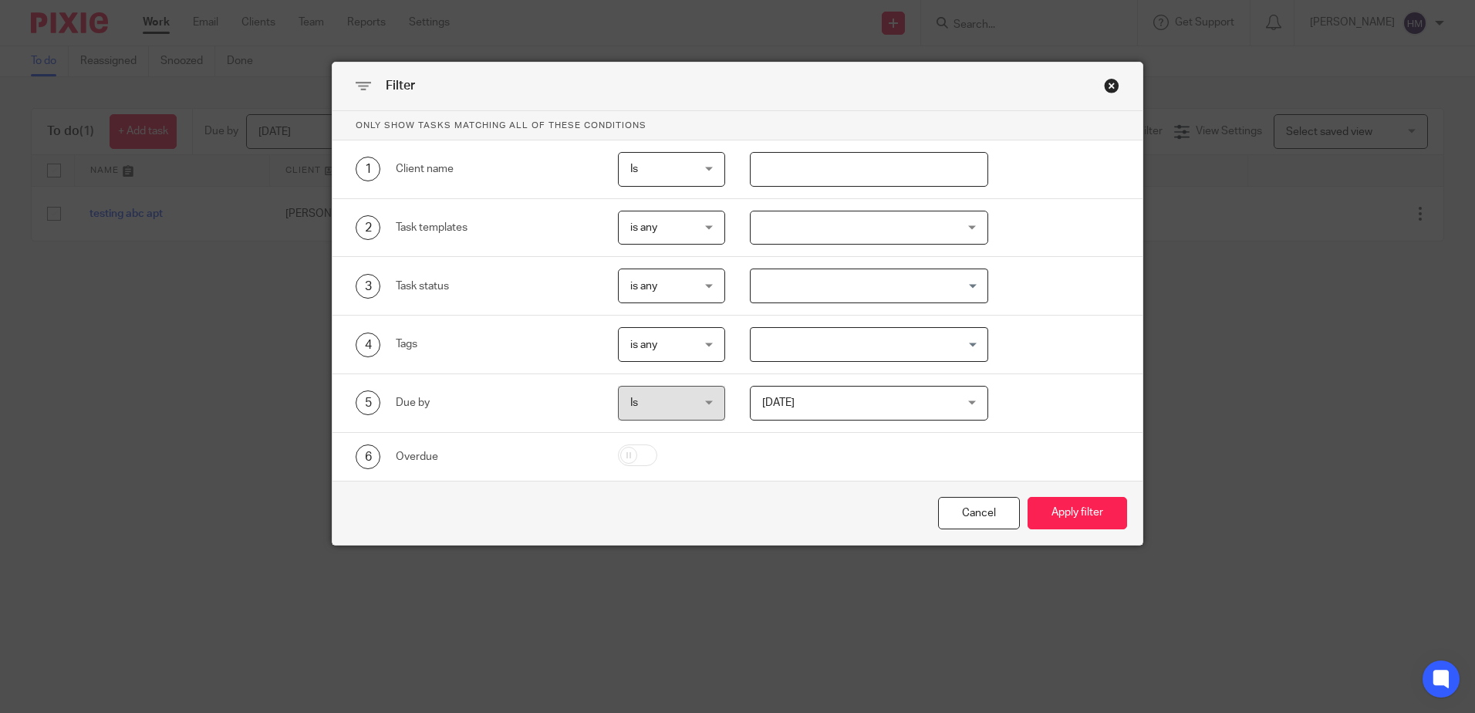
click at [778, 169] on input "text" at bounding box center [869, 169] width 238 height 35
type input "[PERSON_NAME]"
click at [1074, 506] on button "Apply filter" at bounding box center [1078, 513] width 100 height 33
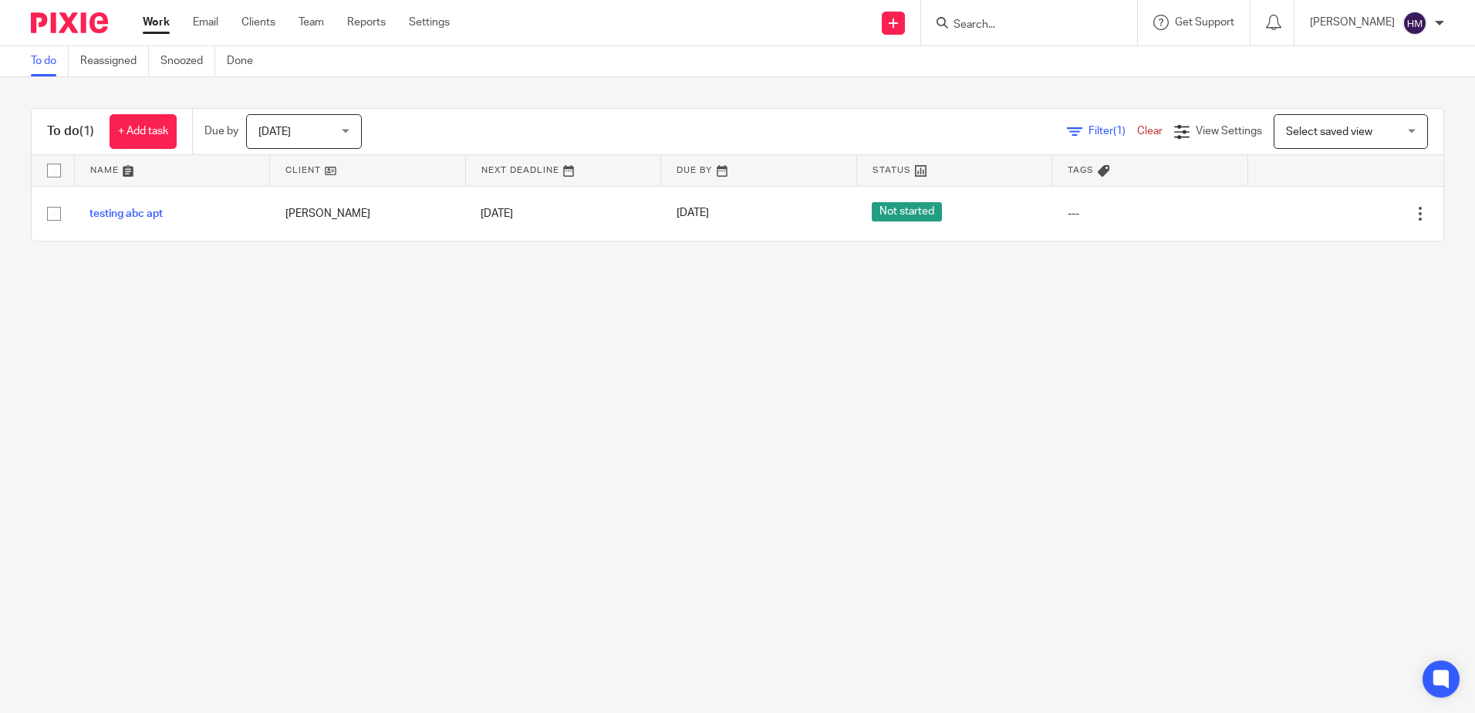
click at [1137, 129] on link "Clear" at bounding box center [1149, 131] width 25 height 11
click at [1196, 133] on span "View Settings" at bounding box center [1229, 131] width 66 height 11
click at [1286, 127] on span "Select saved view" at bounding box center [1329, 132] width 86 height 11
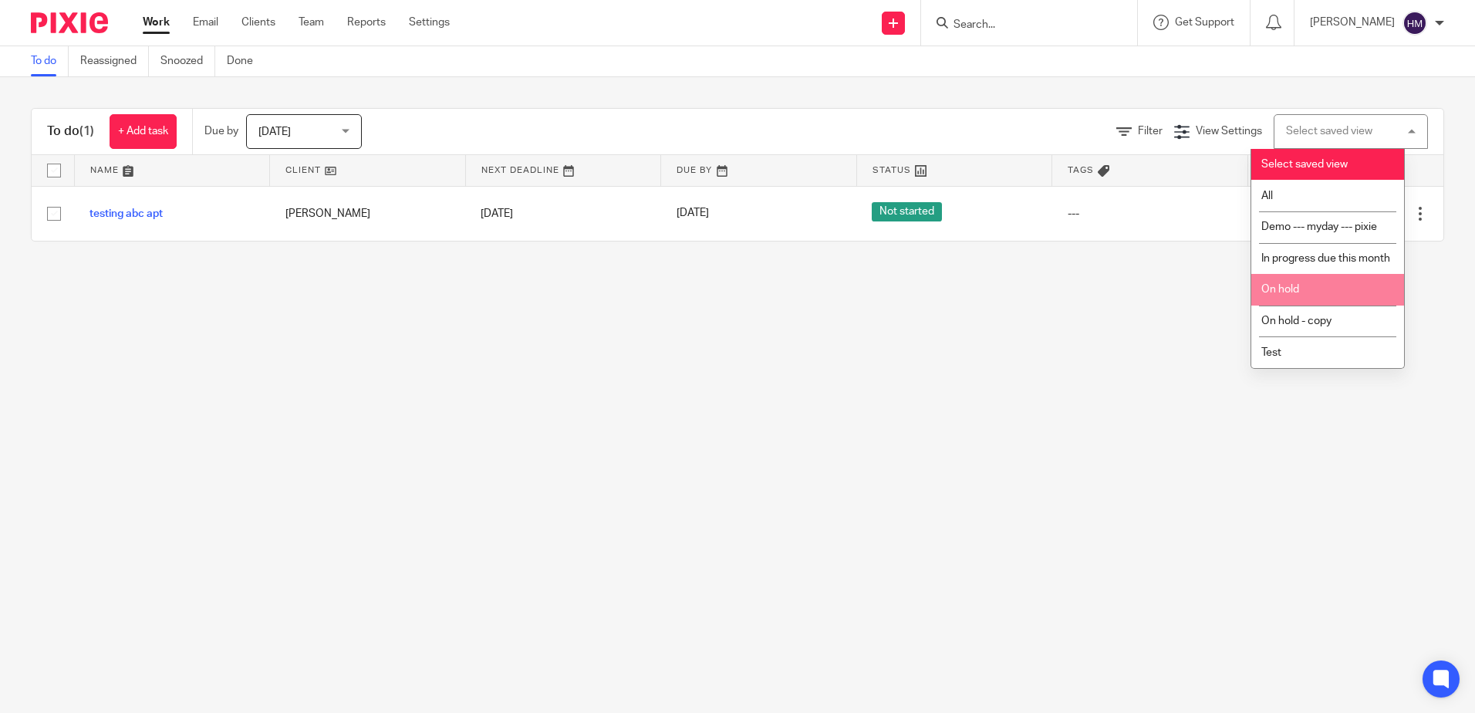
scroll to position [7, 0]
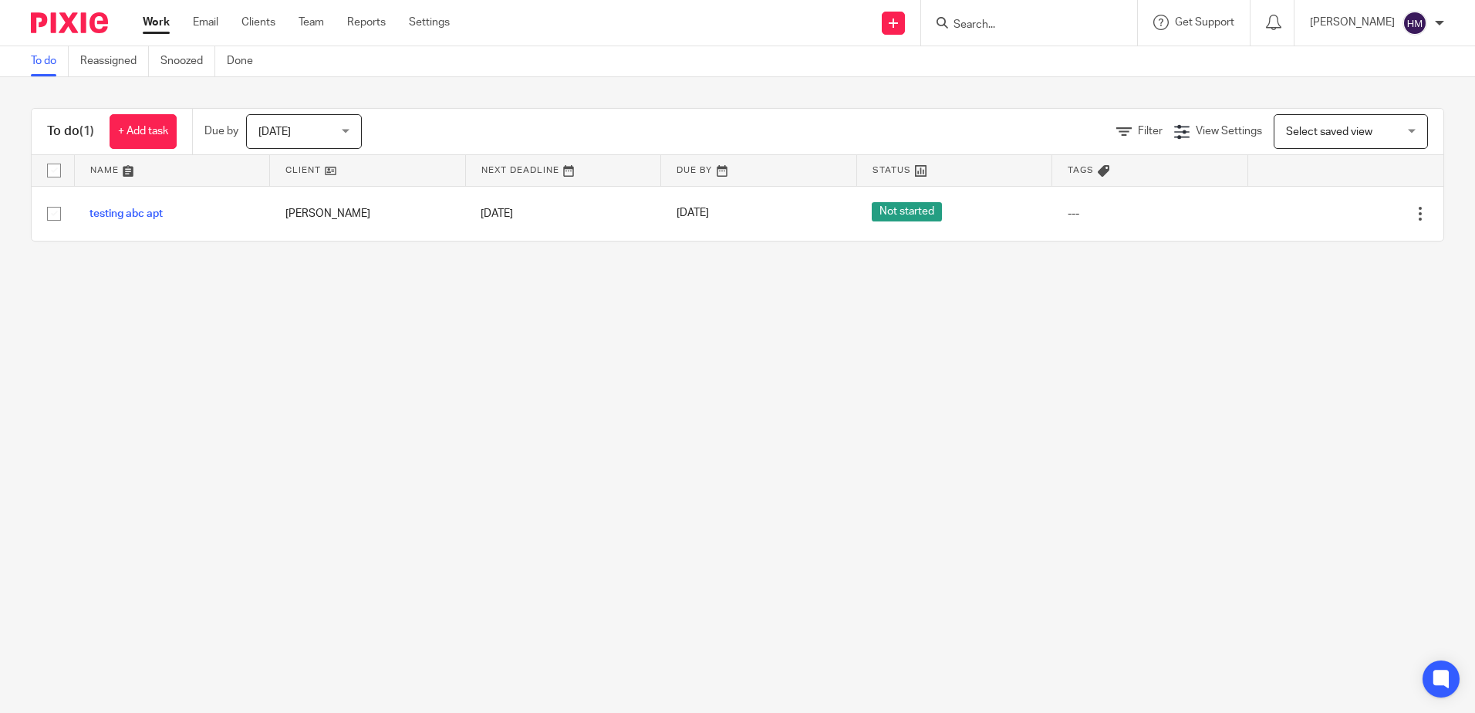
click at [1086, 370] on main "To do Reassigned Snoozed Done To do (1) + Add task Due by [DATE] [DATE] [DATE] …" at bounding box center [737, 356] width 1475 height 713
click at [268, 22] on link "Clients" at bounding box center [258, 22] width 34 height 15
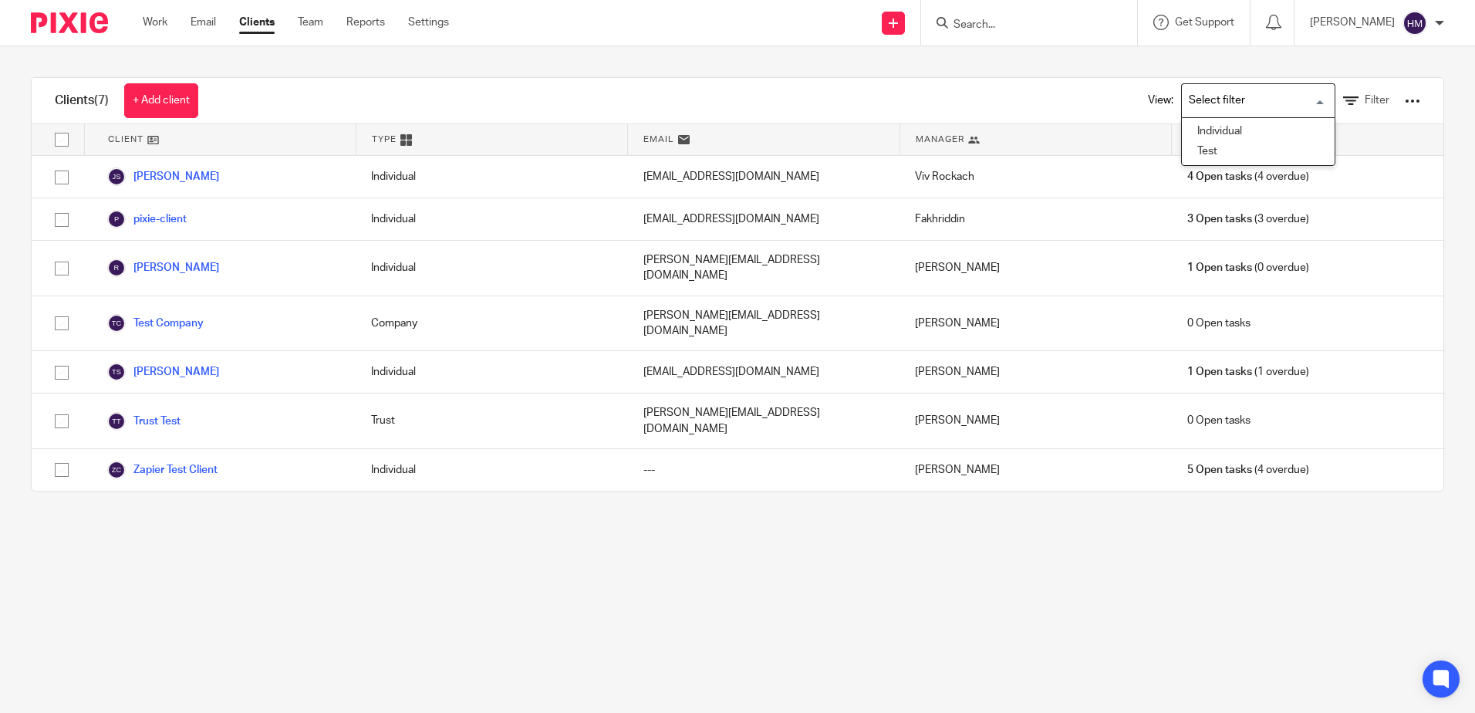
click at [1227, 97] on input "Search for option" at bounding box center [1255, 100] width 143 height 27
click at [1237, 102] on input "Search for option" at bounding box center [1255, 100] width 143 height 27
click at [1343, 103] on link "Filter" at bounding box center [1366, 101] width 46 height 16
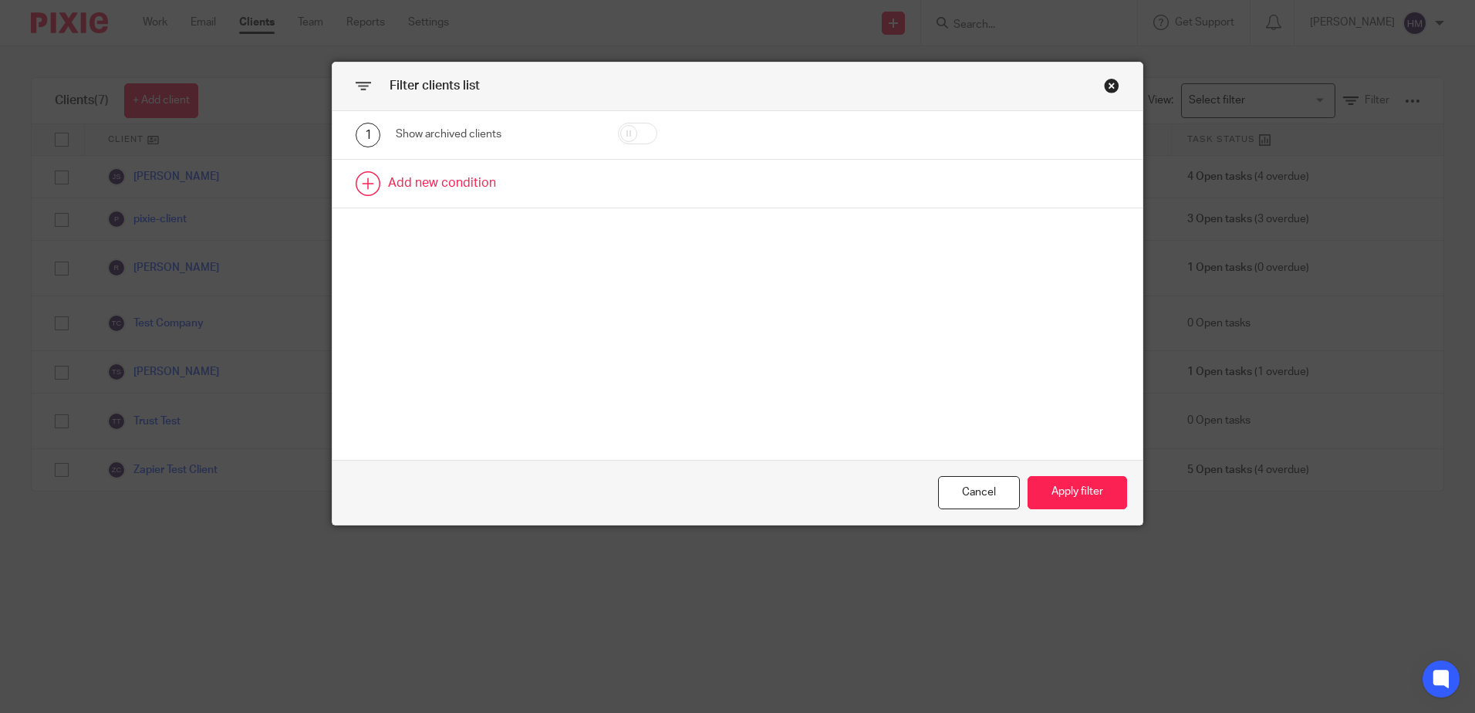
click at [519, 173] on link at bounding box center [738, 184] width 810 height 48
click at [519, 195] on div "Field" at bounding box center [482, 188] width 148 height 32
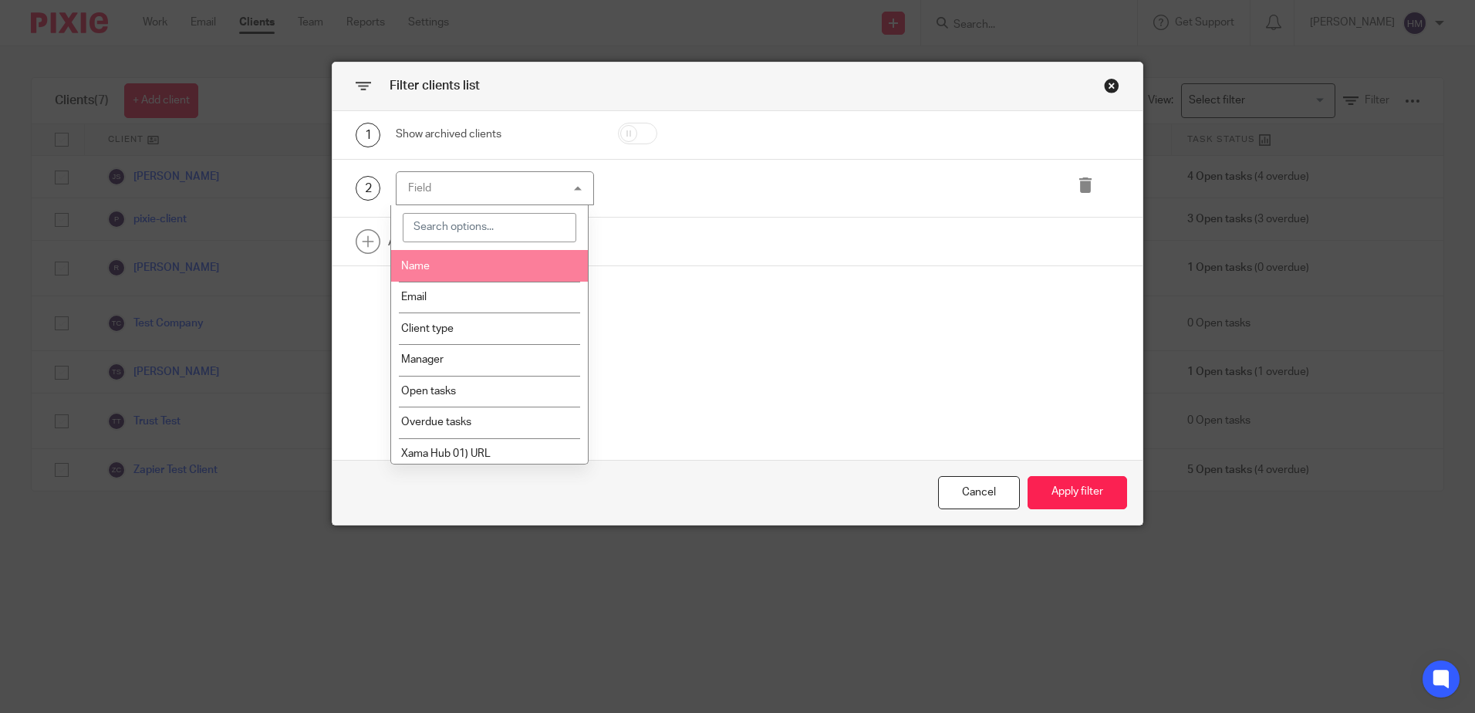
click at [526, 257] on li "Name" at bounding box center [489, 266] width 197 height 32
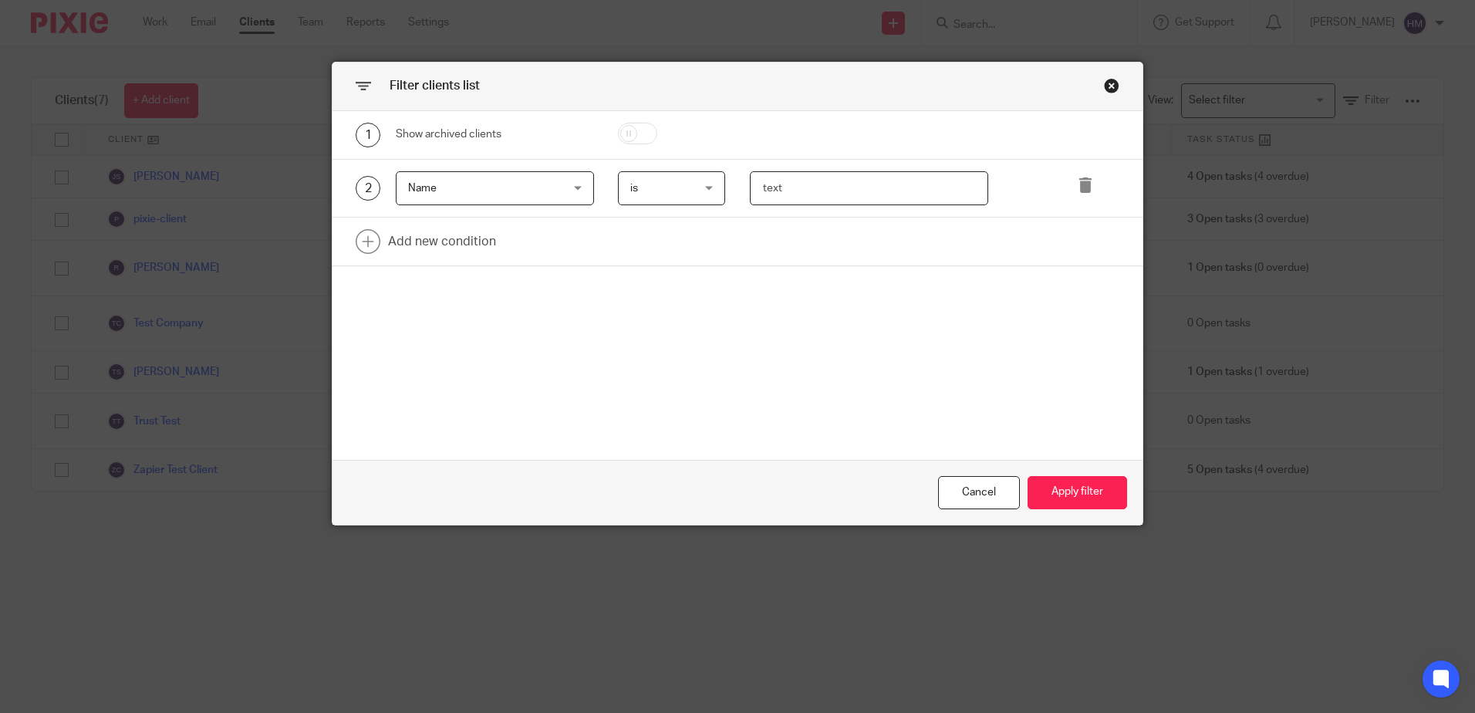
click at [819, 191] on input "text" at bounding box center [869, 188] width 238 height 35
type input "[PERSON_NAME]"
click at [1045, 480] on button "Apply filter" at bounding box center [1078, 492] width 100 height 33
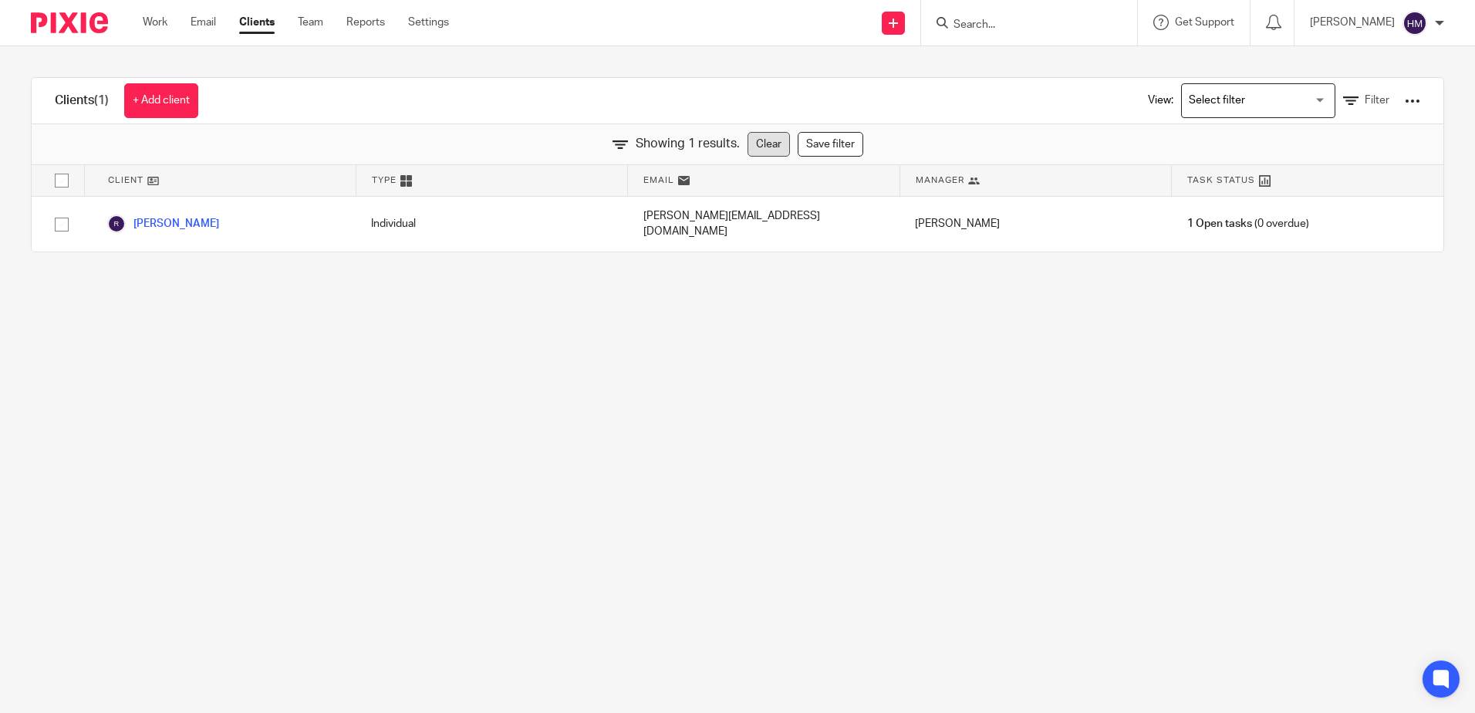
click at [766, 147] on link "Clear" at bounding box center [769, 144] width 42 height 25
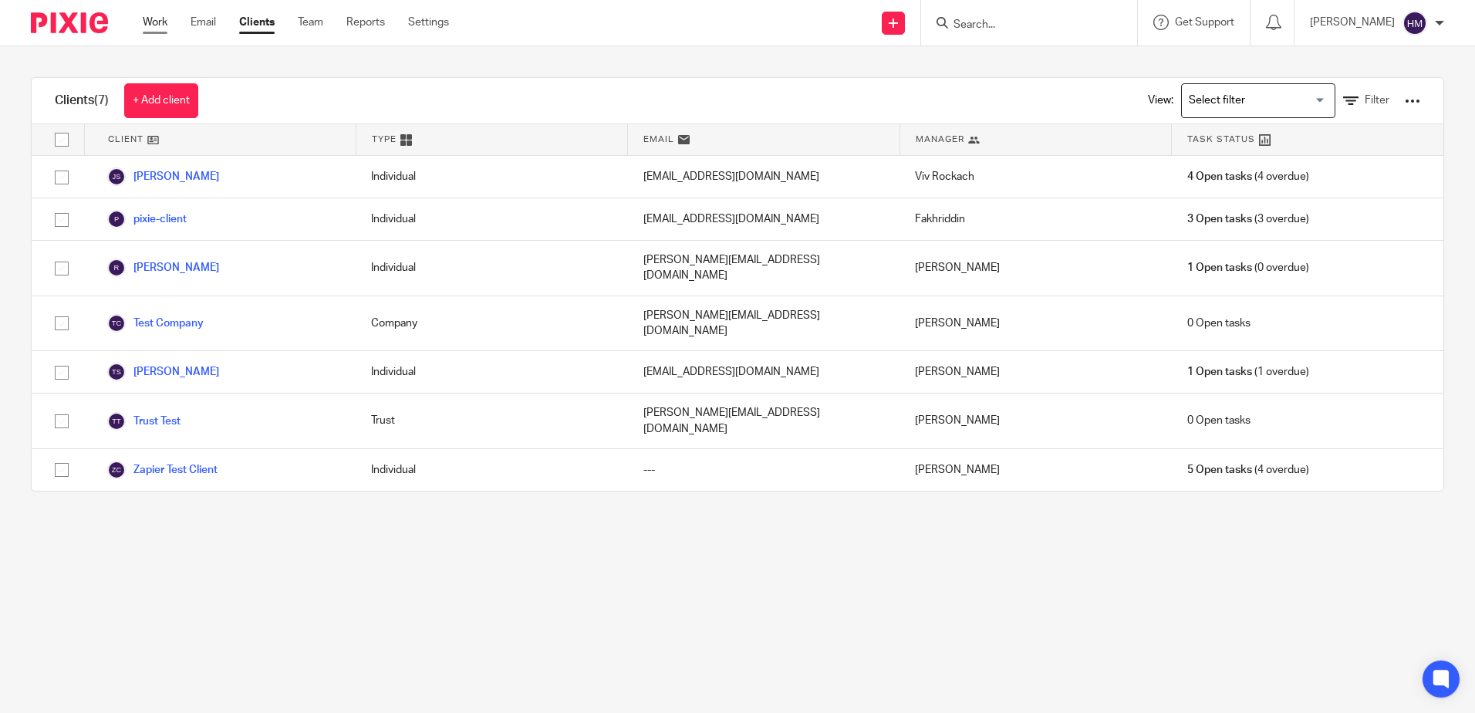
click at [151, 18] on link "Work" at bounding box center [155, 22] width 25 height 15
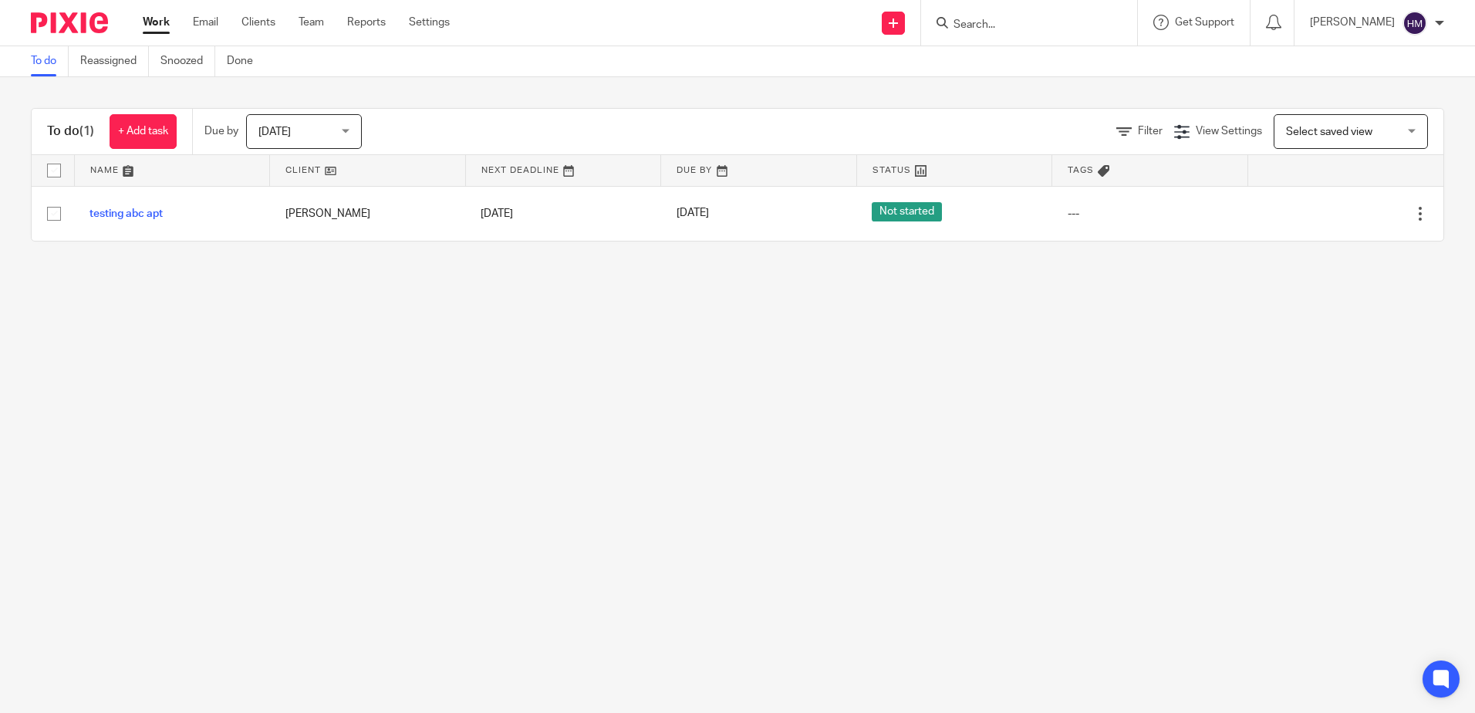
click at [1333, 134] on span "Select saved view" at bounding box center [1329, 132] width 86 height 11
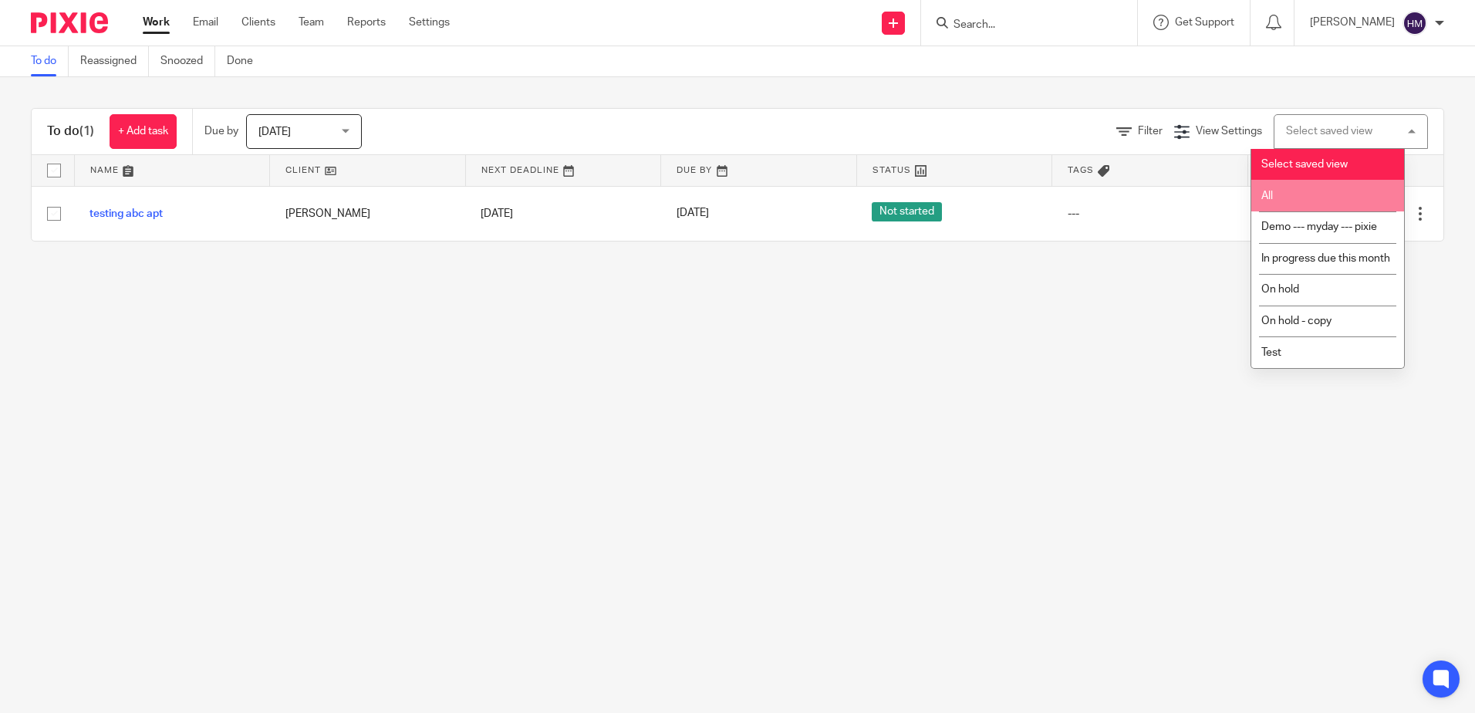
click at [1332, 197] on li "All" at bounding box center [1327, 196] width 153 height 32
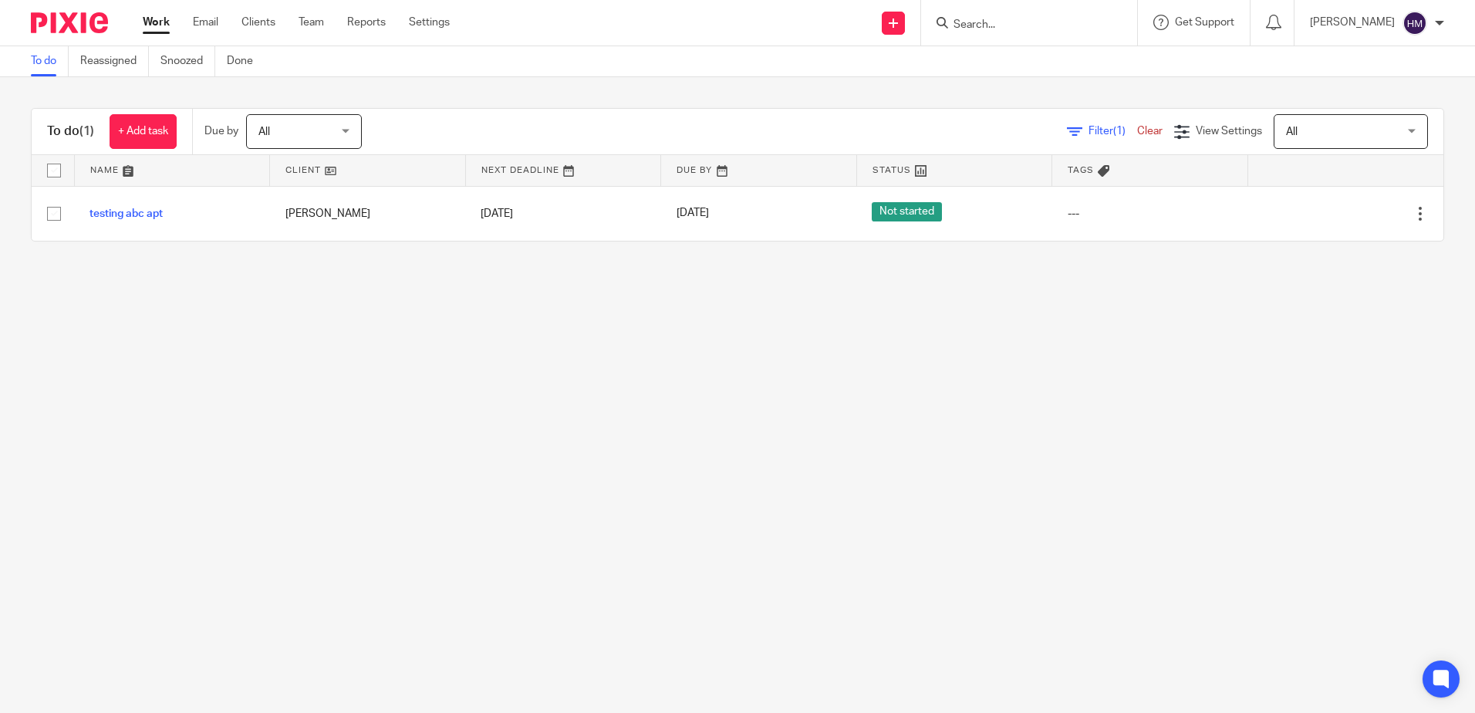
click at [1286, 134] on span "All" at bounding box center [1292, 132] width 12 height 11
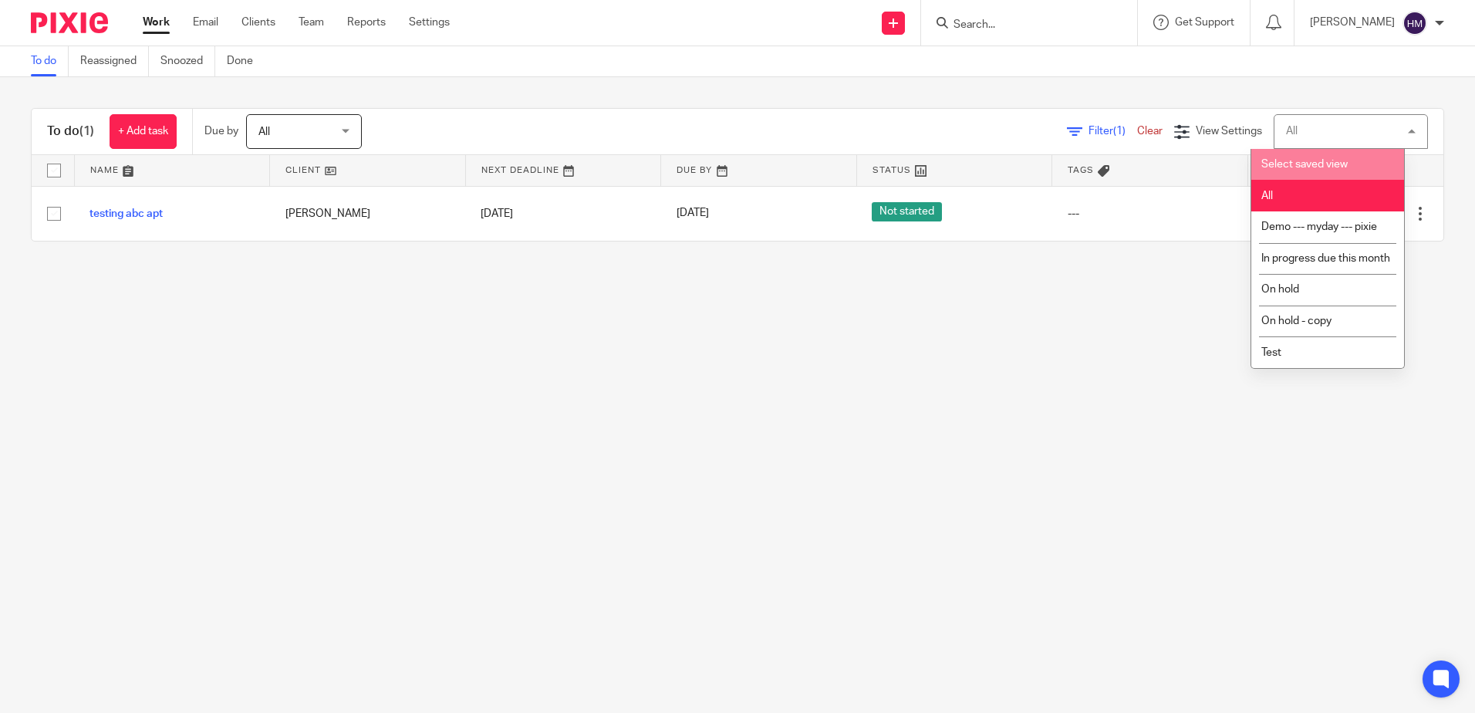
click at [1273, 170] on li "Select saved view" at bounding box center [1327, 165] width 153 height 32
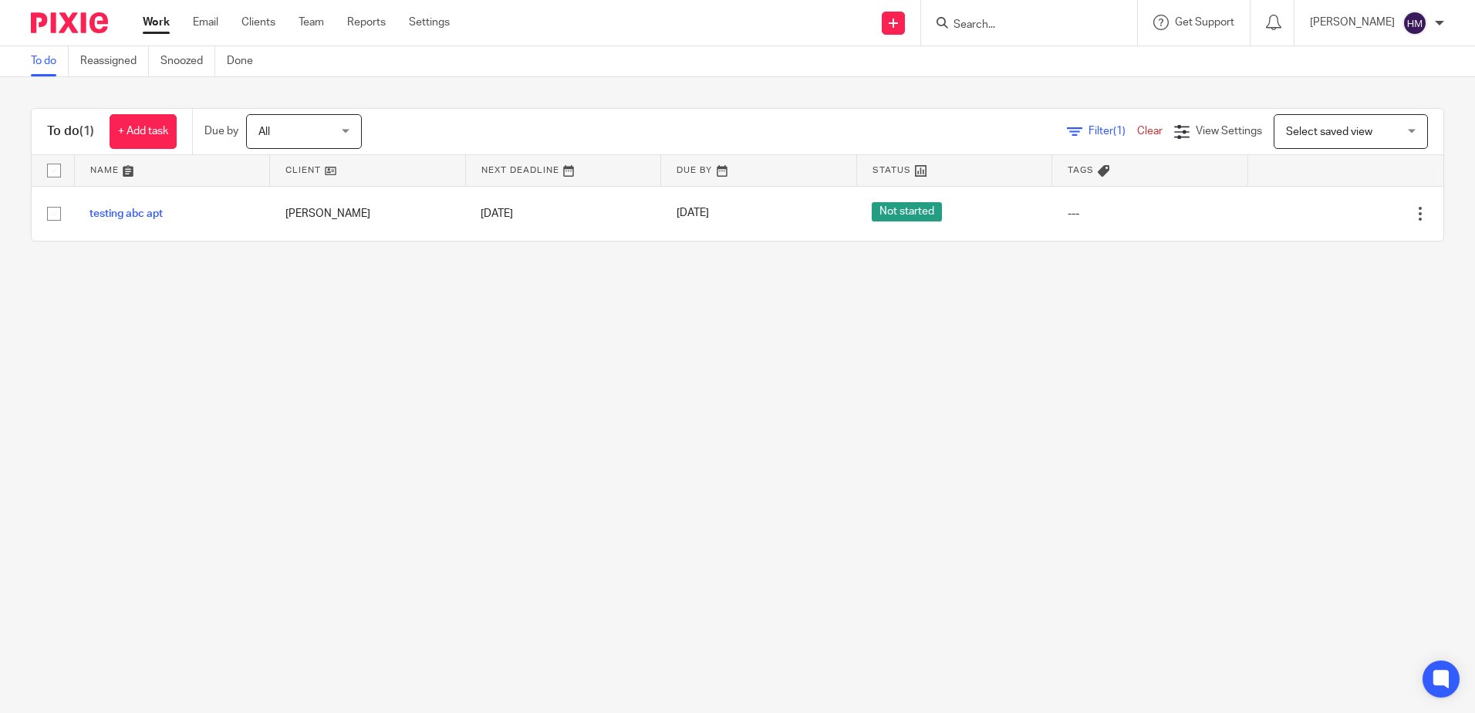
click at [1137, 131] on link "Clear" at bounding box center [1149, 131] width 25 height 11
click at [449, 21] on link "Settings" at bounding box center [429, 22] width 41 height 15
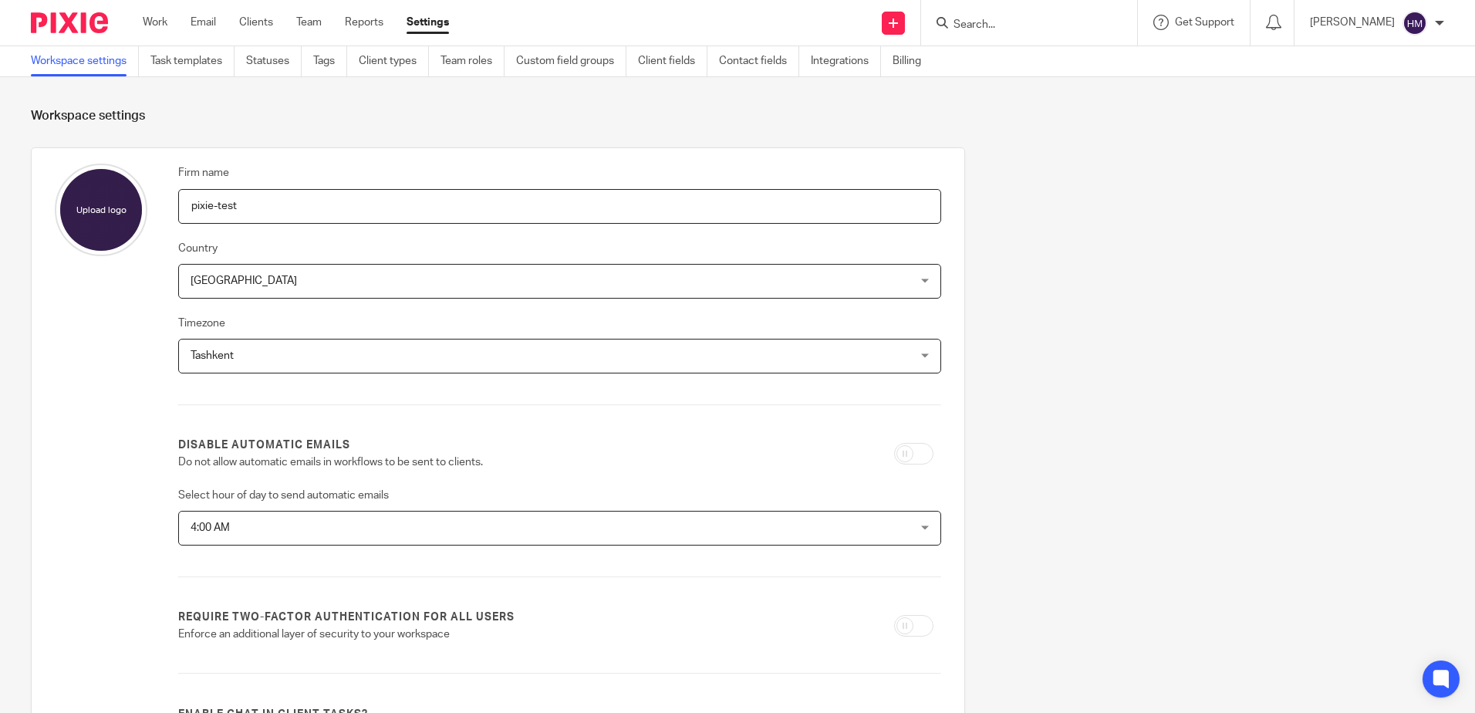
click at [358, 19] on link "Reports" at bounding box center [364, 22] width 39 height 15
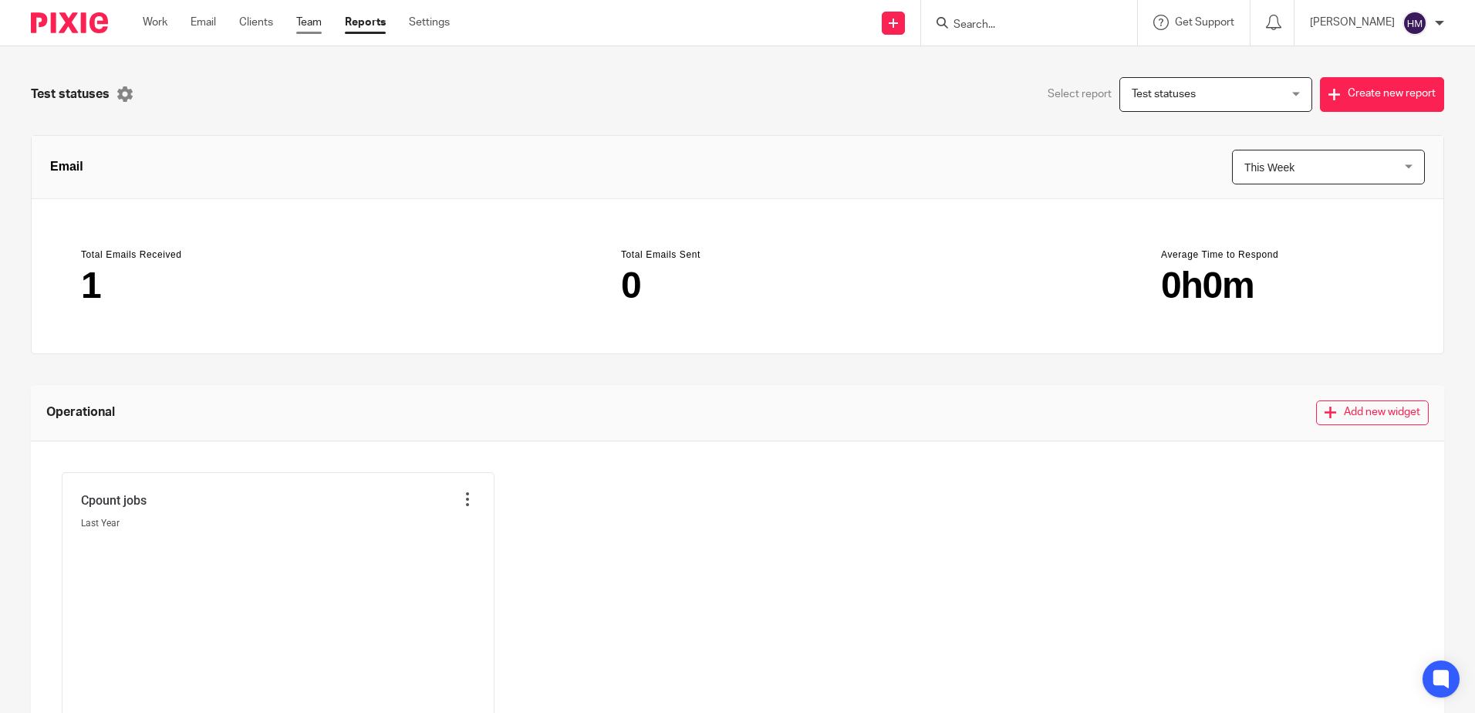
click at [315, 24] on link "Team" at bounding box center [308, 22] width 25 height 15
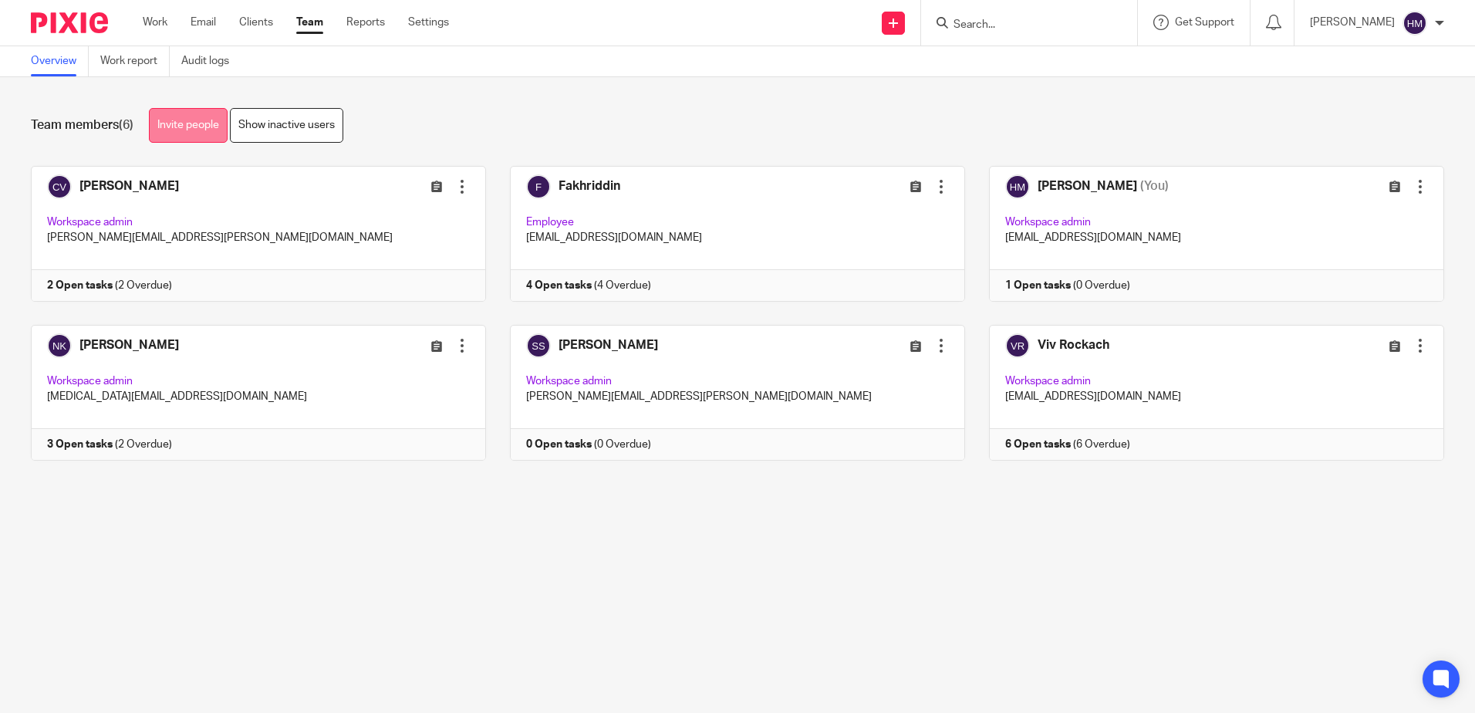
click at [203, 120] on link "Invite people" at bounding box center [188, 125] width 79 height 35
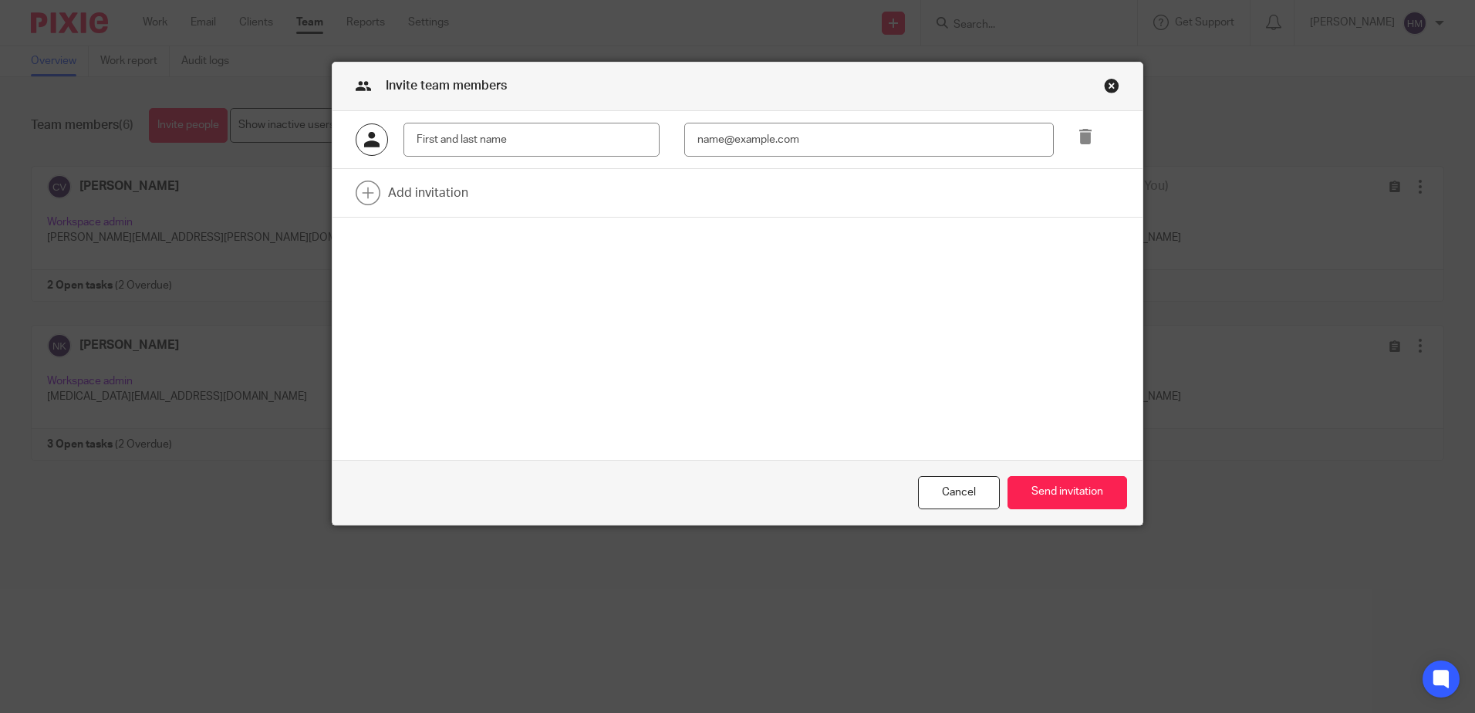
click at [436, 120] on div at bounding box center [738, 140] width 810 height 59
click at [442, 133] on input "text" at bounding box center [532, 140] width 256 height 35
type input "Luqman Hussein"
click at [718, 144] on input "email" at bounding box center [869, 140] width 370 height 35
type input "Luqman.Hussein@theaccessgroup.com"
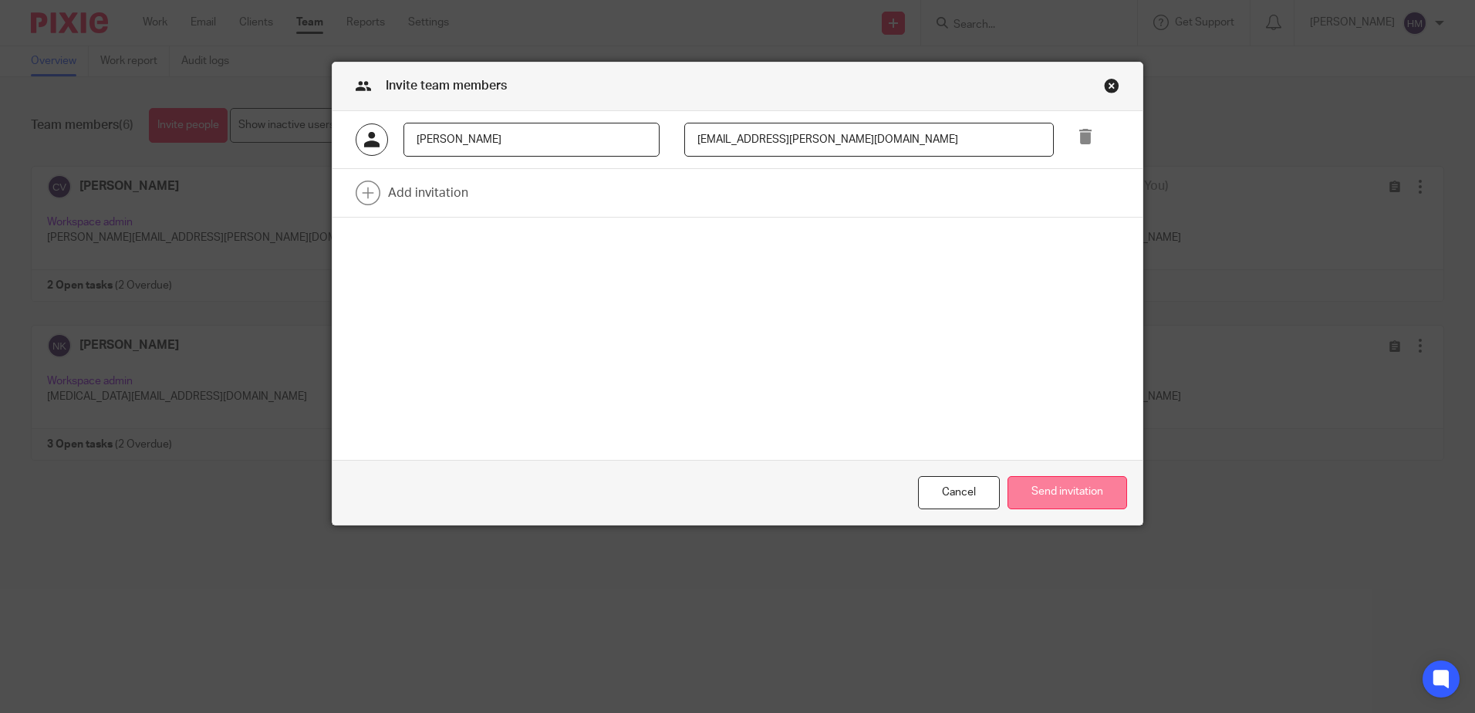
click at [1064, 486] on button "Send invitation" at bounding box center [1068, 492] width 120 height 33
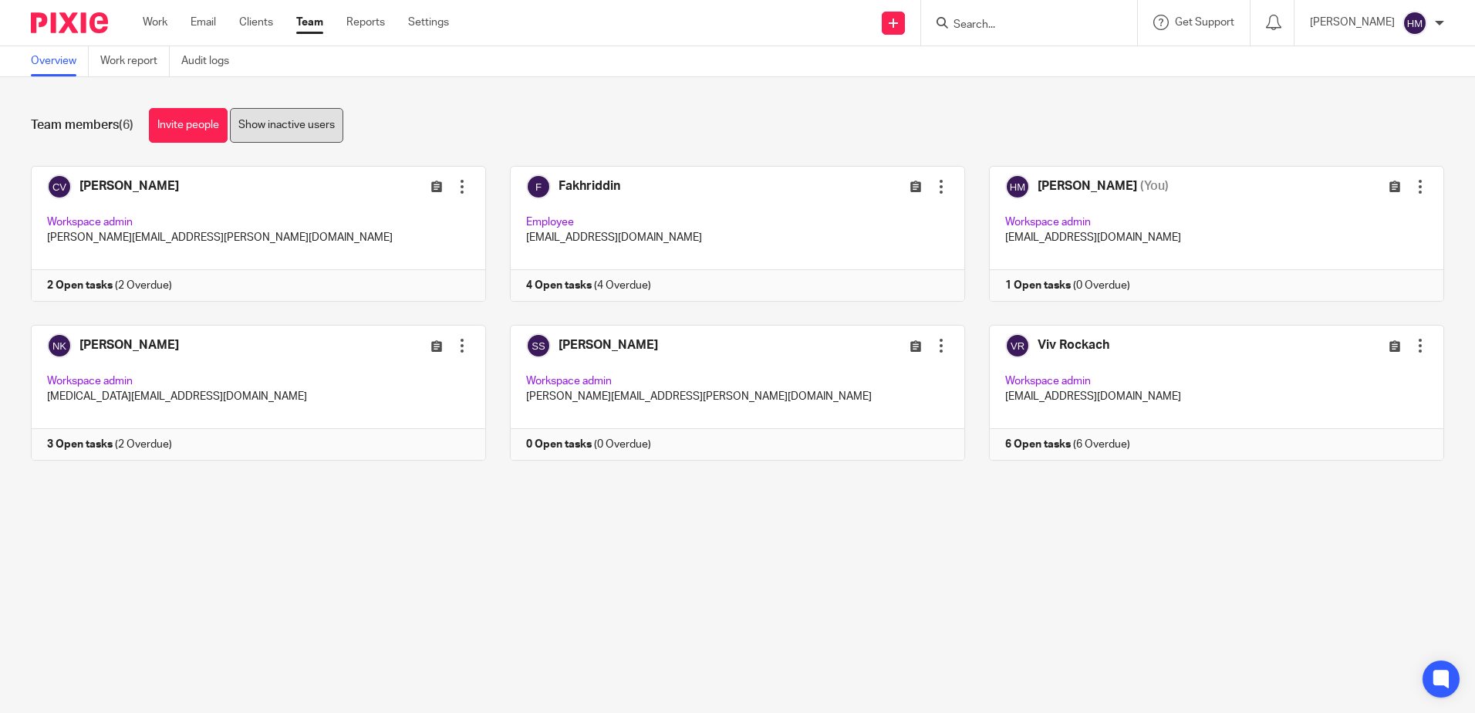
click at [283, 116] on link "Show inactive users" at bounding box center [286, 125] width 113 height 35
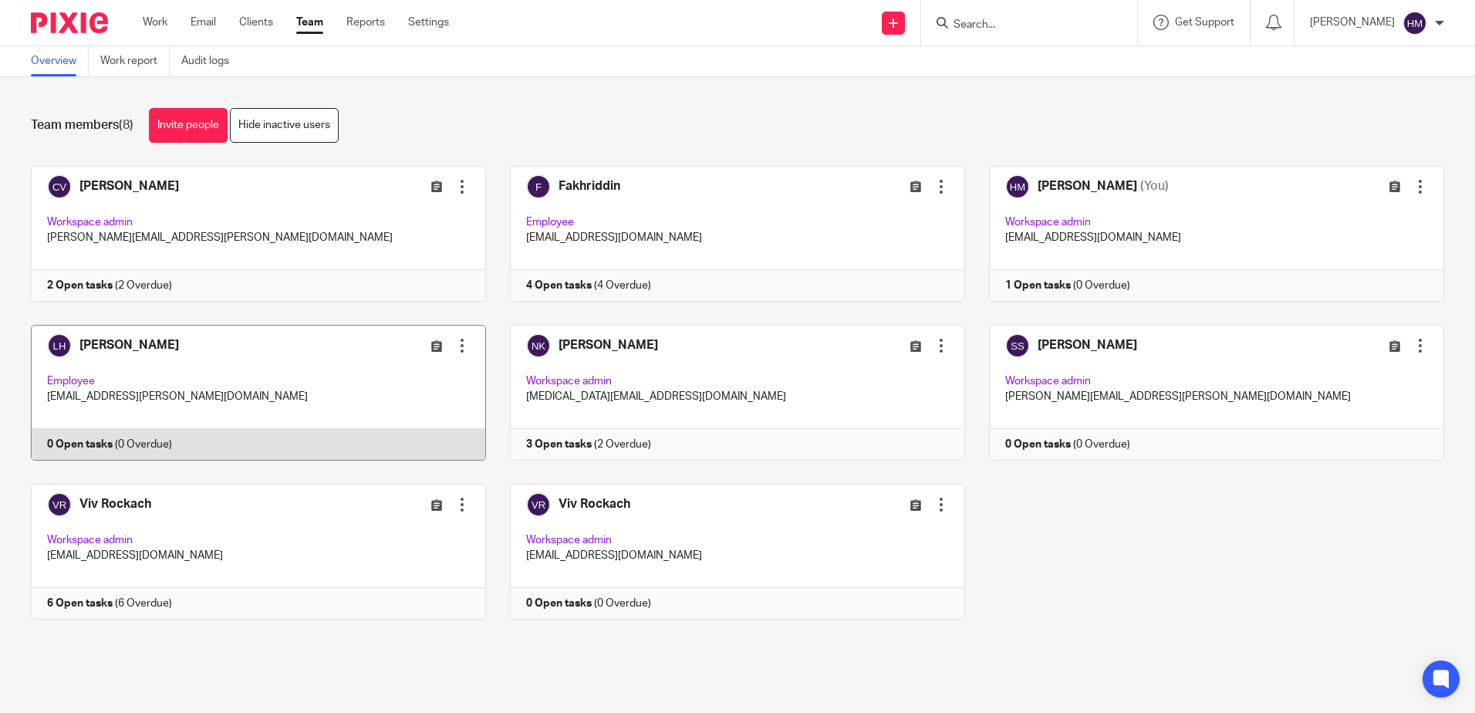
click at [460, 340] on div at bounding box center [461, 345] width 15 height 15
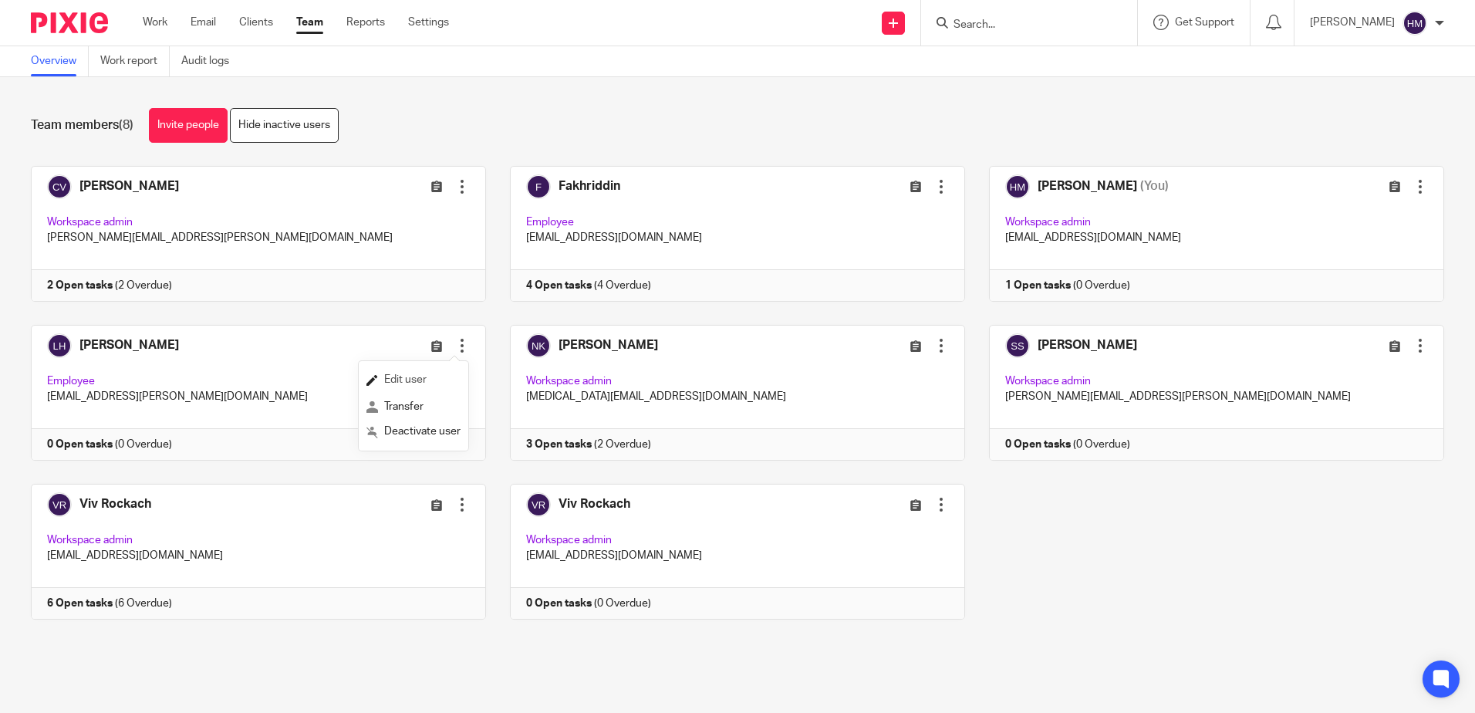
click at [441, 383] on link "Edit user" at bounding box center [413, 380] width 94 height 23
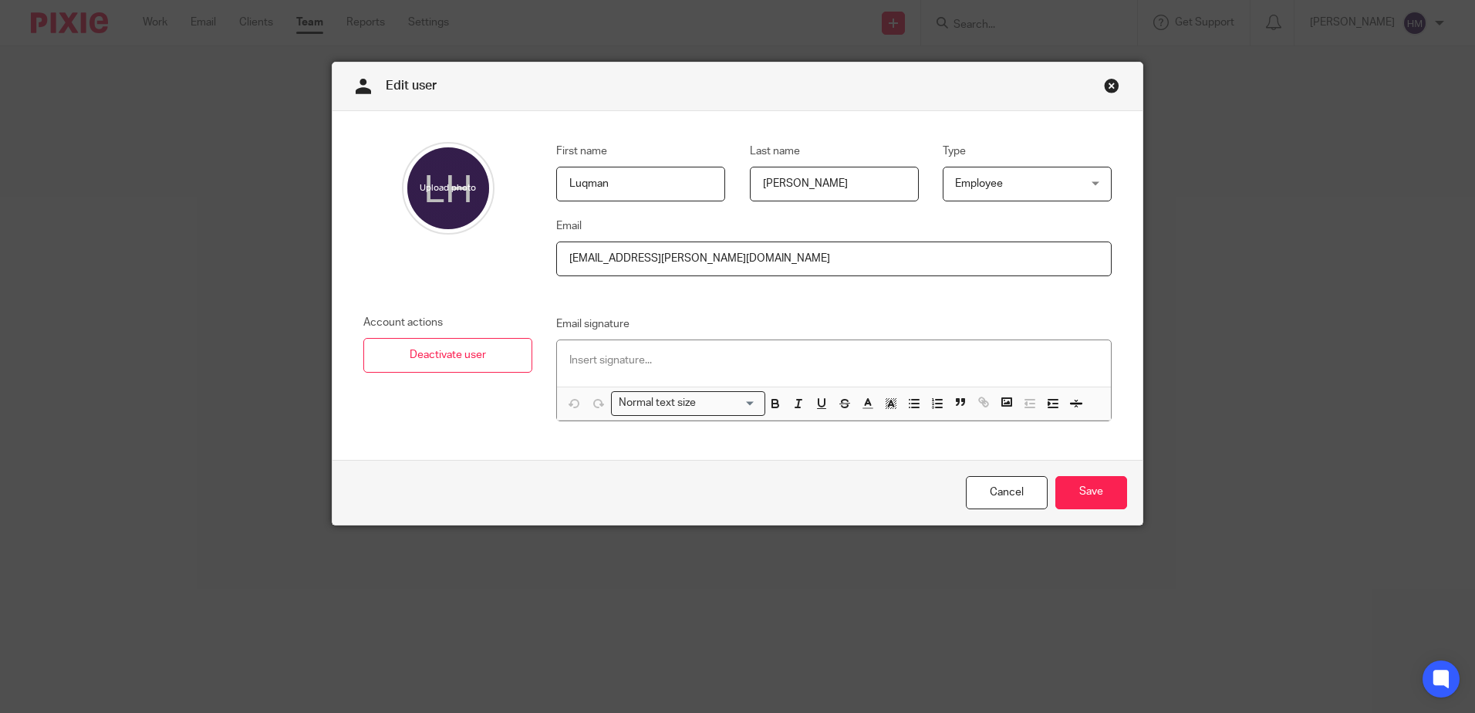
click at [994, 182] on span "Employee" at bounding box center [979, 183] width 48 height 11
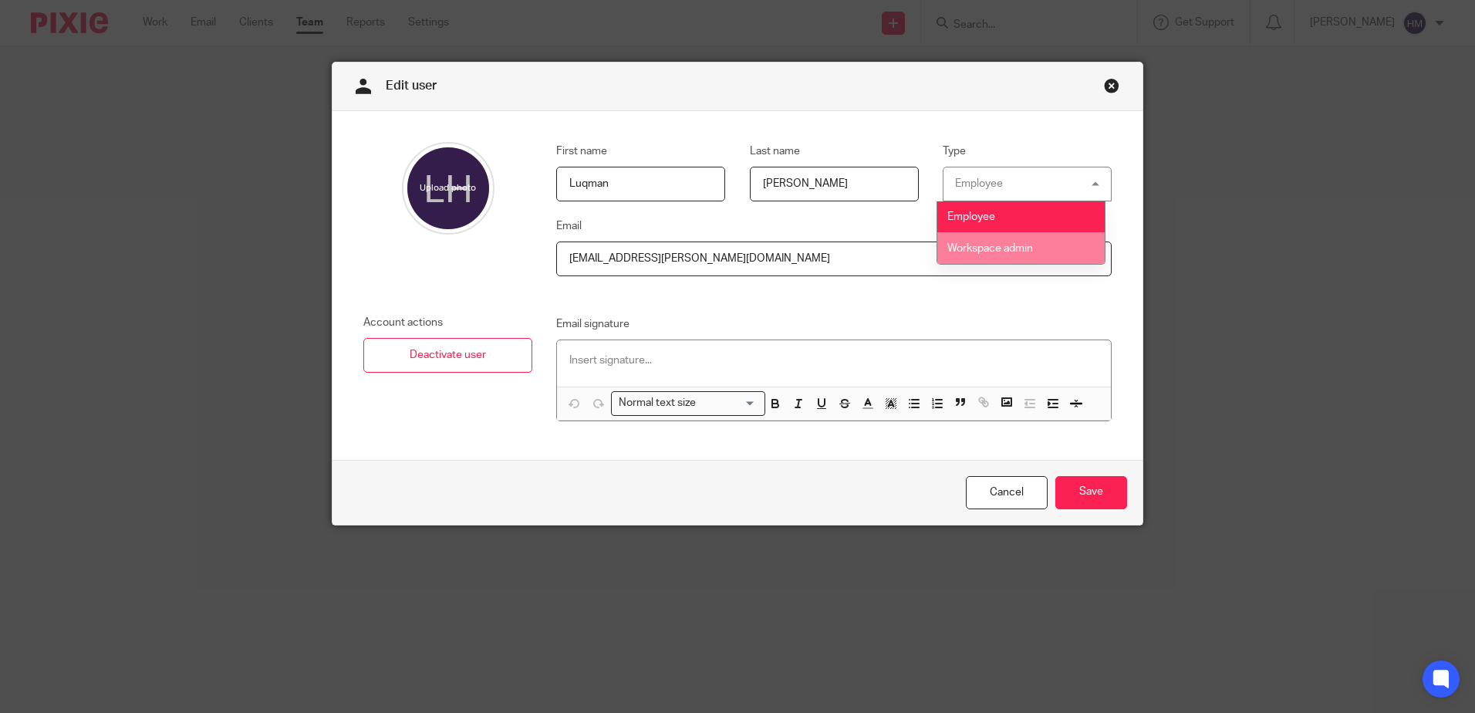
click at [987, 248] on span "Workspace admin" at bounding box center [990, 248] width 86 height 11
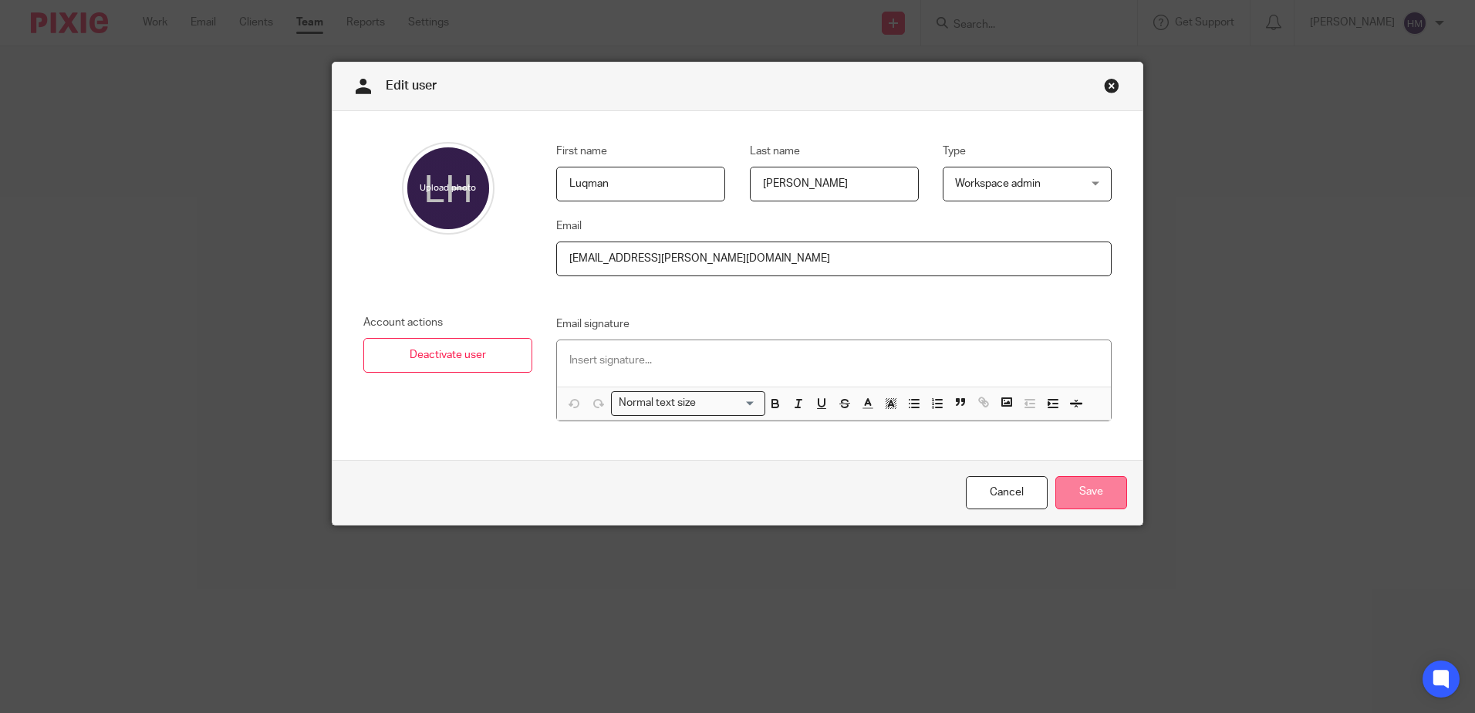
click at [1089, 482] on input "Save" at bounding box center [1091, 492] width 72 height 33
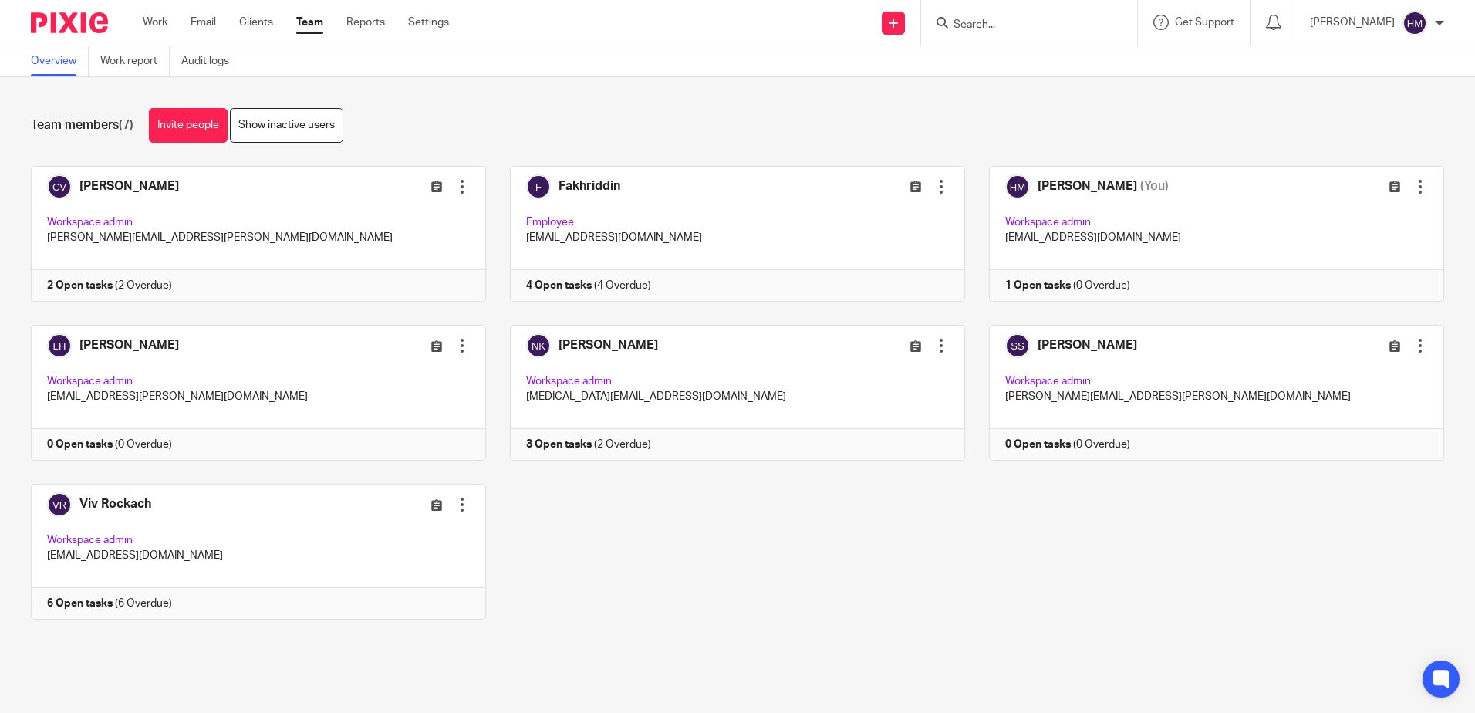
click at [171, 17] on ul "Work Email Clients Team Reports Settings" at bounding box center [307, 22] width 329 height 15
click at [166, 21] on link "Work" at bounding box center [155, 22] width 25 height 15
